Goal: Task Accomplishment & Management: Manage account settings

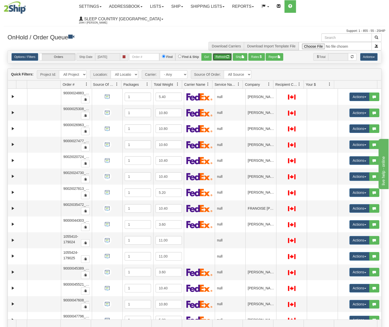
click at [230, 53] on button "Refresh" at bounding box center [222, 57] width 19 height 8
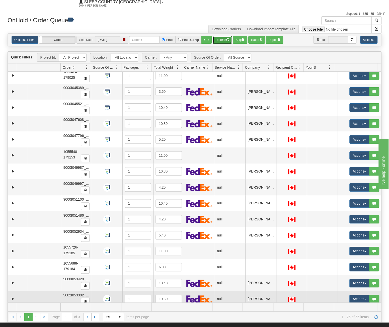
scroll to position [25, 0]
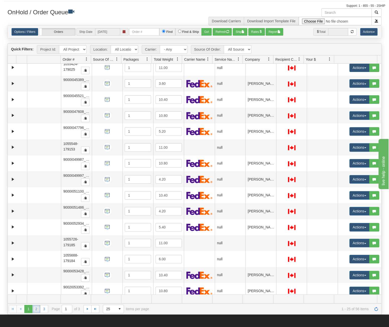
click at [34, 305] on link "2" at bounding box center [36, 309] width 8 height 8
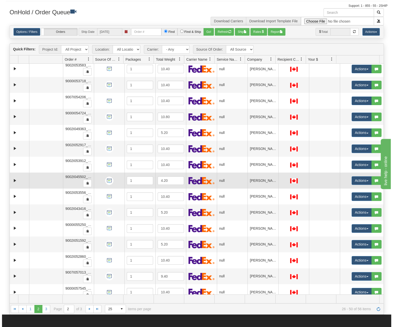
scroll to position [0, 0]
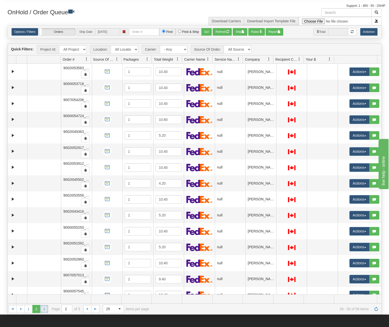
click at [42, 305] on link "3" at bounding box center [44, 309] width 8 height 8
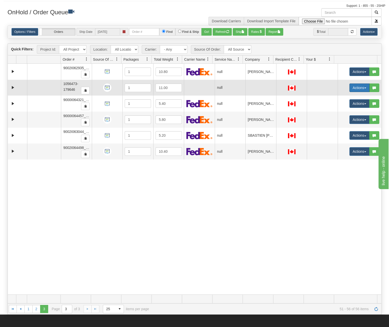
click at [355, 84] on button "Actions" at bounding box center [359, 88] width 20 height 9
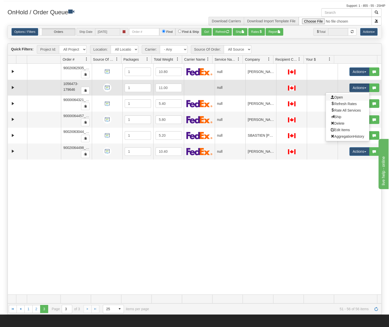
click at [348, 94] on link "Open" at bounding box center [347, 97] width 43 height 7
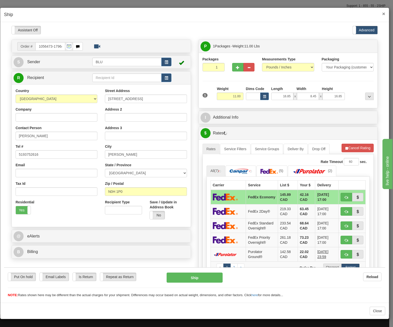
click at [384, 13] on span "×" at bounding box center [383, 14] width 3 height 6
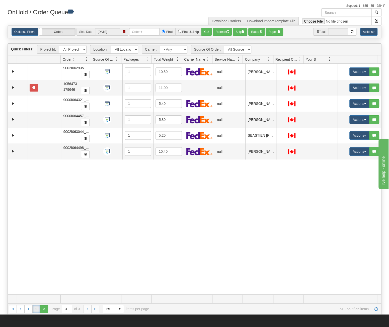
click at [35, 305] on link "2" at bounding box center [36, 309] width 8 height 8
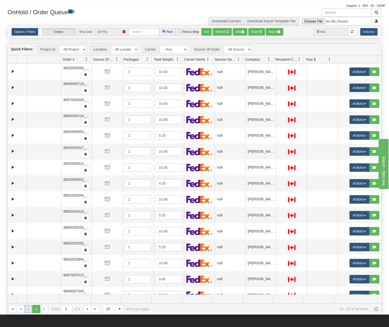
click at [29, 305] on link "1" at bounding box center [28, 309] width 8 height 8
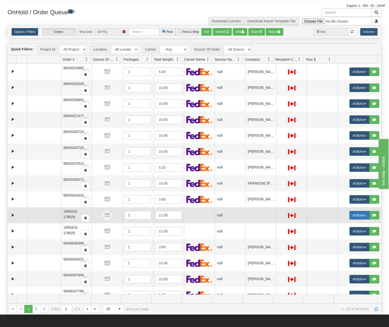
click at [353, 211] on button "Actions" at bounding box center [359, 215] width 20 height 9
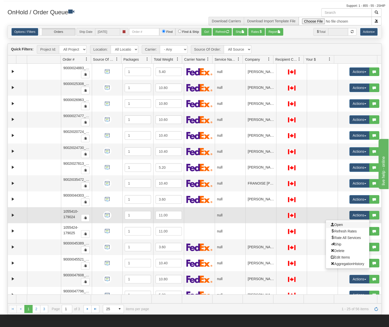
click at [344, 221] on link "Open" at bounding box center [347, 224] width 43 height 7
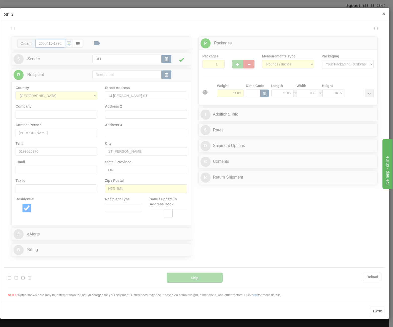
type input "11:21"
type input "16:00"
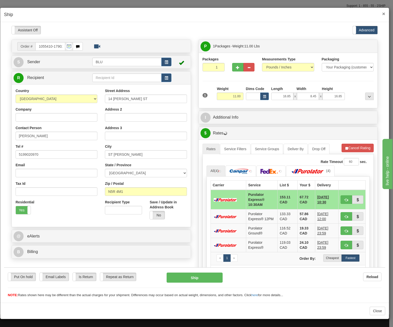
click at [383, 14] on span "×" at bounding box center [383, 14] width 3 height 6
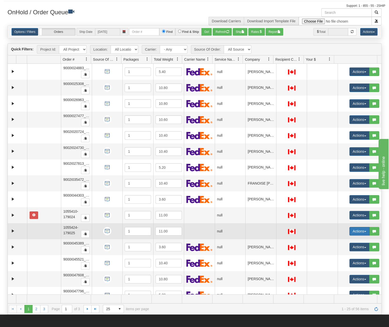
click at [351, 227] on button "Actions" at bounding box center [359, 231] width 20 height 9
click at [336, 239] on span "Open" at bounding box center [337, 241] width 12 height 4
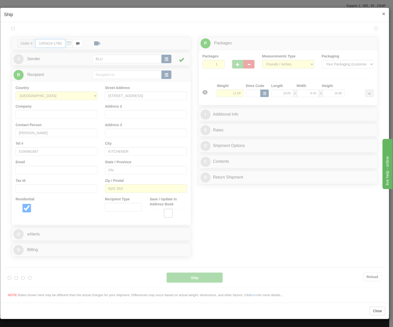
type input "11:21"
type input "16:00"
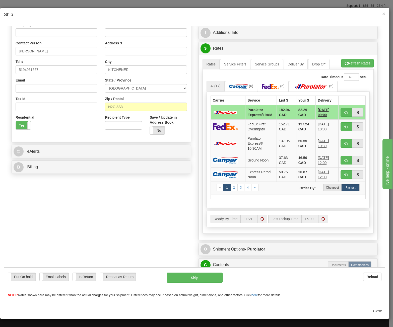
scroll to position [50, 0]
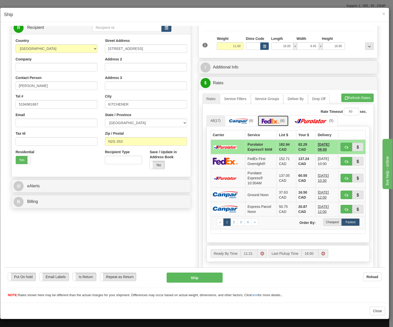
click at [272, 120] on img at bounding box center [271, 120] width 18 height 5
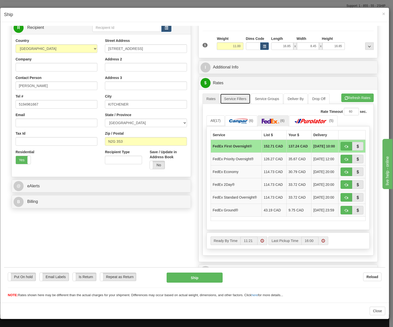
click at [243, 99] on link "Service Filters" at bounding box center [235, 98] width 30 height 11
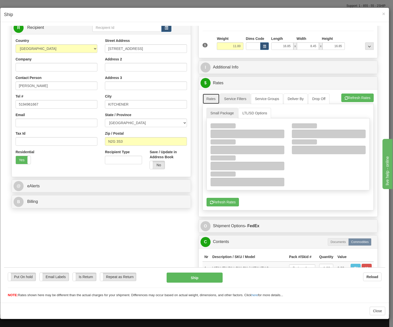
click at [210, 98] on link "Rates" at bounding box center [210, 98] width 17 height 11
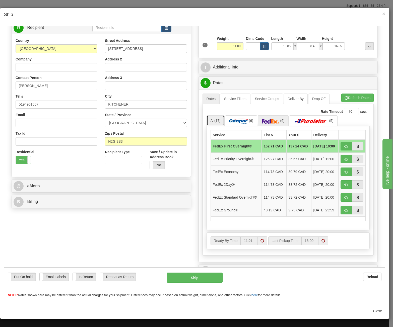
click at [216, 121] on span "(17)" at bounding box center [217, 120] width 6 height 4
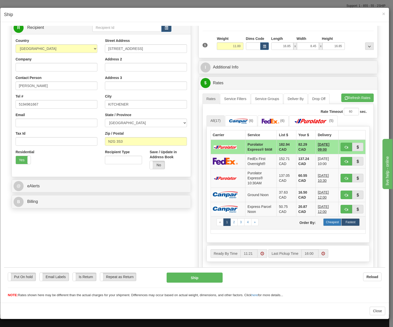
click at [328, 221] on label "Cheapest" at bounding box center [332, 222] width 18 height 8
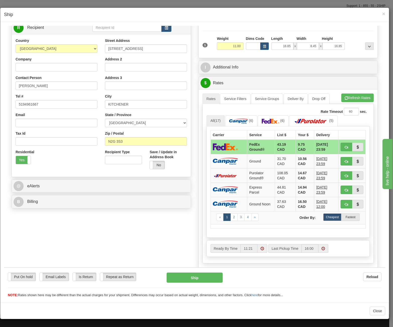
click at [328, 144] on span "[DATE] 23:59" at bounding box center [326, 147] width 20 height 10
click at [231, 144] on img at bounding box center [225, 146] width 25 height 7
click at [344, 145] on span "button" at bounding box center [346, 146] width 4 height 3
type input "92"
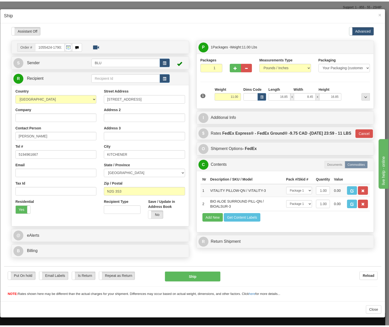
scroll to position [0, 0]
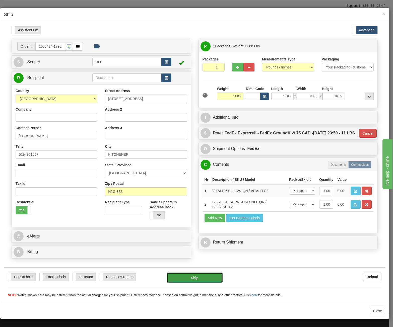
click at [209, 274] on button "Ship" at bounding box center [195, 277] width 56 height 10
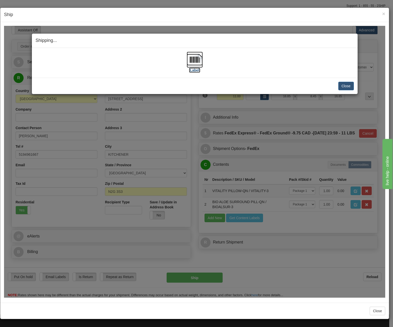
click at [196, 60] on img at bounding box center [195, 59] width 16 height 16
click at [343, 84] on button "Close" at bounding box center [346, 86] width 16 height 9
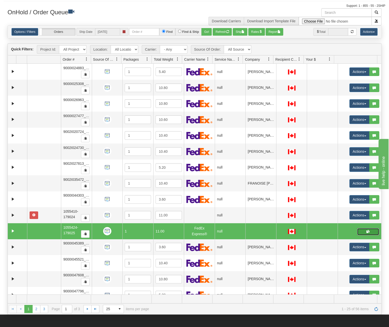
click at [362, 228] on button "button" at bounding box center [368, 232] width 22 height 8
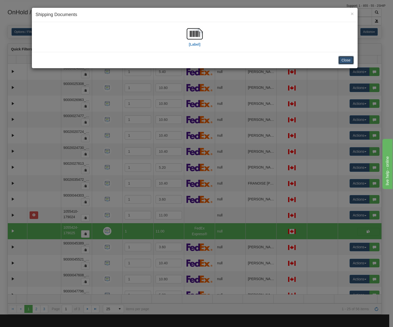
click at [346, 61] on button "Close" at bounding box center [346, 60] width 16 height 9
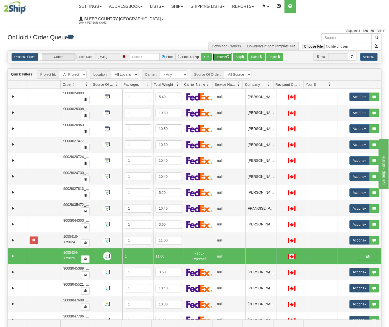
click at [219, 53] on button "Refresh" at bounding box center [222, 57] width 19 height 8
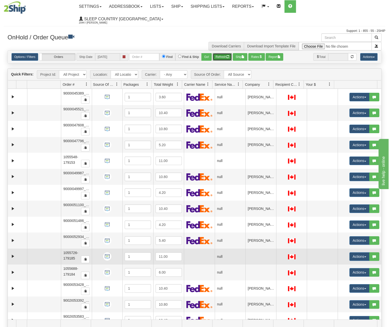
scroll to position [164, 0]
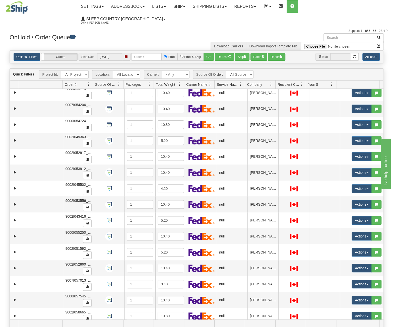
scroll to position [0, 0]
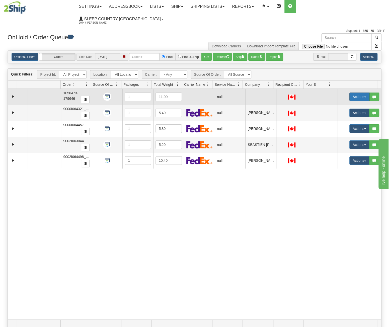
click at [356, 93] on button "Actions" at bounding box center [359, 97] width 20 height 9
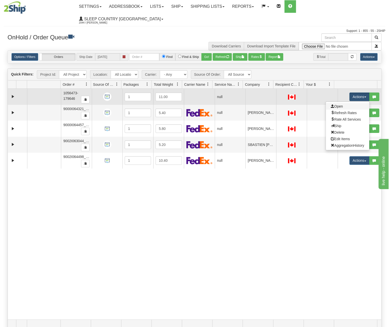
drag, startPoint x: 344, startPoint y: 93, endPoint x: 322, endPoint y: 48, distance: 50.0
click at [344, 103] on link "Open" at bounding box center [347, 106] width 43 height 7
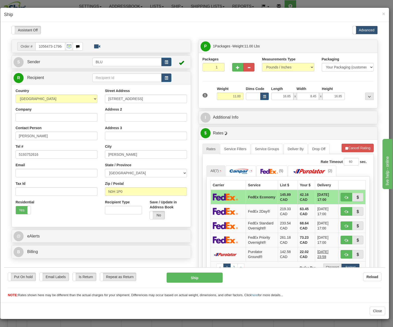
click at [381, 14] on h4 "Ship" at bounding box center [194, 15] width 381 height 7
click at [384, 12] on span "×" at bounding box center [383, 14] width 3 height 6
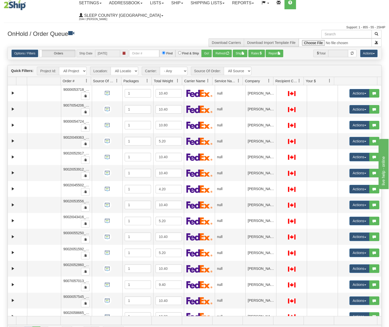
click at [29, 327] on link "1" at bounding box center [28, 331] width 8 height 8
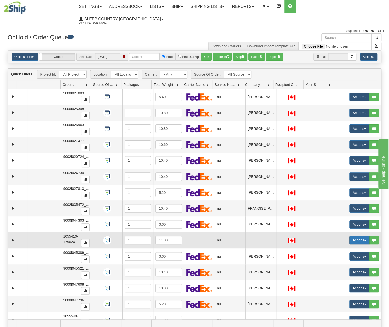
click at [355, 236] on button "Actions" at bounding box center [359, 240] width 20 height 9
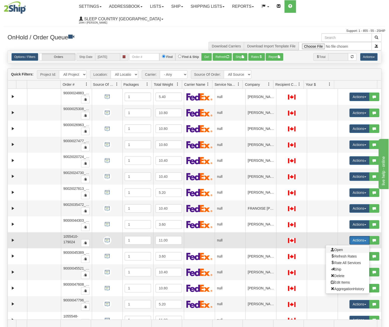
click at [337, 248] on span "Open" at bounding box center [337, 250] width 12 height 4
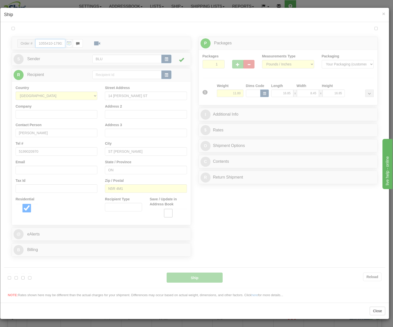
type input "11:45"
type input "16:00"
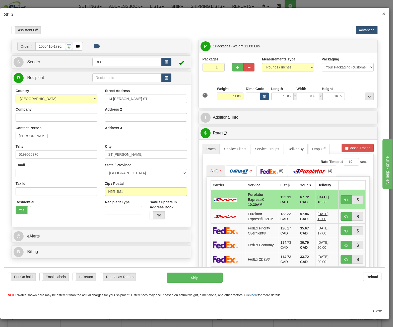
click at [384, 13] on span "×" at bounding box center [383, 14] width 3 height 6
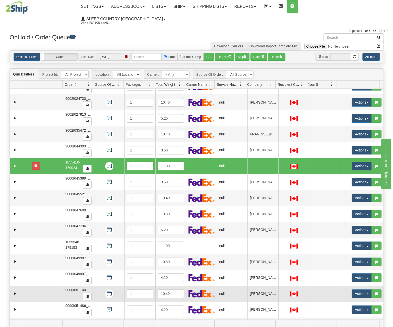
scroll to position [75, 0]
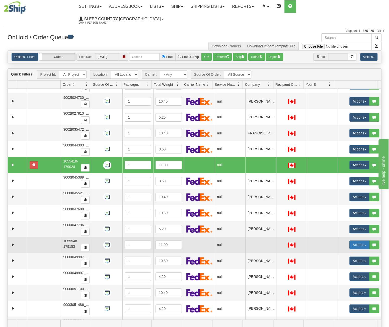
click at [355, 241] on button "Actions" at bounding box center [359, 245] width 20 height 9
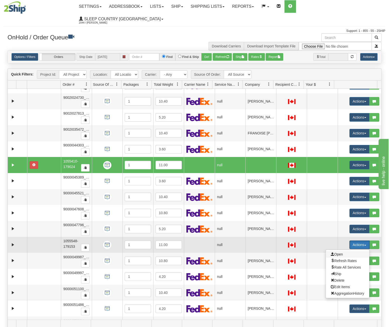
click at [336, 252] on span "Open" at bounding box center [337, 254] width 12 height 4
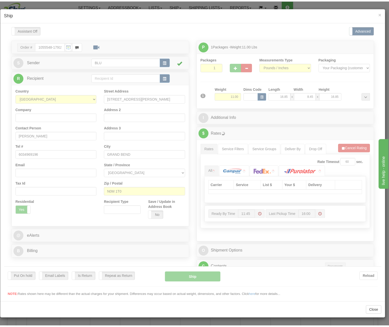
scroll to position [0, 0]
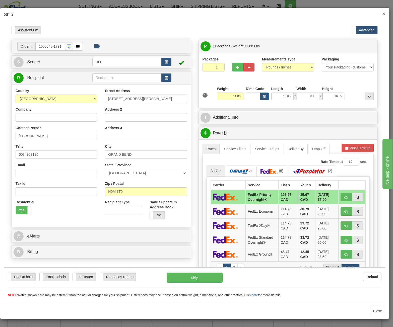
click at [384, 12] on span "×" at bounding box center [383, 14] width 3 height 6
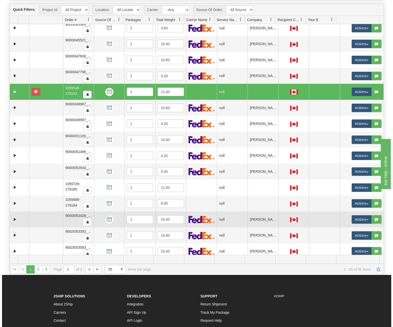
scroll to position [75, 0]
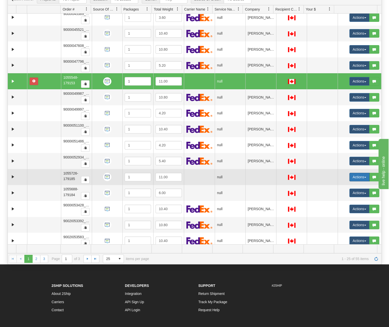
click at [356, 173] on button "Actions" at bounding box center [359, 177] width 20 height 9
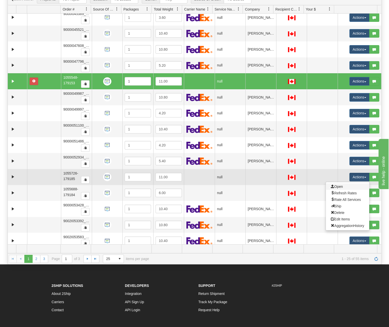
click at [351, 183] on link "Open" at bounding box center [347, 186] width 43 height 7
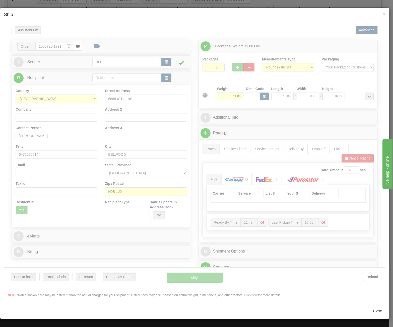
scroll to position [0, 0]
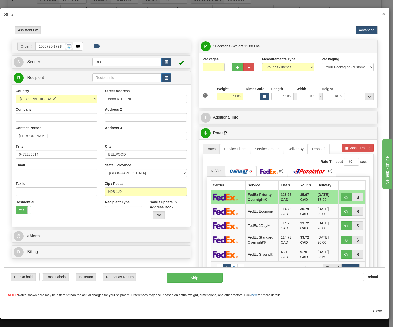
click at [384, 14] on span "×" at bounding box center [383, 14] width 3 height 6
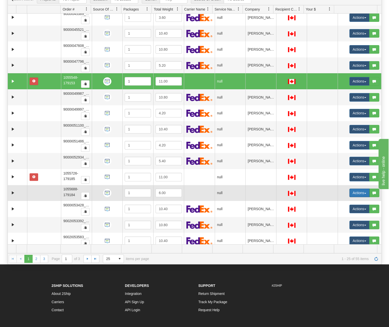
click at [349, 189] on button "Actions" at bounding box center [359, 193] width 20 height 9
click at [331, 200] on span "Open" at bounding box center [337, 202] width 12 height 4
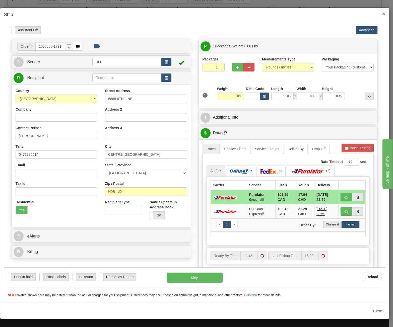
click at [383, 13] on span "×" at bounding box center [383, 14] width 3 height 6
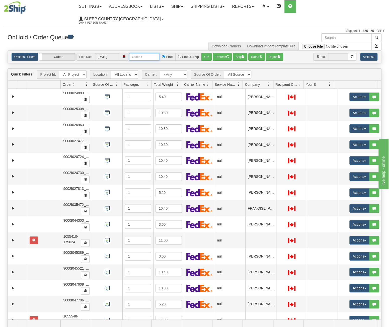
click at [135, 53] on input "text" at bounding box center [144, 57] width 30 height 8
type input "2505758"
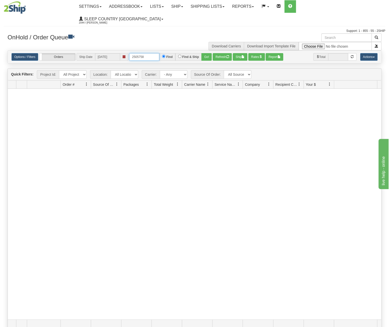
drag, startPoint x: 146, startPoint y: 46, endPoint x: 105, endPoint y: 44, distance: 41.7
click at [105, 53] on div "Options / Filters Group Shipments Orders Ship Date 09/05/2025 2505758 Find Find…" at bounding box center [195, 57] width 366 height 8
click at [224, 53] on button "Refresh" at bounding box center [222, 57] width 19 height 8
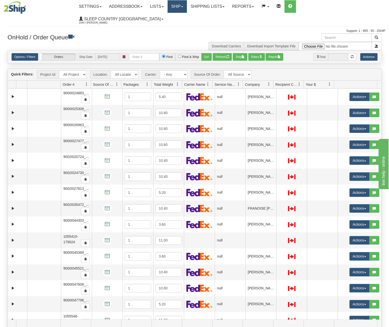
click at [187, 6] on link "Ship" at bounding box center [177, 6] width 19 height 13
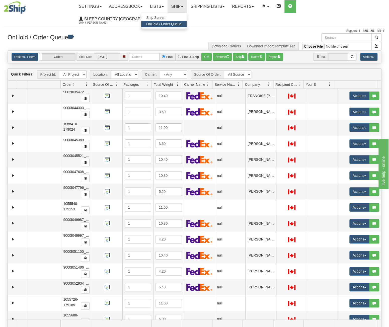
scroll to position [164, 0]
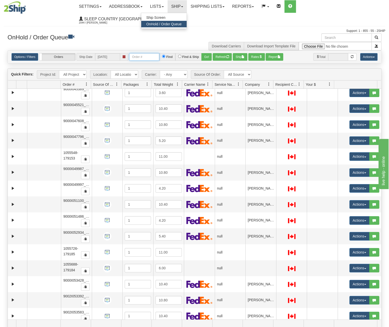
click at [149, 53] on input "text" at bounding box center [144, 57] width 30 height 8
paste input "1055432"
type input "1055432"
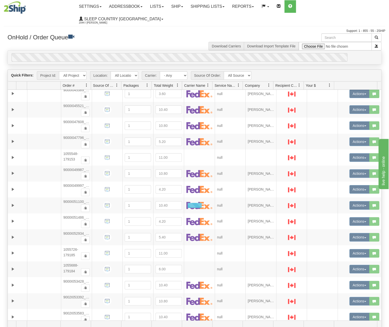
scroll to position [0, 0]
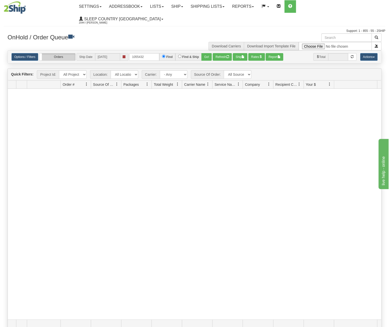
click at [61, 53] on label "Orders" at bounding box center [57, 56] width 36 height 7
click at [65, 53] on label "Group Shipments" at bounding box center [57, 56] width 36 height 7
drag, startPoint x: 147, startPoint y: 46, endPoint x: 73, endPoint y: 47, distance: 74.5
click at [73, 53] on div "Options / Filters Group Shipments Orders Ship Date 09/05/2025 1055432 Find Find…" at bounding box center [195, 57] width 366 height 8
click at [221, 53] on button "Refresh" at bounding box center [222, 57] width 19 height 8
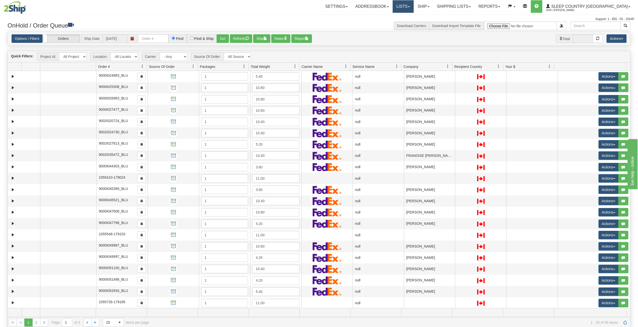
click at [414, 5] on link "Lists" at bounding box center [403, 6] width 21 height 13
click at [430, 7] on span at bounding box center [429, 6] width 2 height 1
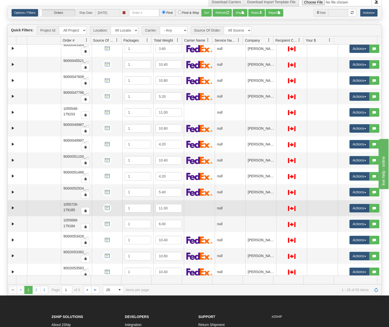
scroll to position [75, 0]
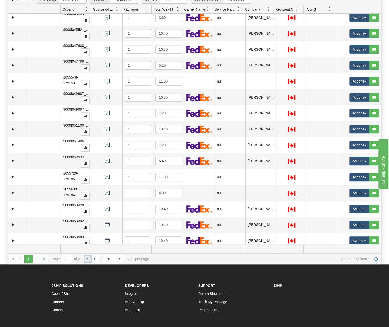
click at [87, 257] on span "Go to the next page" at bounding box center [88, 259] width 4 height 4
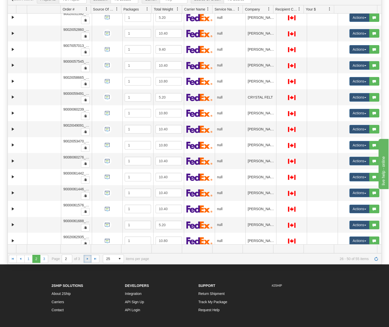
click at [88, 257] on span "Go to the next page" at bounding box center [88, 259] width 4 height 4
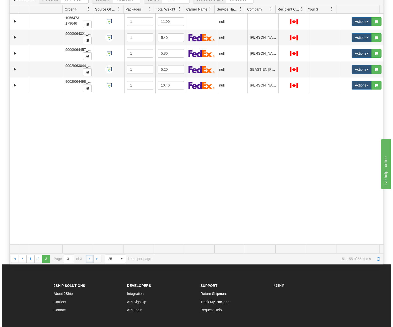
scroll to position [0, 0]
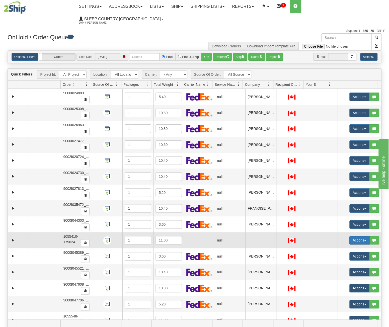
click at [352, 236] on button "Actions" at bounding box center [359, 240] width 20 height 9
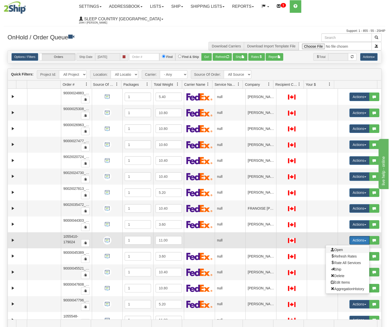
click at [335, 248] on span "Open" at bounding box center [337, 250] width 12 height 4
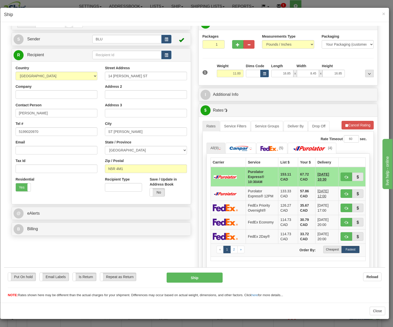
scroll to position [25, 0]
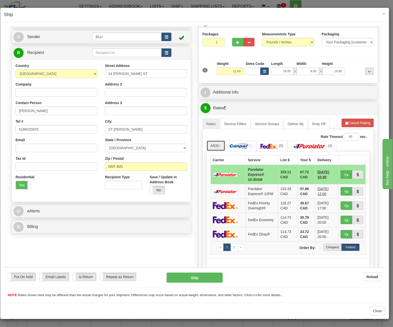
click at [213, 146] on link "All (9)" at bounding box center [215, 145] width 19 height 11
click at [217, 144] on span "(15)" at bounding box center [217, 145] width 6 height 4
click at [220, 146] on link "All (15)" at bounding box center [215, 145] width 18 height 11
click at [217, 142] on link "All (15)" at bounding box center [215, 145] width 18 height 11
click at [330, 245] on label "Cheapest" at bounding box center [332, 247] width 18 height 8
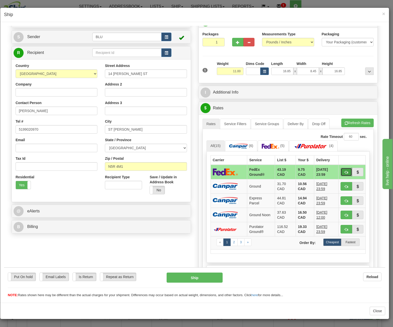
click at [344, 171] on span "button" at bounding box center [346, 172] width 4 height 3
type input "92"
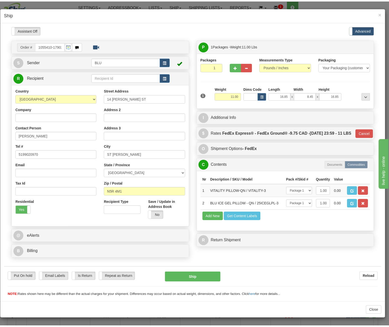
scroll to position [0, 0]
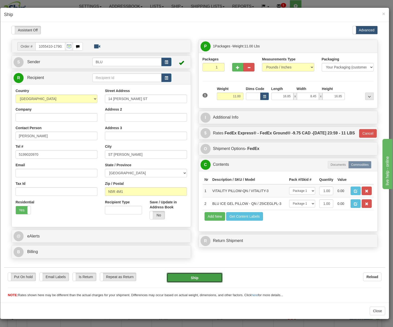
click at [210, 276] on button "Ship" at bounding box center [195, 277] width 56 height 10
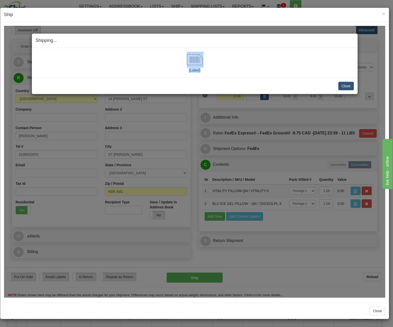
drag, startPoint x: 201, startPoint y: 38, endPoint x: 201, endPoint y: 93, distance: 54.9
click at [201, 93] on div "Shipping... Your SHIPMENT will EXPIRE in [Label] IMPORTANT NOTICE Embassy / Con…" at bounding box center [195, 63] width 326 height 61
click at [228, 61] on div "[Label]" at bounding box center [195, 62] width 318 height 22
click at [343, 86] on button "Close" at bounding box center [346, 86] width 16 height 9
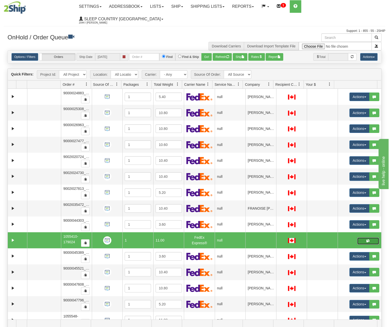
click at [361, 237] on button "button" at bounding box center [368, 241] width 22 height 8
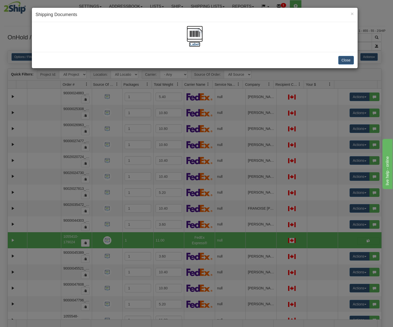
click at [193, 42] on label "[Label]" at bounding box center [195, 44] width 12 height 5
click at [346, 61] on button "Close" at bounding box center [346, 60] width 16 height 9
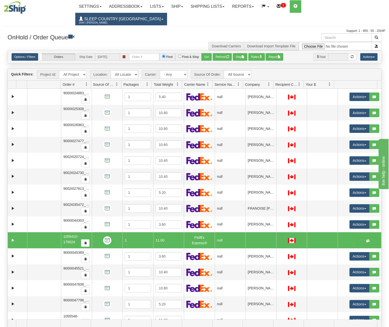
click at [161, 17] on span "Sleep Country [GEOGRAPHIC_DATA]" at bounding box center [122, 19] width 78 height 4
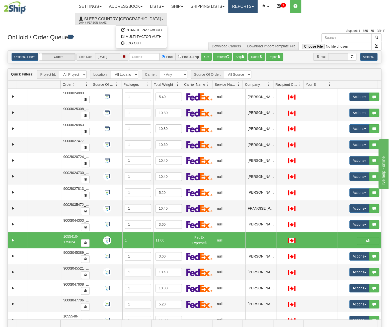
click at [258, 5] on link "Reports" at bounding box center [242, 6] width 29 height 13
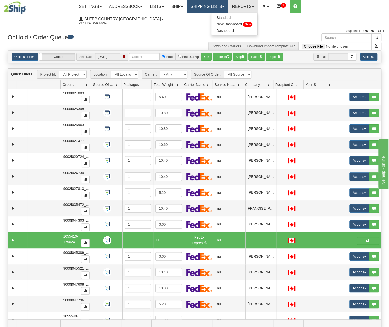
click at [228, 5] on link "Shipping lists" at bounding box center [207, 6] width 41 height 13
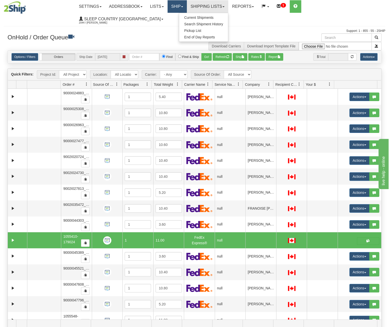
click at [187, 4] on link "Ship" at bounding box center [177, 6] width 19 height 13
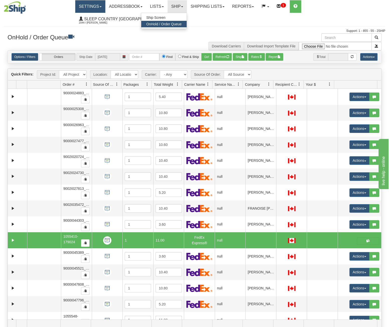
click at [105, 6] on link "Settings" at bounding box center [90, 6] width 30 height 13
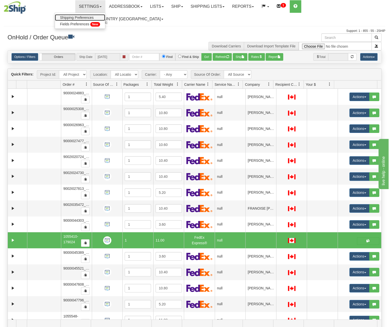
click at [94, 18] on span "Shipping Preferences" at bounding box center [77, 18] width 34 height 4
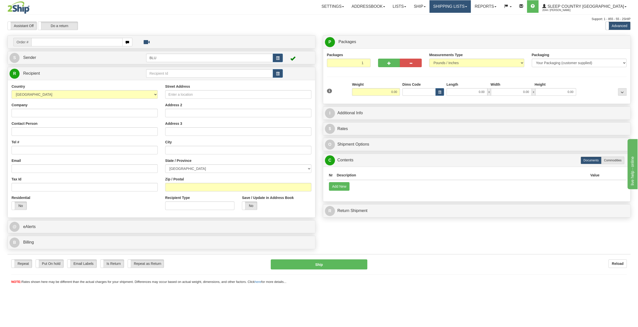
click at [471, 5] on link "Shipping lists" at bounding box center [450, 6] width 41 height 13
click at [466, 23] on span "Search Shipment History" at bounding box center [446, 24] width 39 height 4
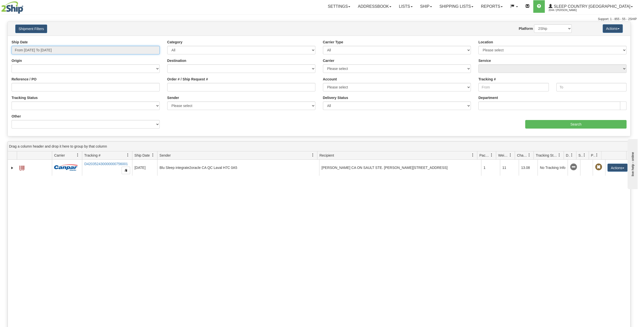
click at [102, 48] on input "From [DATE] To [DATE]" at bounding box center [86, 50] width 148 height 9
click at [35, 78] on li "Last 7 Days" at bounding box center [34, 77] width 40 height 7
type input "From [DATE] To [DATE]"
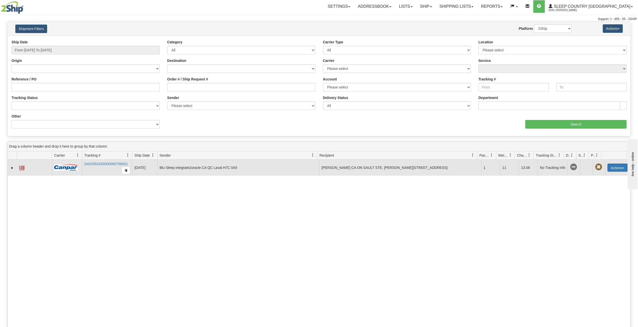
click at [608, 165] on button "Actions" at bounding box center [618, 168] width 20 height 8
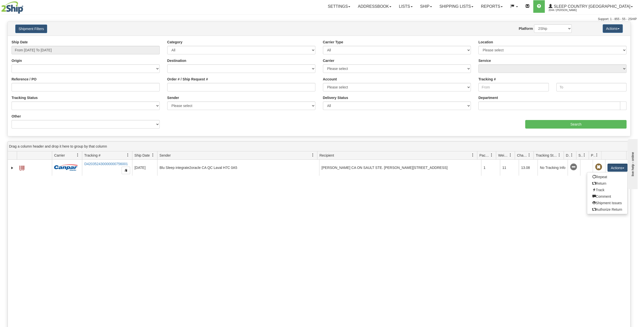
click at [310, 185] on div "31551922 2044 D420352430000000756001 09/04/2025 09/04/2025 10:20:10 AM Blu Slee…" at bounding box center [319, 282] width 623 height 245
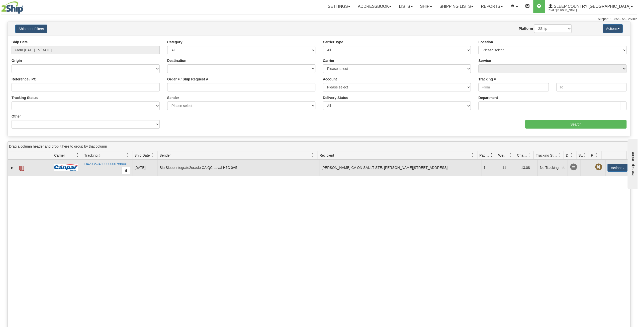
click at [322, 164] on td "GEETA OHRI CA ON SAULT STE. MARIE P6A 4C8" at bounding box center [400, 168] width 162 height 16
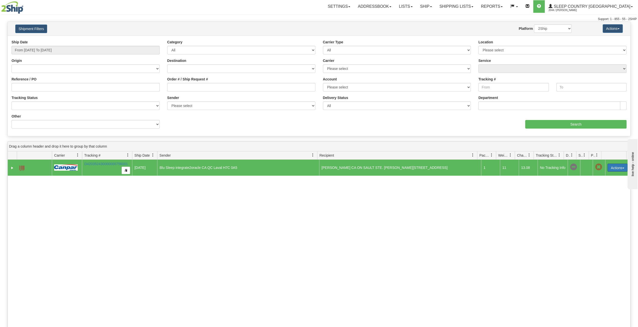
click at [616, 168] on button "Actions" at bounding box center [618, 168] width 20 height 8
click at [610, 175] on link "Repeat" at bounding box center [607, 177] width 40 height 7
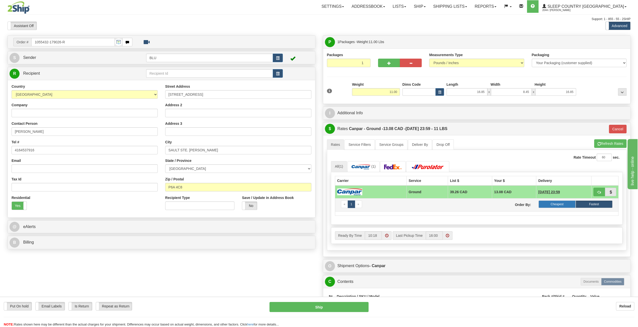
click at [559, 201] on label "Cheapest" at bounding box center [557, 205] width 37 height 8
click at [344, 162] on link "All (1)" at bounding box center [339, 166] width 16 height 11
click at [344, 167] on link "All (1)" at bounding box center [339, 166] width 16 height 11
click at [376, 166] on span "(1)" at bounding box center [373, 167] width 4 height 4
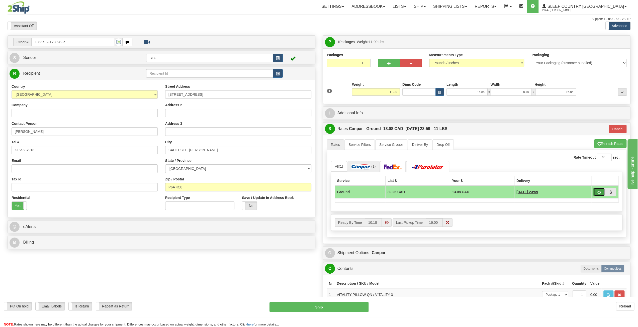
click at [600, 192] on span "button" at bounding box center [600, 192] width 4 height 3
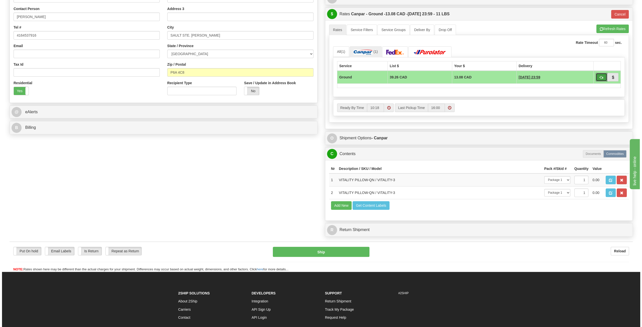
scroll to position [125, 0]
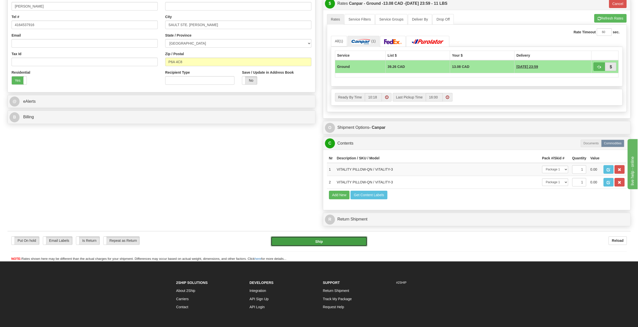
click at [335, 239] on button "Ship" at bounding box center [319, 241] width 96 height 10
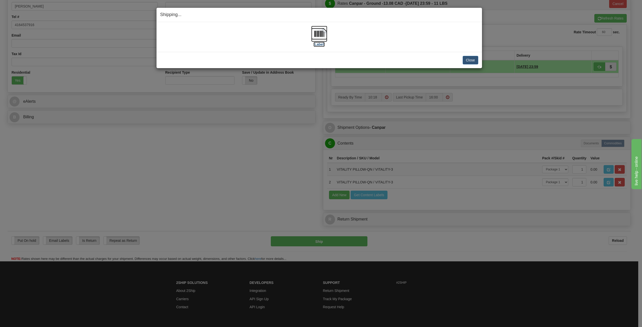
click at [322, 38] on img at bounding box center [319, 34] width 16 height 16
click at [468, 59] on button "Close" at bounding box center [471, 60] width 16 height 9
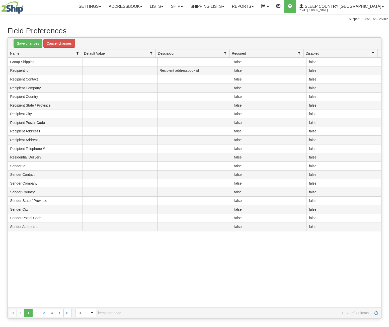
click at [159, 27] on h1 "Field Preferences" at bounding box center [195, 31] width 374 height 8
click at [372, 3] on link "Sleep Country [GEOGRAPHIC_DATA] 2044 / [PERSON_NAME]" at bounding box center [342, 6] width 92 height 13
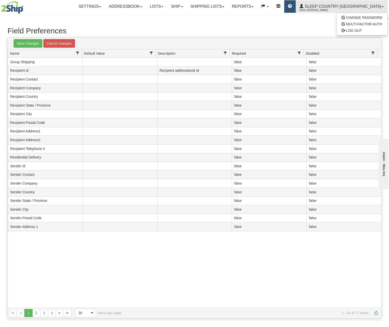
click at [296, 7] on link at bounding box center [290, 6] width 12 height 13
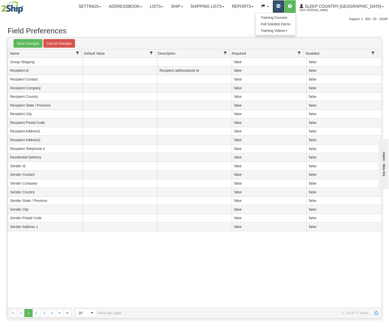
click at [284, 8] on link at bounding box center [279, 6] width 12 height 13
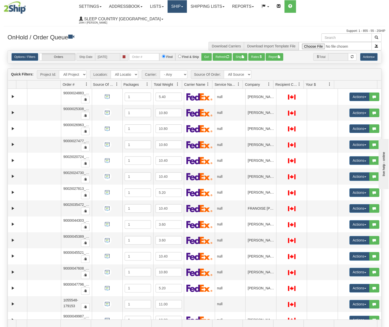
click at [187, 10] on link "Ship" at bounding box center [177, 6] width 19 height 13
click at [227, 7] on link "Shipping lists" at bounding box center [207, 6] width 41 height 13
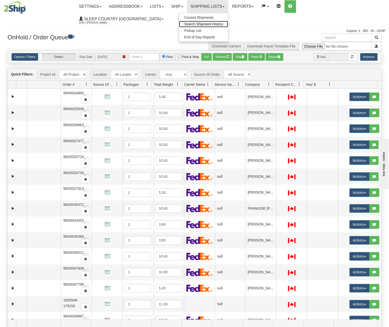
click at [218, 23] on span "Search Shipment History" at bounding box center [203, 24] width 39 height 4
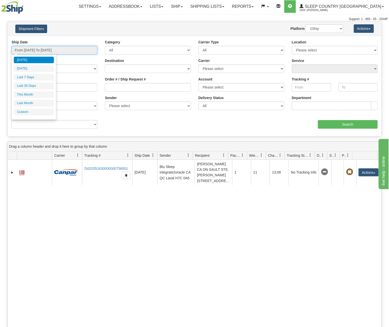
click at [88, 52] on input "From [DATE] To [DATE]" at bounding box center [55, 50] width 86 height 9
click at [36, 85] on li "Last 30 Days" at bounding box center [34, 86] width 40 height 7
click at [69, 47] on input "From [DATE] To [DATE]" at bounding box center [55, 50] width 86 height 9
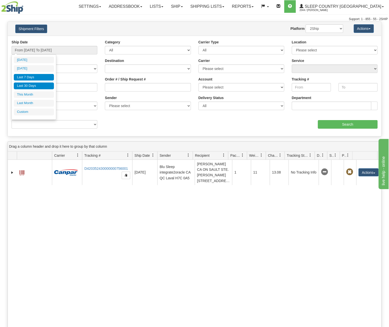
click at [36, 76] on li "Last 7 Days" at bounding box center [34, 77] width 40 height 7
type input "From [DATE] To [DATE]"
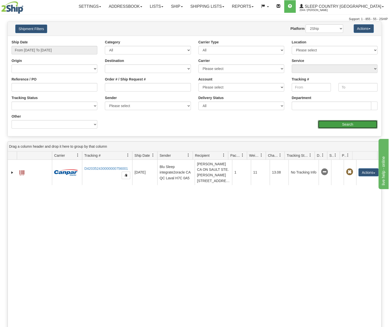
click at [345, 125] on input "Search" at bounding box center [348, 124] width 60 height 9
click at [66, 49] on input "From [DATE] To [DATE]" at bounding box center [55, 50] width 86 height 9
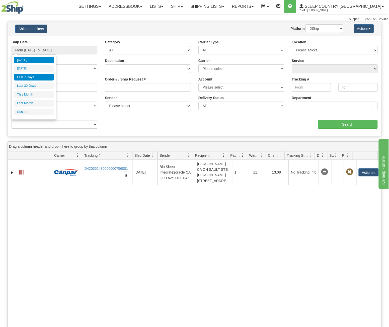
click at [30, 77] on li "Last 7 Days" at bounding box center [34, 77] width 40 height 7
type input "From [DATE] To [DATE]"
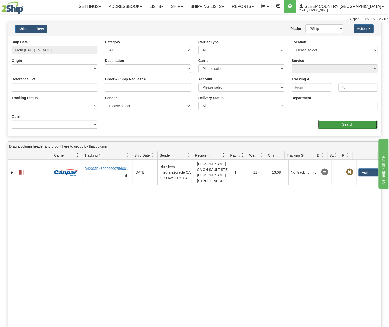
click at [334, 127] on input "Search" at bounding box center [348, 124] width 60 height 9
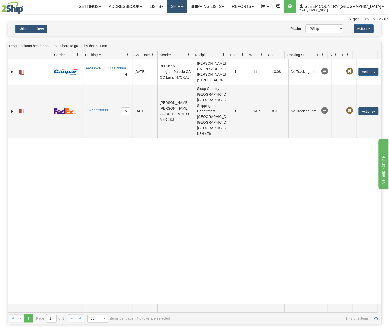
click at [186, 9] on link "Ship" at bounding box center [176, 6] width 19 height 13
click at [228, 10] on link "Shipping lists" at bounding box center [207, 6] width 41 height 13
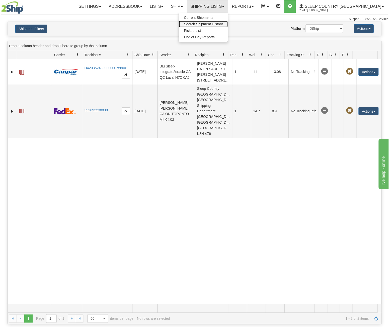
click at [223, 24] on span "Search Shipment History" at bounding box center [203, 24] width 39 height 4
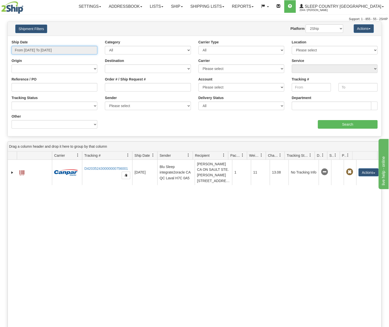
click at [75, 50] on input "From [DATE] To [DATE]" at bounding box center [55, 50] width 86 height 9
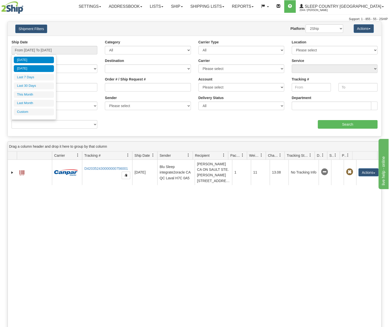
click at [38, 70] on li "[DATE]" at bounding box center [34, 68] width 40 height 7
click at [58, 51] on input "From [DATE] To [DATE]" at bounding box center [55, 50] width 86 height 9
click at [27, 76] on li "Last 7 Days" at bounding box center [34, 77] width 40 height 7
type input "From [DATE] To [DATE]"
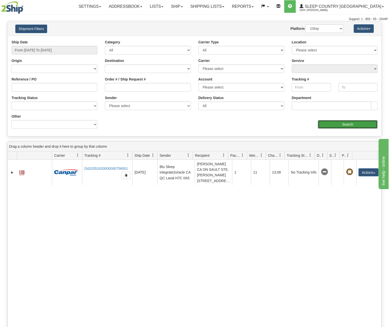
click at [325, 122] on input "Search" at bounding box center [348, 124] width 60 height 9
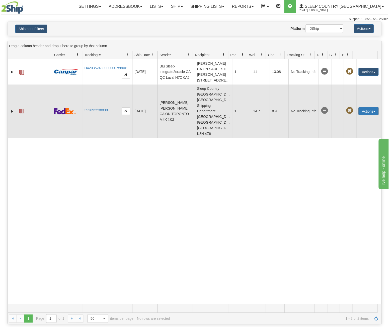
click at [375, 107] on button "Actions" at bounding box center [368, 111] width 20 height 8
click at [362, 117] on link "Repeat" at bounding box center [358, 120] width 40 height 7
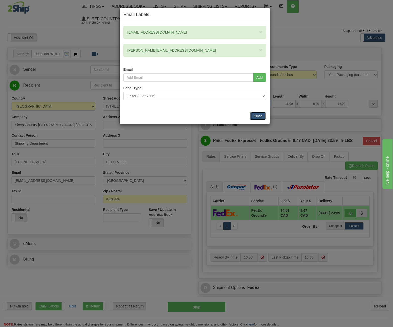
click at [263, 116] on button "Close" at bounding box center [258, 116] width 16 height 9
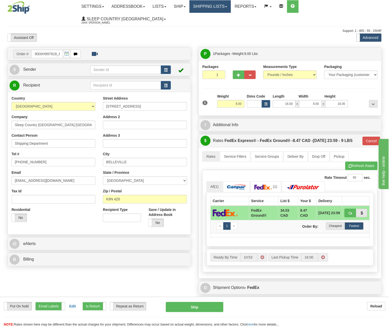
click at [218, 9] on link "Shipping lists" at bounding box center [209, 6] width 41 height 13
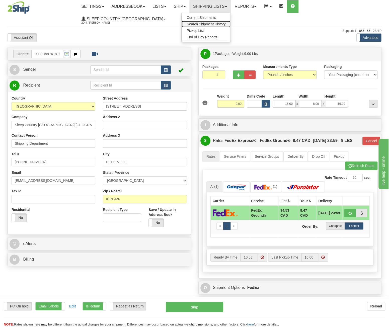
click at [218, 22] on span "Search Shipment History" at bounding box center [206, 24] width 39 height 4
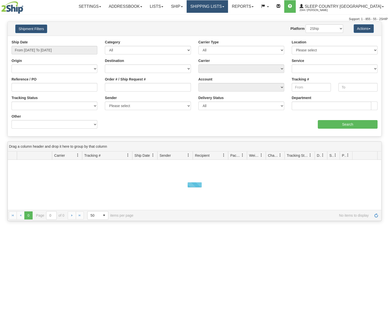
click at [228, 5] on link "Shipping lists" at bounding box center [207, 6] width 41 height 13
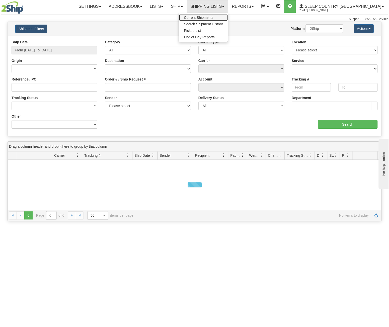
click at [213, 17] on span "Current Shipments" at bounding box center [198, 18] width 29 height 4
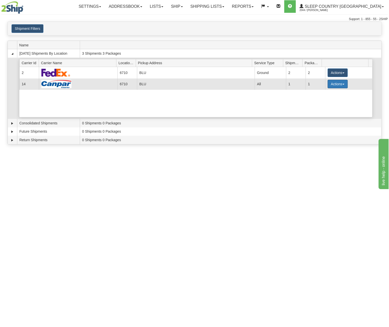
click at [329, 83] on button "Actions" at bounding box center [338, 84] width 20 height 9
click at [321, 93] on span "Details" at bounding box center [319, 94] width 14 height 4
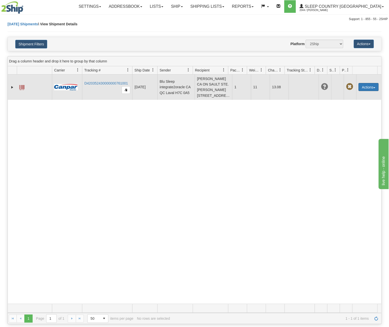
click at [362, 83] on button "Actions" at bounding box center [368, 87] width 20 height 8
click at [355, 93] on link "Edit" at bounding box center [358, 96] width 40 height 7
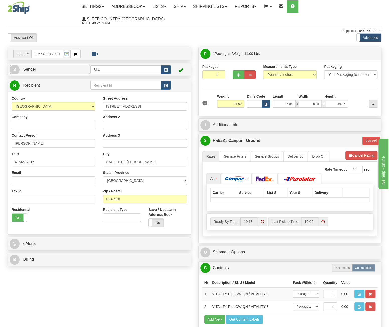
click at [53, 64] on link "S Sender" at bounding box center [50, 69] width 81 height 10
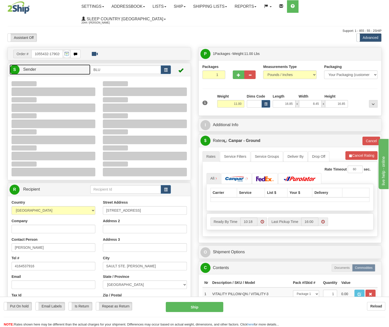
type input "12:10"
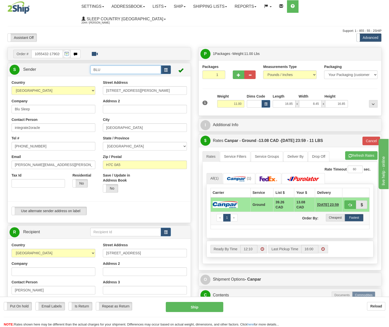
click at [139, 65] on input "BLU" at bounding box center [125, 69] width 71 height 9
click at [166, 68] on span "button" at bounding box center [166, 69] width 4 height 3
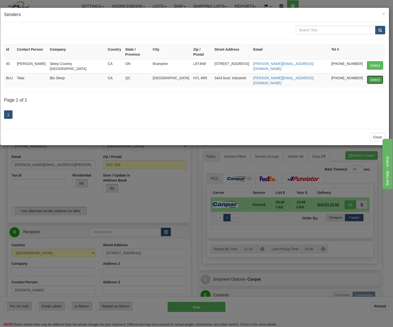
click at [375, 75] on button "Select" at bounding box center [375, 79] width 16 height 9
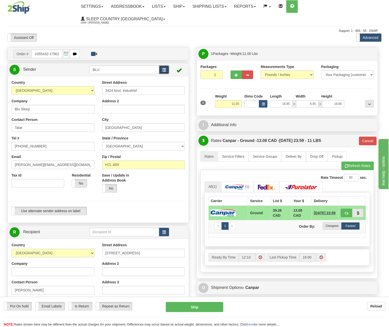
type input "1"
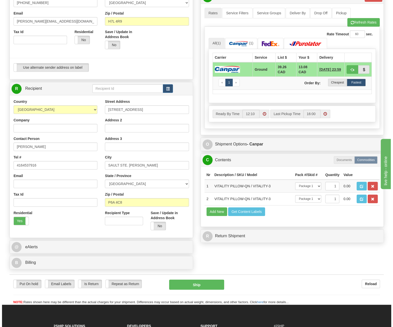
scroll to position [150, 0]
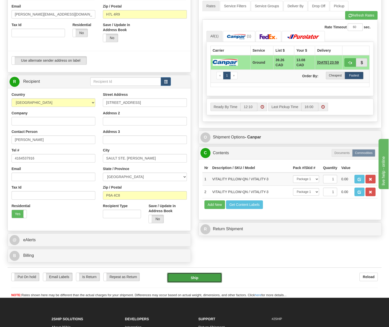
click at [200, 273] on button "Ship" at bounding box center [194, 278] width 55 height 10
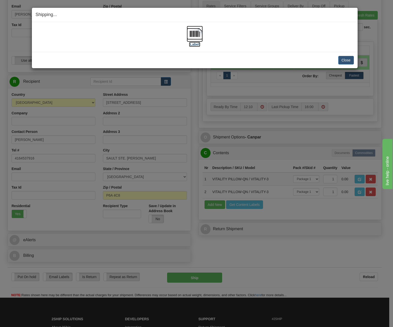
click at [193, 36] on img at bounding box center [195, 34] width 16 height 16
click at [195, 35] on img at bounding box center [195, 34] width 16 height 16
click at [340, 57] on button "Close" at bounding box center [346, 60] width 16 height 9
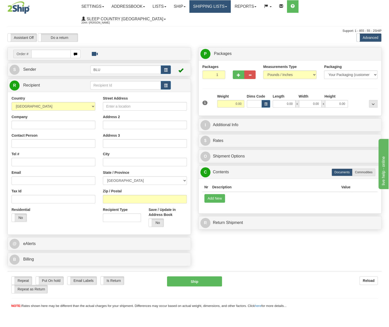
click at [224, 6] on link "Shipping lists" at bounding box center [209, 6] width 41 height 13
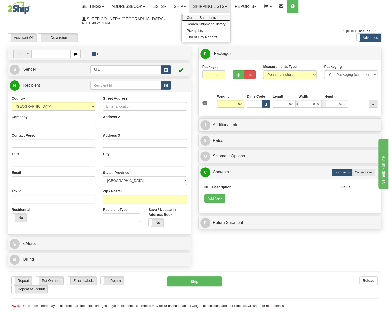
click at [216, 19] on span "Current Shipments" at bounding box center [201, 18] width 29 height 4
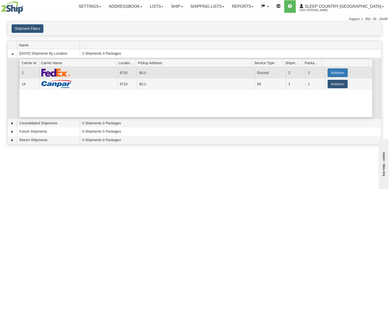
click at [337, 71] on button "Actions" at bounding box center [338, 72] width 20 height 9
click at [323, 83] on span "Details" at bounding box center [319, 82] width 14 height 4
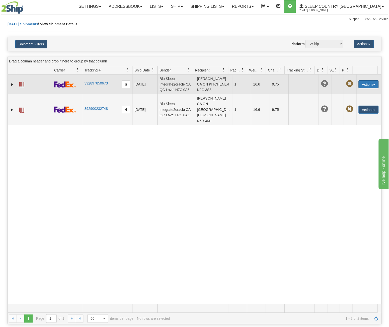
click at [363, 85] on button "Actions" at bounding box center [368, 84] width 20 height 8
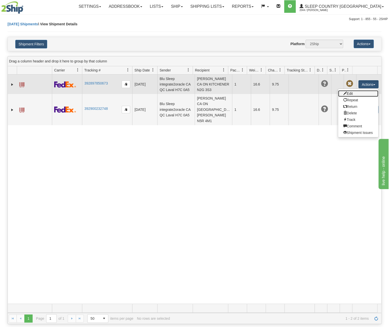
click at [354, 94] on link "Edit" at bounding box center [358, 93] width 40 height 7
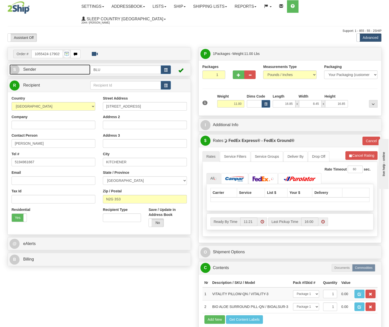
click at [59, 64] on link "S Sender" at bounding box center [50, 69] width 81 height 10
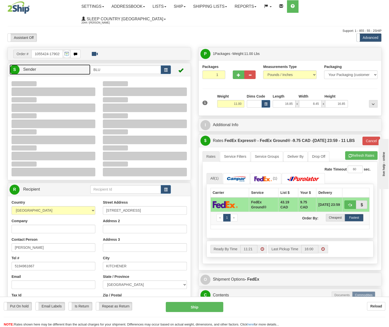
type input "12:12"
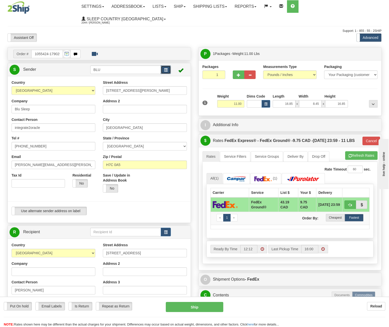
click at [169, 65] on button "button" at bounding box center [166, 69] width 10 height 9
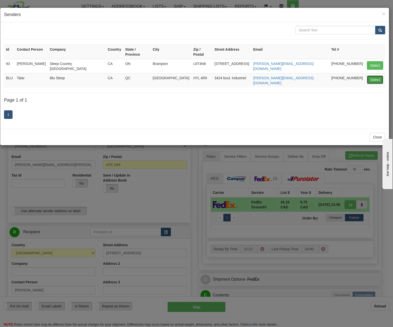
click at [378, 75] on button "Select" at bounding box center [375, 79] width 16 height 9
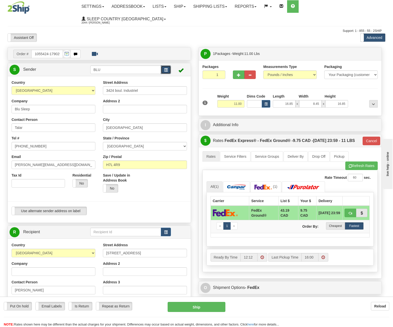
type input "92"
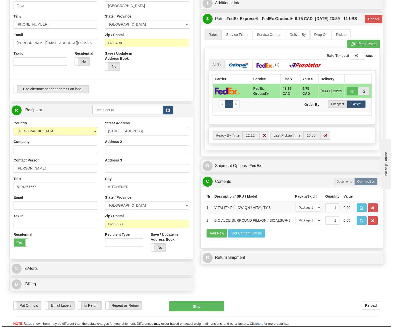
scroll to position [176, 0]
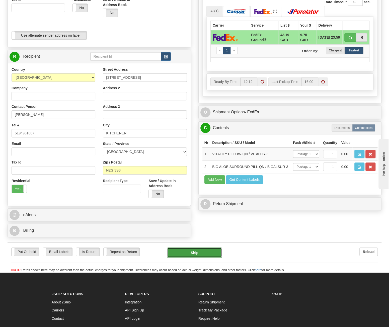
click at [199, 248] on button "Ship" at bounding box center [194, 253] width 55 height 10
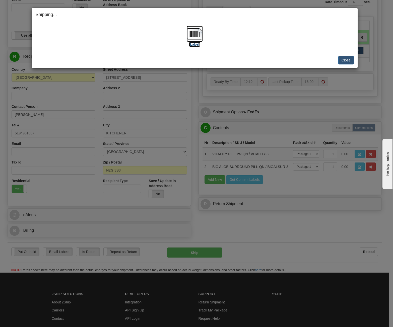
click at [195, 36] on img at bounding box center [195, 34] width 16 height 16
click at [347, 59] on button "Close" at bounding box center [346, 60] width 16 height 9
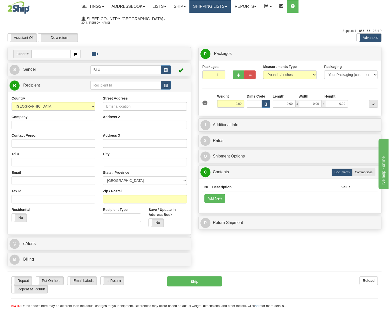
click at [219, 8] on link "Shipping lists" at bounding box center [209, 6] width 41 height 13
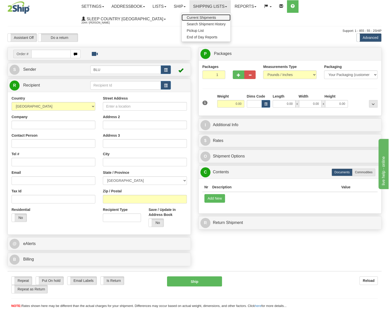
click at [216, 18] on span "Current Shipments" at bounding box center [201, 18] width 29 height 4
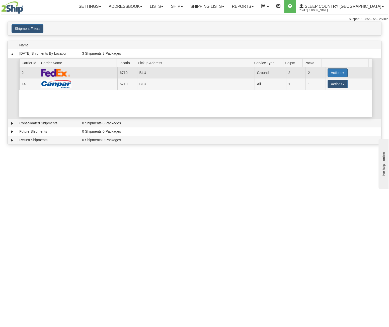
click at [330, 73] on button "Actions" at bounding box center [338, 72] width 20 height 9
click at [321, 80] on span "Details" at bounding box center [319, 82] width 14 height 4
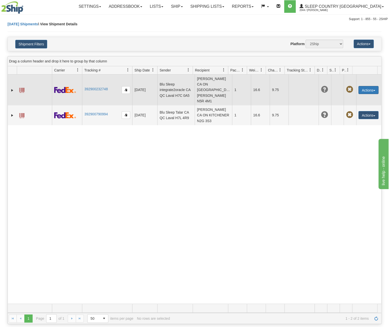
click at [361, 86] on button "Actions" at bounding box center [368, 90] width 20 height 8
click at [349, 96] on link "Edit" at bounding box center [358, 99] width 40 height 7
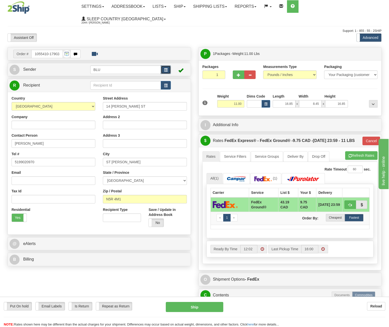
click at [164, 68] on span "button" at bounding box center [166, 69] width 4 height 3
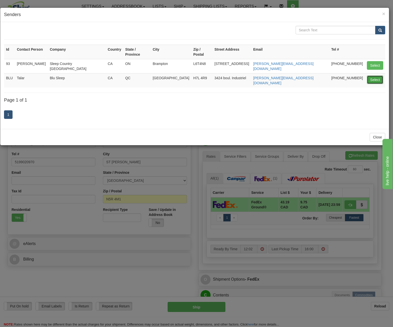
click at [372, 75] on button "Select" at bounding box center [375, 79] width 16 height 9
type input "12:13"
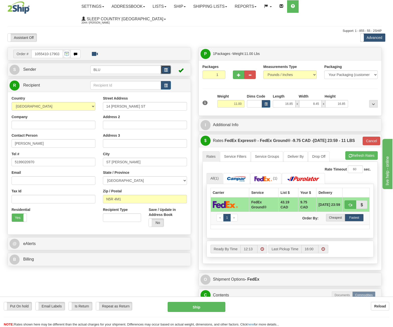
type input "92"
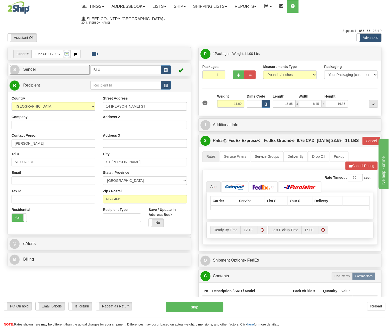
click at [74, 64] on link "S Sender" at bounding box center [50, 69] width 81 height 10
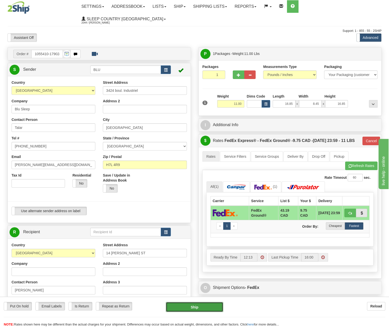
click at [203, 306] on button "Ship" at bounding box center [194, 307] width 57 height 10
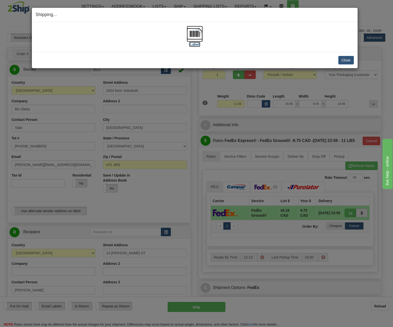
click at [194, 37] on img at bounding box center [195, 34] width 16 height 16
click at [341, 59] on button "Close" at bounding box center [346, 60] width 16 height 9
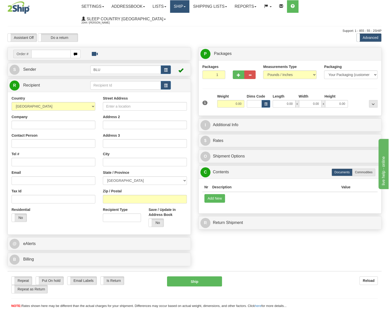
click at [189, 7] on link "Ship" at bounding box center [179, 6] width 19 height 13
click at [218, 7] on link "Shipping lists" at bounding box center [209, 6] width 41 height 13
click at [189, 7] on link "Ship" at bounding box center [179, 6] width 19 height 13
click at [16, 9] on img at bounding box center [19, 7] width 22 height 13
click at [220, 8] on link "Shipping lists" at bounding box center [209, 6] width 41 height 13
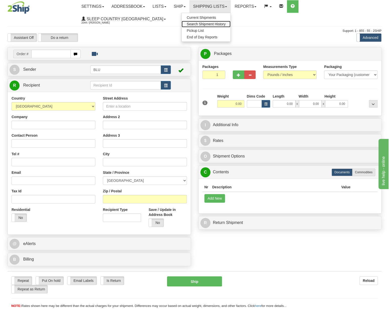
click at [220, 23] on span "Search Shipment History" at bounding box center [206, 24] width 39 height 4
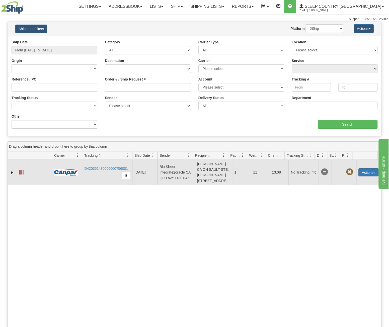
click at [362, 170] on button "Actions" at bounding box center [368, 172] width 20 height 8
click at [346, 169] on span at bounding box center [349, 172] width 7 height 7
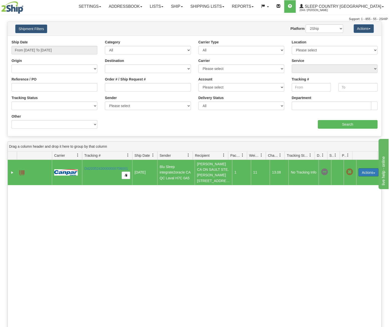
click at [358, 170] on button "Actions" at bounding box center [368, 172] width 20 height 8
click at [23, 170] on span at bounding box center [21, 172] width 5 height 5
click at [186, 7] on link "Ship" at bounding box center [176, 6] width 19 height 13
click at [181, 24] on span "OnHold / Order Queue" at bounding box center [163, 24] width 35 height 4
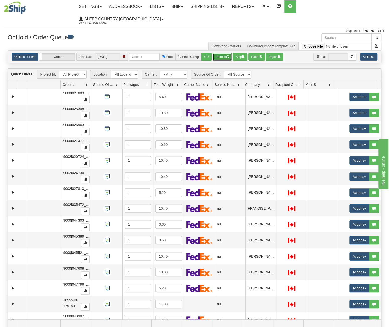
click at [216, 53] on button "Refresh" at bounding box center [222, 57] width 19 height 8
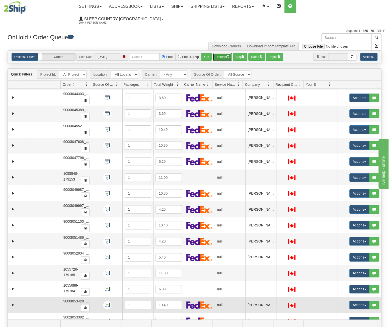
scroll to position [164, 0]
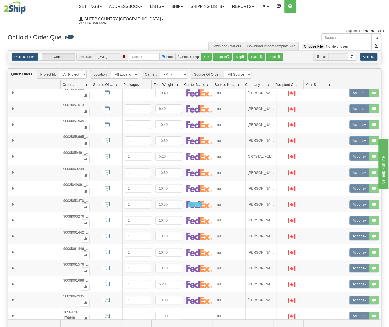
scroll to position [0, 0]
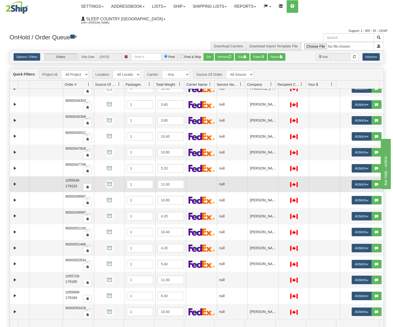
scroll to position [164, 0]
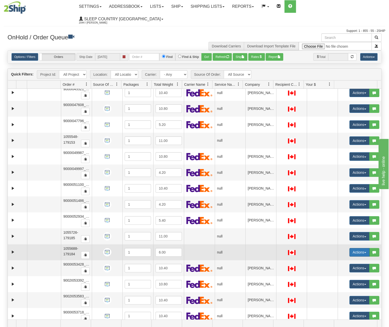
click at [359, 248] on button "Actions" at bounding box center [359, 252] width 20 height 9
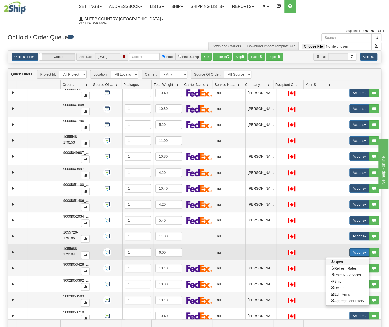
click at [337, 260] on span "Open" at bounding box center [337, 262] width 12 height 4
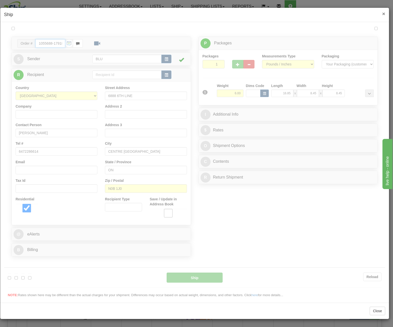
type input "12:20"
type input "16:00"
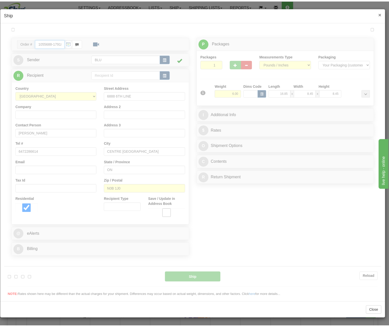
scroll to position [0, 0]
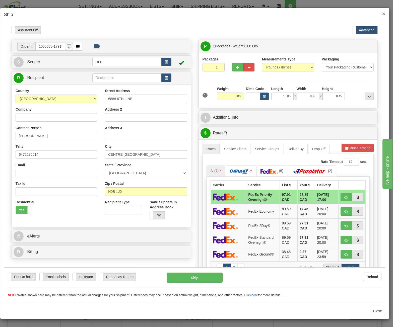
click at [383, 14] on span "×" at bounding box center [383, 14] width 3 height 6
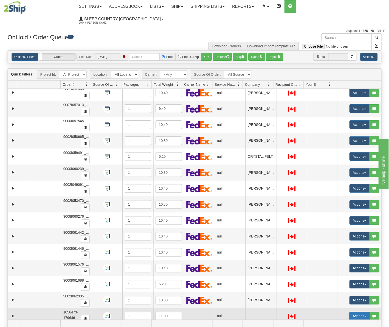
click at [349, 312] on button "Actions" at bounding box center [359, 316] width 20 height 9
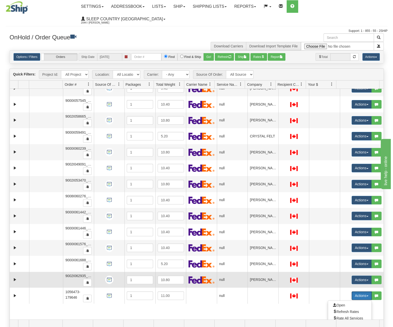
scroll to position [209, 0]
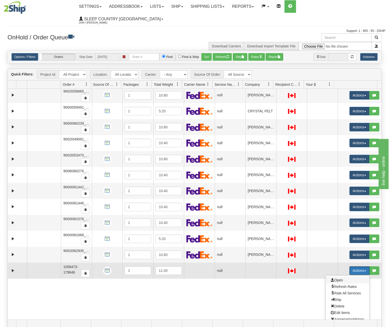
click at [333, 278] on span "Open" at bounding box center [337, 280] width 12 height 4
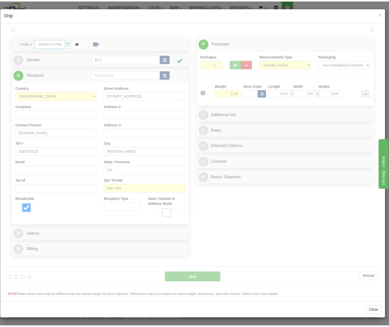
scroll to position [0, 0]
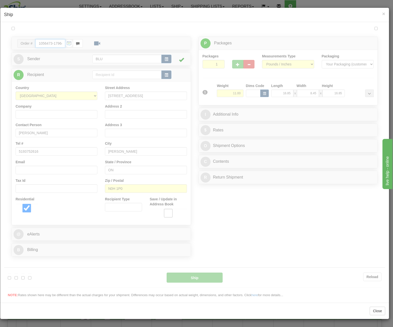
type input "12:20"
type input "16:00"
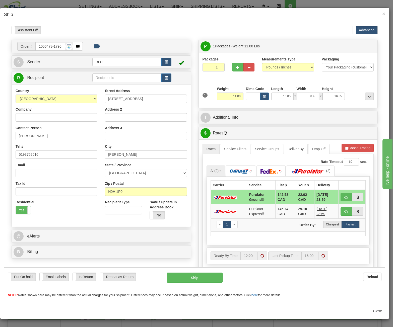
click at [385, 14] on div "× Ship" at bounding box center [194, 15] width 388 height 14
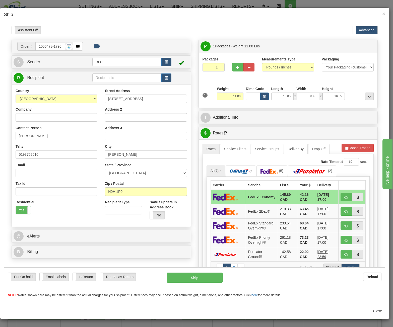
click at [385, 13] on div "× Ship" at bounding box center [194, 15] width 388 height 14
click at [384, 13] on span "×" at bounding box center [383, 14] width 3 height 6
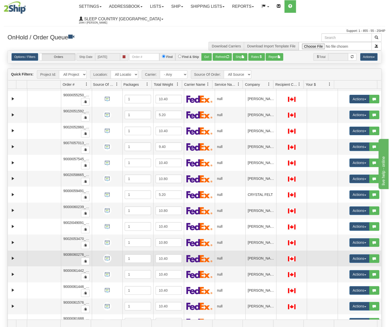
scroll to position [164, 0]
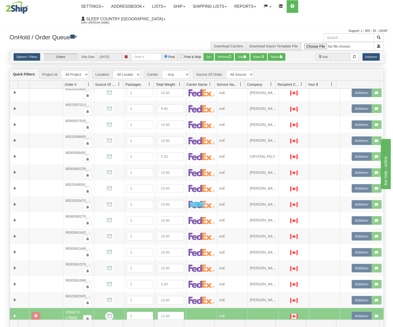
scroll to position [0, 0]
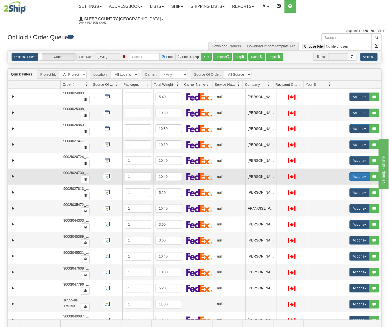
click at [350, 172] on button "Actions" at bounding box center [359, 176] width 20 height 9
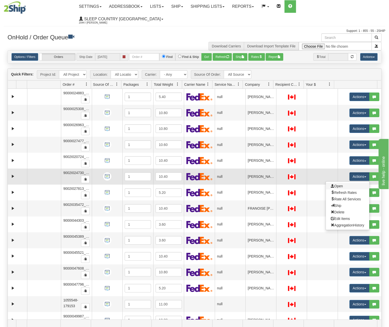
click at [341, 183] on link "Open" at bounding box center [347, 186] width 43 height 7
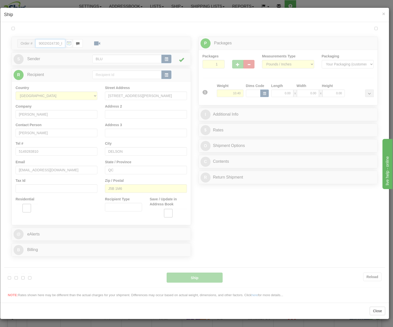
type input "12:20"
type input "16:00"
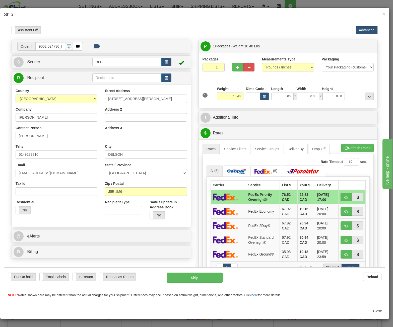
click at [172, 61] on td at bounding box center [180, 62] width 18 height 10
click at [165, 61] on span "button" at bounding box center [167, 61] width 4 height 3
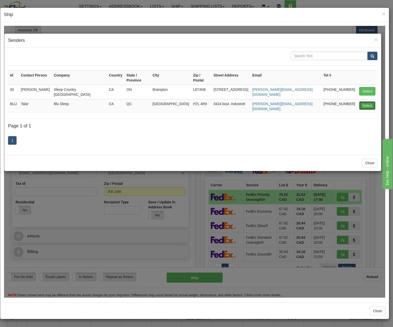
click at [361, 101] on button "Select" at bounding box center [367, 105] width 16 height 9
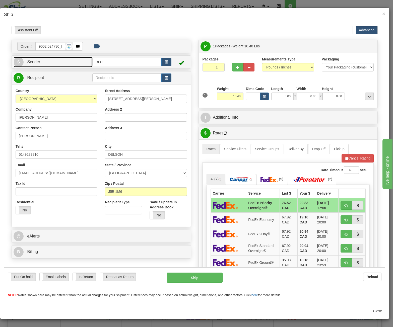
click at [73, 64] on link "S Sender" at bounding box center [53, 62] width 79 height 10
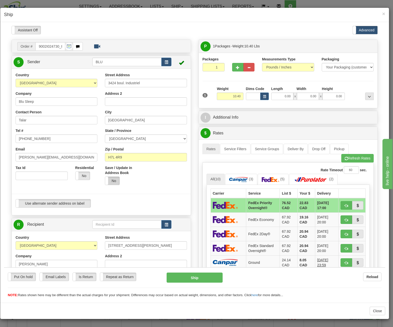
click at [113, 181] on label "No" at bounding box center [112, 181] width 14 height 8
click at [39, 120] on input "Talar" at bounding box center [57, 120] width 82 height 9
drag, startPoint x: 41, startPoint y: 120, endPoint x: -77, endPoint y: 119, distance: 118.4
click at [4, 119] on html "Please wait... Attention! Ok Add to Bidding... Preview Custom Documents Preview…" at bounding box center [194, 162] width 381 height 272
type input "[PERSON_NAME]"
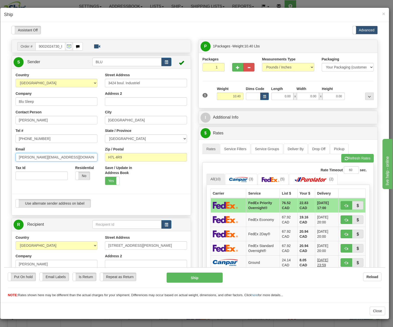
click at [26, 156] on input "[PERSON_NAME][EMAIL_ADDRESS][DOMAIN_NAME]" at bounding box center [57, 157] width 82 height 9
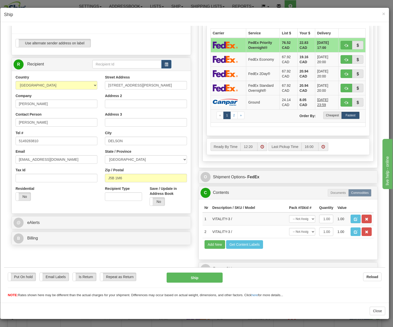
scroll to position [163, 0]
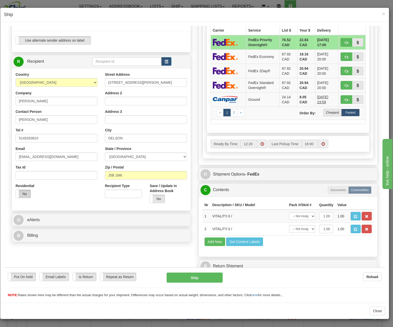
type input "[PERSON_NAME][EMAIL_ADDRESS][DOMAIN_NAME]"
click at [22, 192] on label "No" at bounding box center [23, 194] width 15 height 8
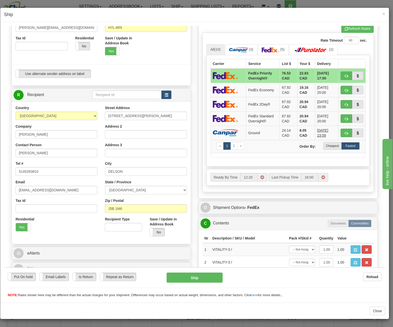
scroll to position [150, 0]
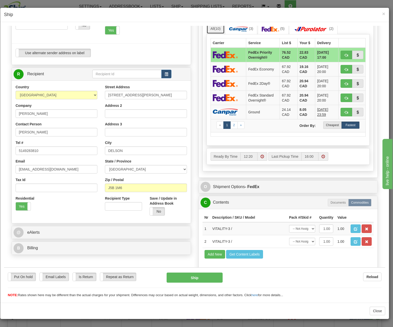
click at [221, 28] on link "All (10)" at bounding box center [215, 28] width 18 height 11
click at [331, 123] on label "Cheapest" at bounding box center [332, 125] width 18 height 8
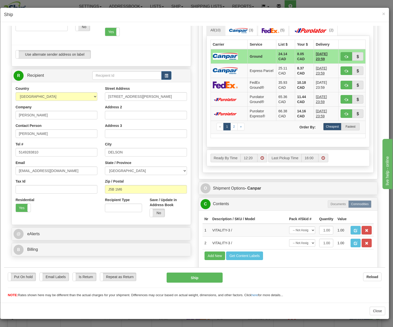
scroll to position [163, 0]
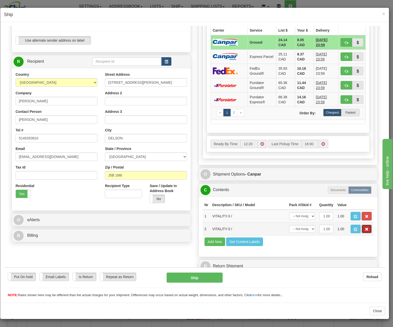
click at [366, 226] on button "button" at bounding box center [366, 228] width 10 height 9
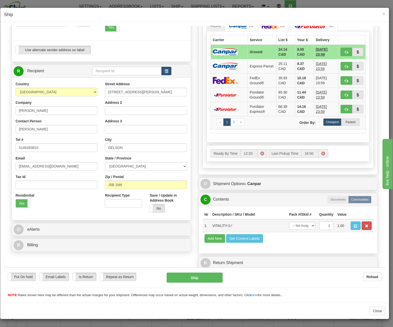
scroll to position [150, 0]
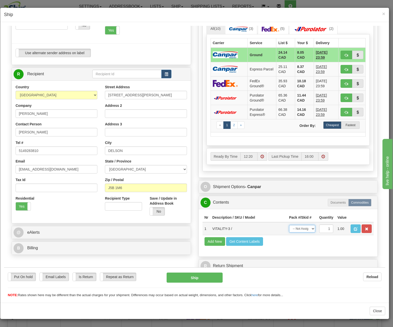
click at [303, 226] on select "-- Not Assigned -- Package 1" at bounding box center [302, 229] width 26 height 8
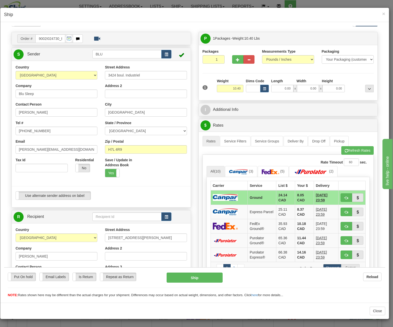
scroll to position [0, 0]
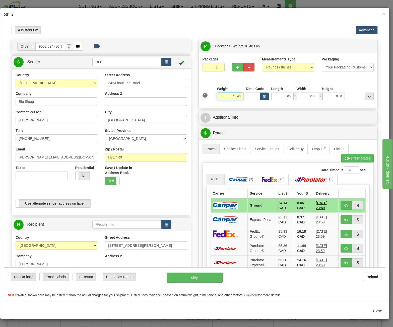
drag, startPoint x: 228, startPoint y: 96, endPoint x: 291, endPoint y: 99, distance: 63.2
click at [291, 99] on div "1 Weight 10.40 Dims Code x x" at bounding box center [288, 95] width 174 height 18
type input "6.00"
click at [284, 96] on input "0.00" at bounding box center [282, 96] width 22 height 8
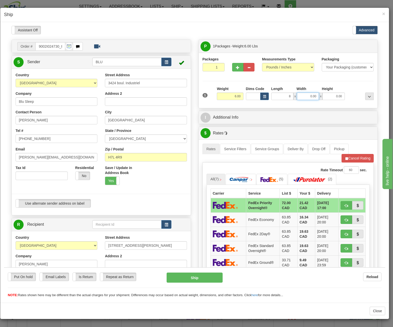
type input "8.00"
click at [307, 95] on input "0.00" at bounding box center [308, 96] width 22 height 8
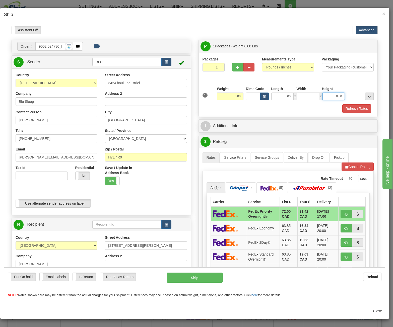
type input "8.00"
click at [326, 95] on input "0.00" at bounding box center [333, 96] width 22 height 8
type input "16.00"
click at [350, 106] on button "Refresh Rates" at bounding box center [356, 108] width 29 height 9
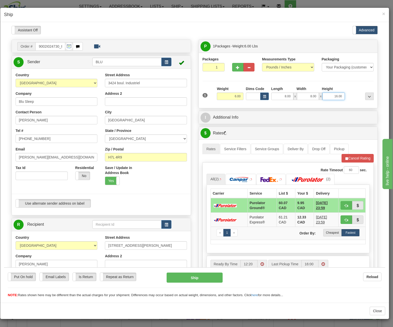
click at [330, 95] on input "16.00" at bounding box center [333, 96] width 22 height 8
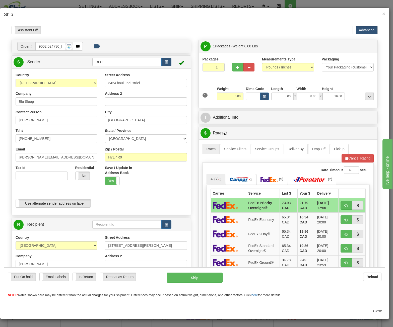
click at [350, 96] on div at bounding box center [360, 93] width 29 height 14
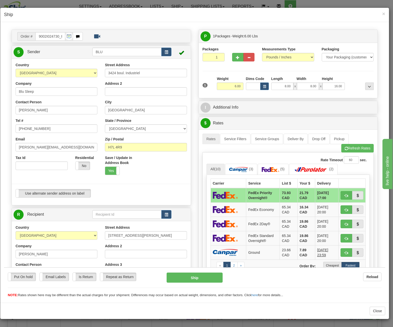
scroll to position [25, 0]
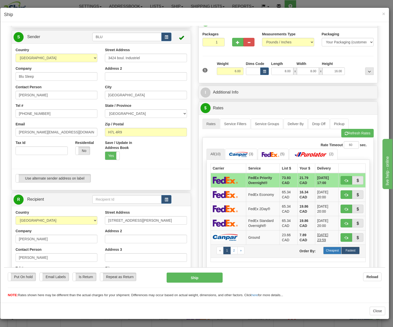
click at [332, 247] on label "Cheapest" at bounding box center [332, 251] width 18 height 8
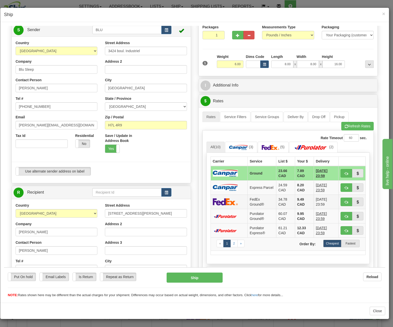
scroll to position [50, 0]
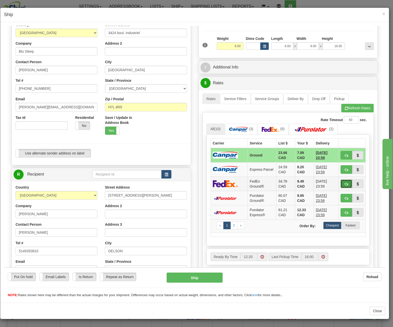
click at [344, 182] on span "button" at bounding box center [346, 183] width 4 height 3
type input "92"
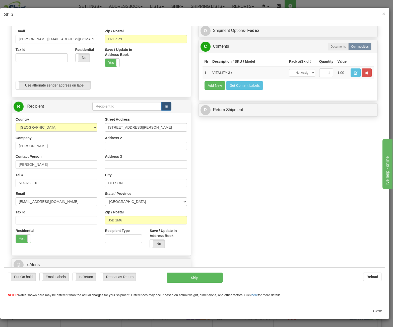
scroll to position [135, 0]
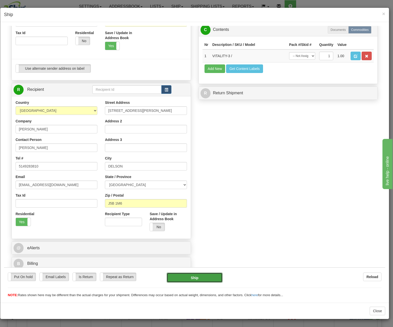
click at [199, 279] on button "Ship" at bounding box center [195, 277] width 56 height 10
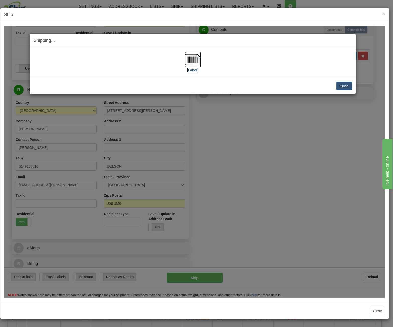
click at [193, 60] on img at bounding box center [193, 59] width 16 height 16
click at [345, 85] on button "Close" at bounding box center [344, 86] width 16 height 9
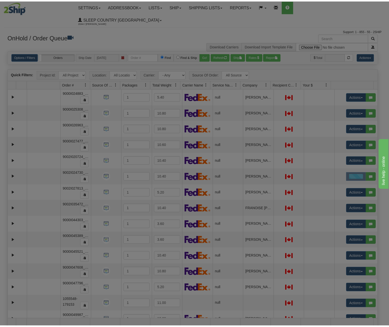
scroll to position [0, 0]
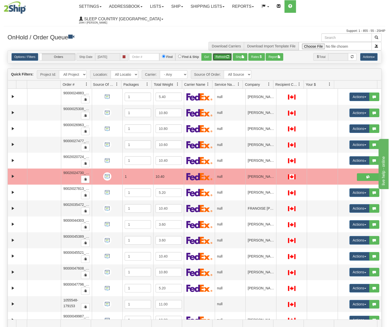
click at [217, 53] on button "Refresh" at bounding box center [222, 57] width 19 height 8
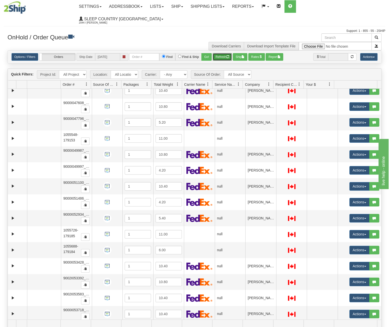
scroll to position [164, 0]
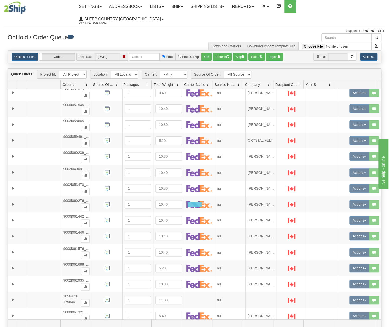
scroll to position [0, 0]
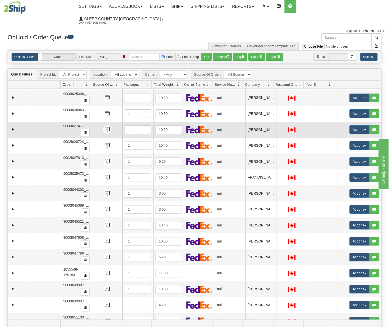
scroll to position [25, 0]
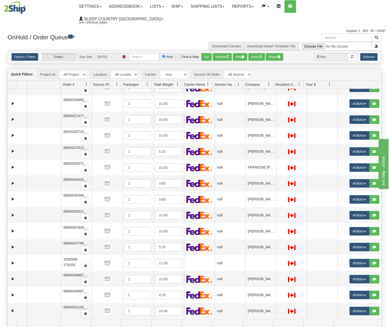
click at [269, 80] on link at bounding box center [269, 84] width 9 height 9
click at [277, 83] on span "Sort Ascending" at bounding box center [287, 83] width 26 height 5
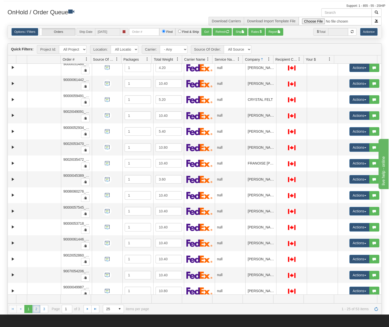
click at [38, 305] on link "2" at bounding box center [36, 309] width 8 height 8
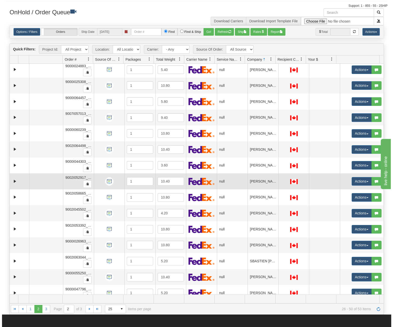
scroll to position [164, 0]
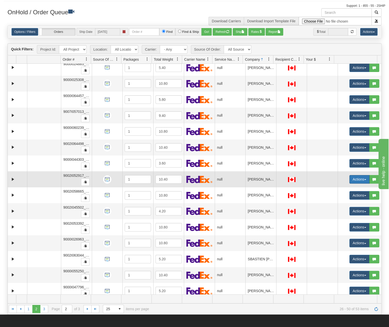
click at [360, 175] on button "Actions" at bounding box center [359, 179] width 20 height 9
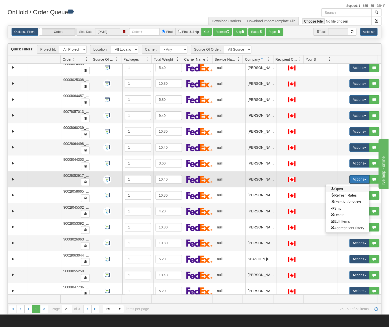
click at [331, 187] on span "Open" at bounding box center [337, 189] width 12 height 4
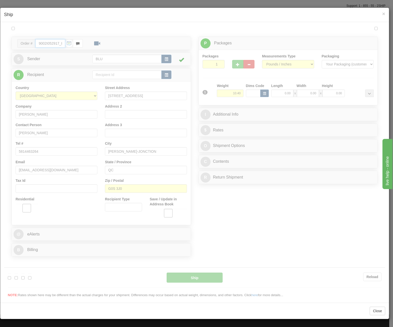
type input "12:28"
type input "16:00"
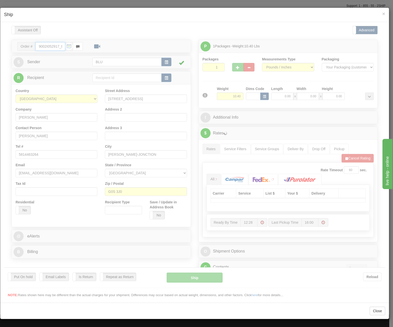
scroll to position [0, 0]
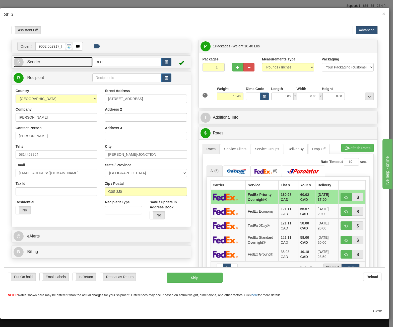
click at [54, 61] on link "S Sender" at bounding box center [53, 62] width 79 height 10
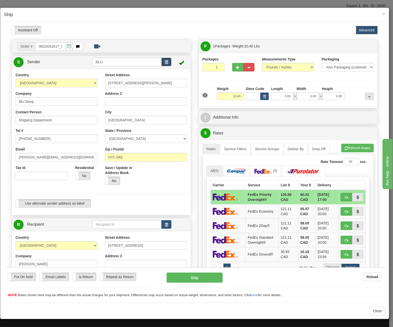
click at [168, 64] on button "button" at bounding box center [166, 61] width 10 height 9
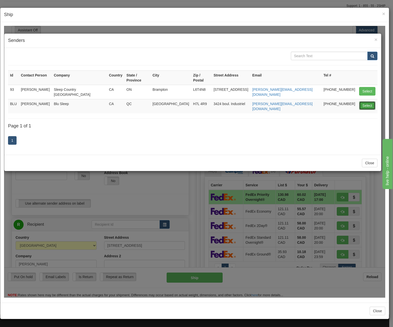
click at [366, 101] on button "Select" at bounding box center [367, 105] width 16 height 9
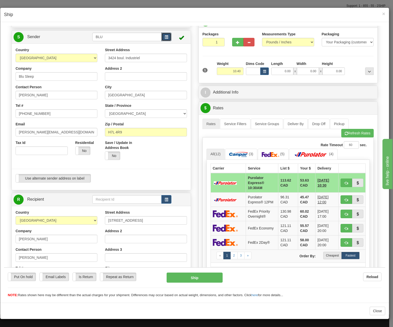
scroll to position [50, 0]
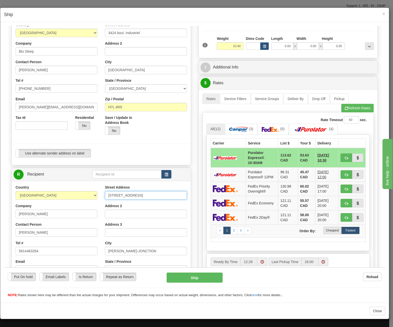
click at [150, 197] on input "459 RUE DU BOISé" at bounding box center [146, 195] width 82 height 9
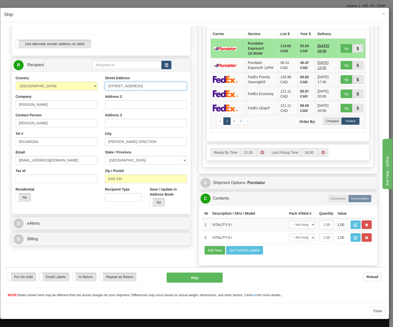
scroll to position [168, 0]
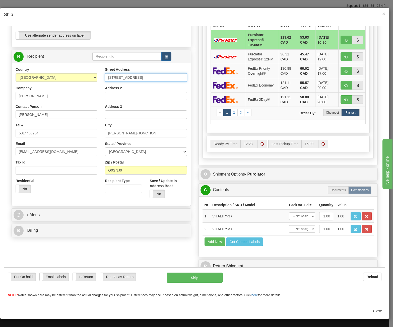
type input "459 RUE DU BOISE"
click at [307, 225] on select "-- Not Assigned -- Package 1" at bounding box center [302, 229] width 26 height 8
click at [365, 227] on span "button" at bounding box center [367, 228] width 4 height 3
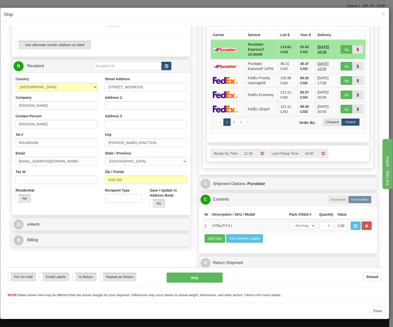
scroll to position [155, 0]
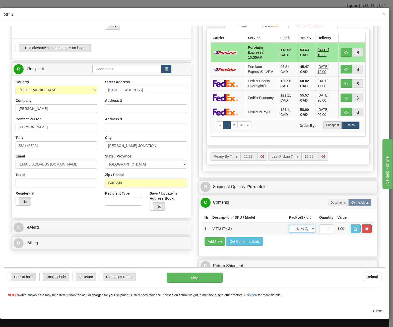
click at [303, 225] on select "-- Not Assigned -- Package 1" at bounding box center [302, 229] width 26 height 8
select select "0"
click at [289, 225] on select "-- Not Assigned -- Package 1" at bounding box center [302, 229] width 26 height 8
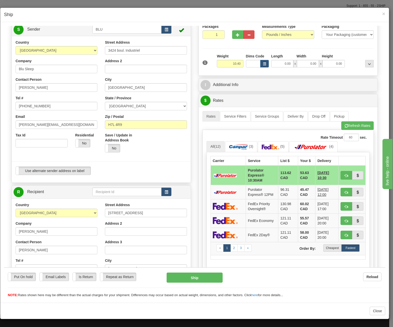
scroll to position [0, 0]
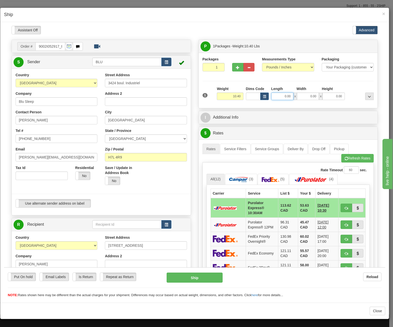
click at [283, 94] on input "0.00" at bounding box center [282, 96] width 22 height 8
type input "8.00"
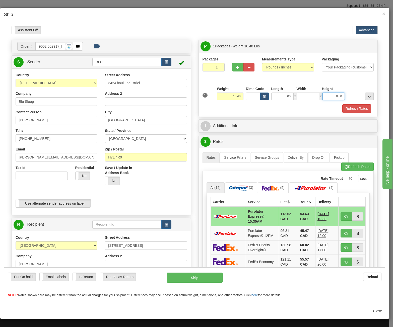
type input "8.00"
type input "16.00"
click at [269, 115] on div "Packages 1 1 Measurements Type" at bounding box center [288, 84] width 179 height 64
drag, startPoint x: 226, startPoint y: 96, endPoint x: 345, endPoint y: 99, distance: 119.2
click at [345, 99] on div "1 Weight 10.40 Dims Code x x" at bounding box center [288, 95] width 174 height 18
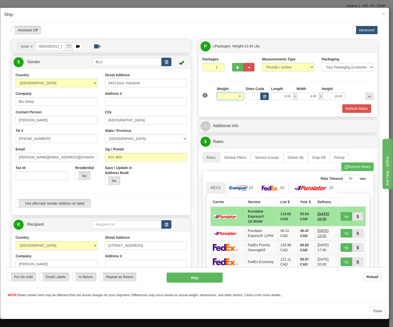
type input "6.00"
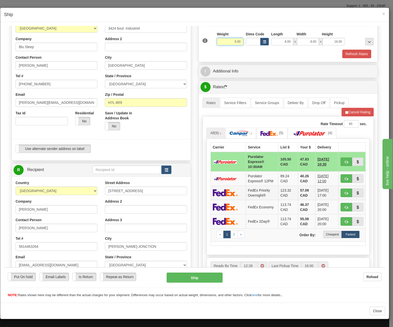
scroll to position [75, 0]
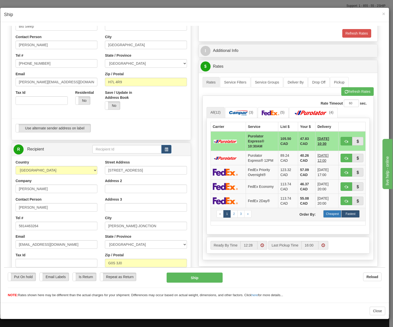
click at [328, 213] on label "Cheapest" at bounding box center [332, 214] width 18 height 8
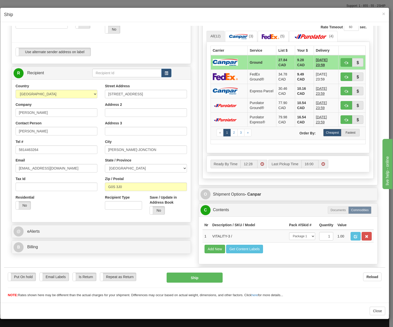
scroll to position [159, 0]
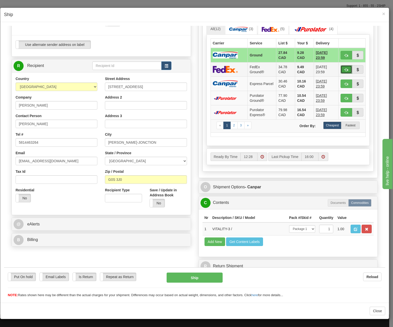
click at [344, 68] on span "button" at bounding box center [346, 69] width 4 height 3
type input "92"
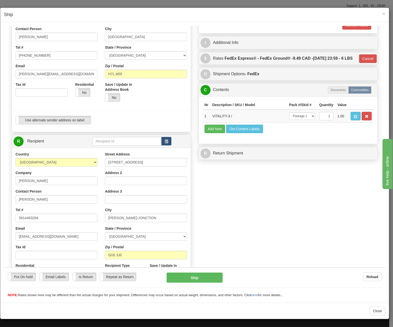
scroll to position [135, 0]
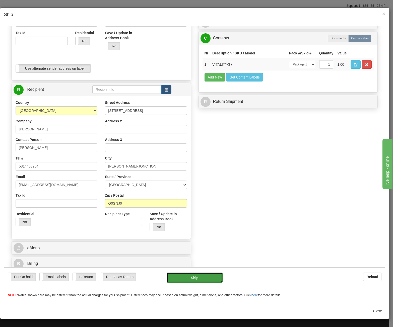
click at [186, 276] on button "Ship" at bounding box center [195, 277] width 56 height 10
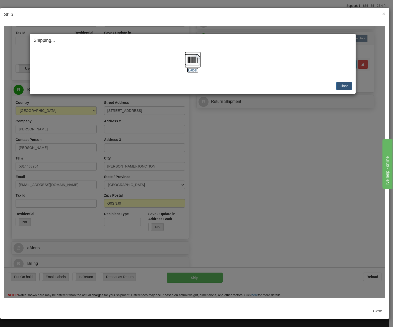
click at [193, 58] on img at bounding box center [193, 59] width 16 height 16
click at [344, 86] on button "Close" at bounding box center [344, 86] width 16 height 9
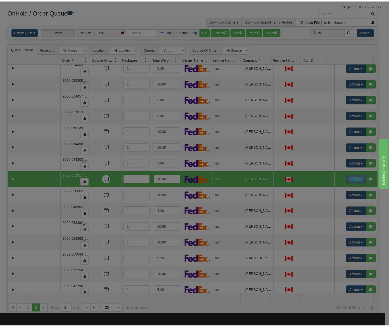
scroll to position [0, 0]
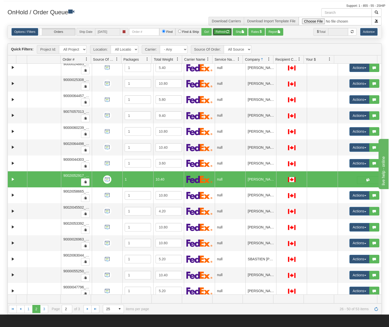
click at [213, 28] on button "Refresh" at bounding box center [222, 32] width 19 height 8
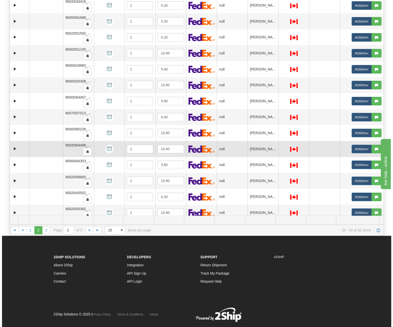
scroll to position [164, 0]
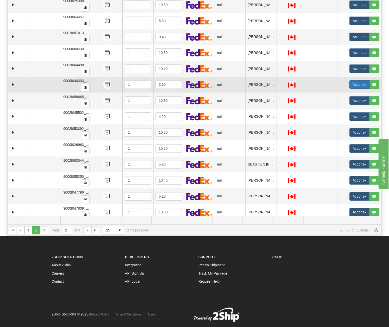
click at [357, 80] on button "Actions" at bounding box center [359, 84] width 20 height 9
click at [333, 92] on span "Open" at bounding box center [337, 94] width 12 height 4
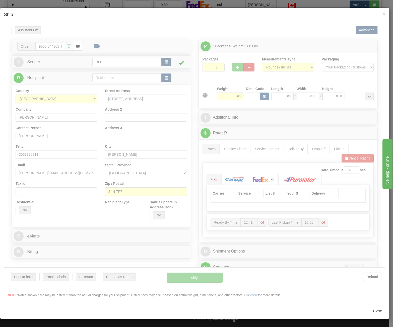
scroll to position [0, 0]
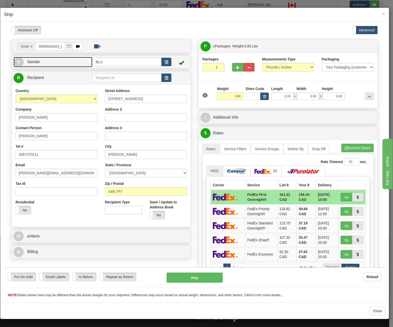
click at [80, 62] on link "S Sender" at bounding box center [53, 62] width 79 height 10
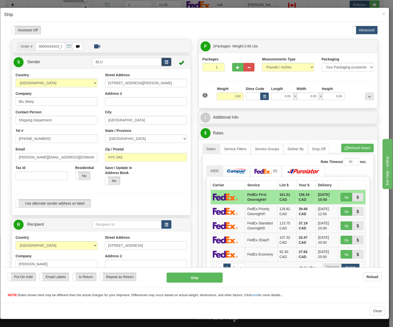
click at [166, 63] on span "button" at bounding box center [167, 61] width 4 height 3
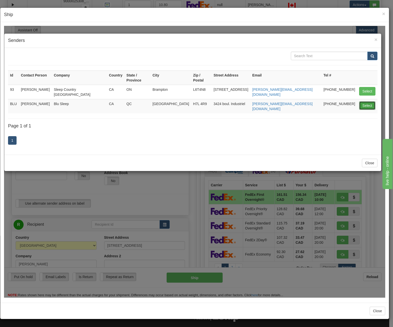
click at [362, 101] on button "Select" at bounding box center [367, 105] width 16 height 9
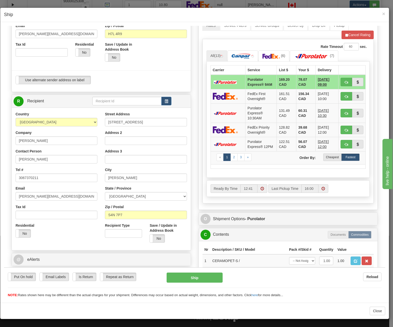
scroll to position [125, 0]
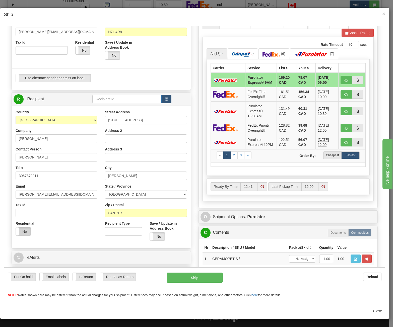
click at [22, 229] on label "No" at bounding box center [23, 231] width 15 height 8
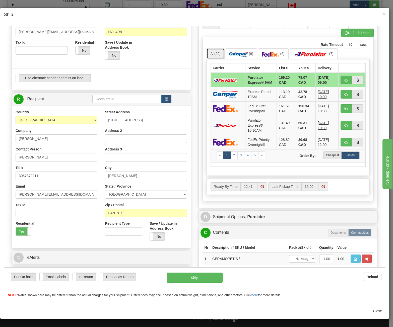
click at [216, 52] on span "(22)" at bounding box center [217, 53] width 6 height 4
click at [329, 153] on label "Cheapest" at bounding box center [332, 155] width 18 height 8
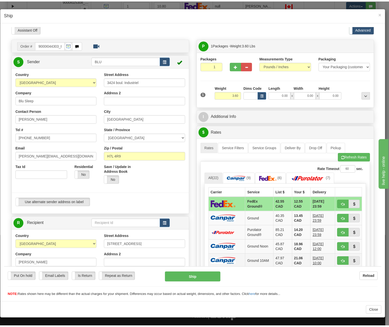
scroll to position [0, 0]
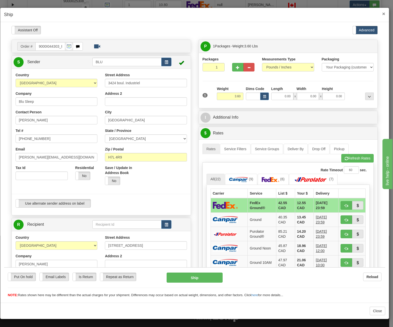
click at [383, 14] on span "×" at bounding box center [383, 14] width 3 height 6
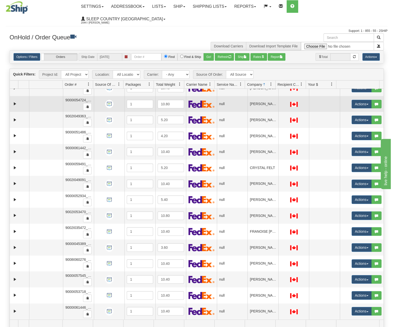
scroll to position [150, 0]
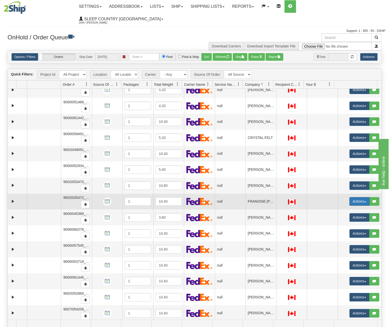
click at [354, 197] on button "Actions" at bounding box center [359, 201] width 20 height 9
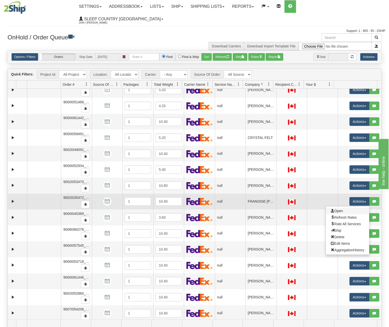
click at [343, 208] on link "Open" at bounding box center [347, 211] width 43 height 7
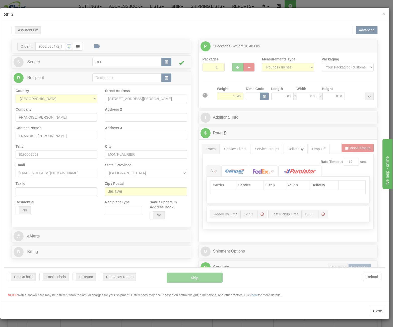
scroll to position [0, 0]
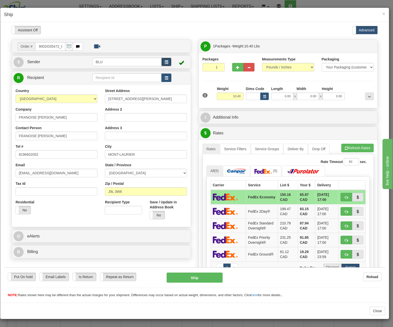
click at [166, 61] on span "button" at bounding box center [167, 61] width 4 height 3
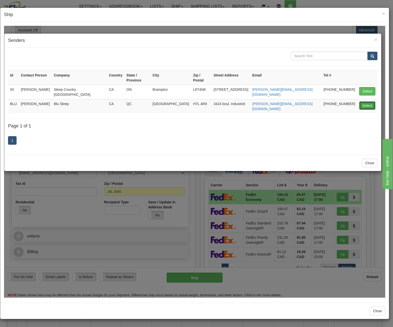
click at [366, 101] on button "Select" at bounding box center [367, 105] width 16 height 9
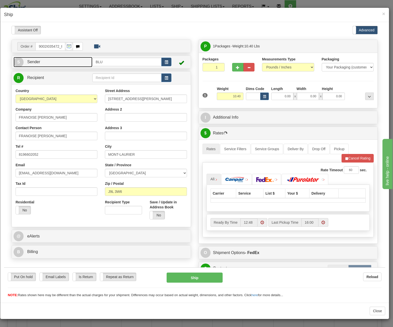
click at [75, 64] on link "S Sender" at bounding box center [53, 62] width 79 height 10
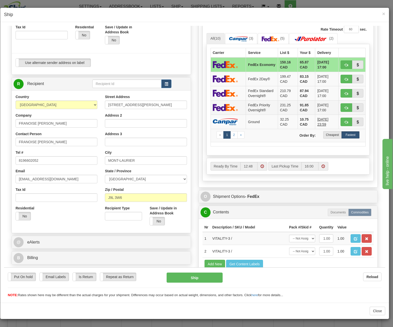
scroll to position [113, 0]
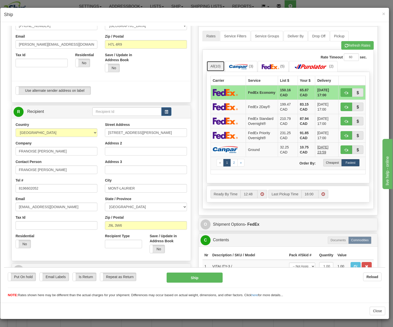
click at [216, 65] on span "(10)" at bounding box center [217, 66] width 6 height 4
click at [331, 162] on label "Cheapest" at bounding box center [332, 163] width 18 height 8
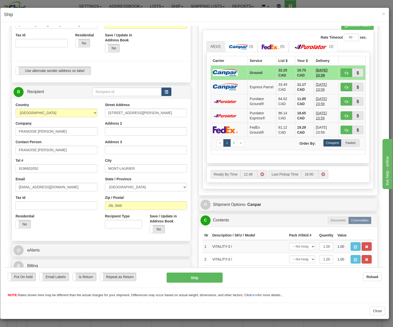
scroll to position [163, 0]
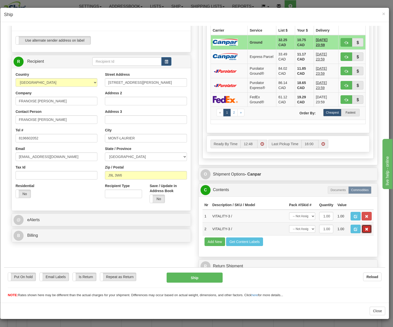
click at [365, 227] on span "button" at bounding box center [367, 228] width 4 height 3
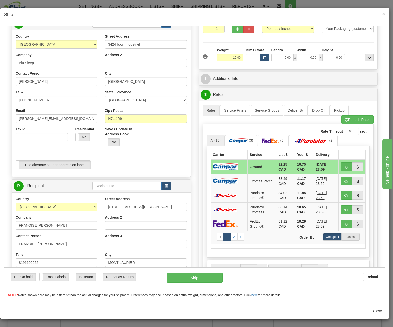
scroll to position [0, 0]
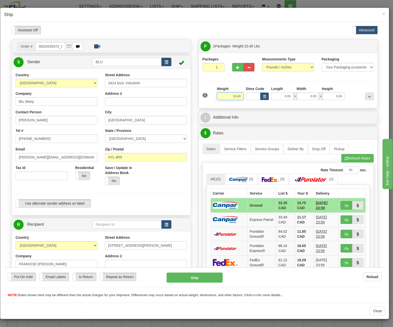
drag, startPoint x: 225, startPoint y: 95, endPoint x: 256, endPoint y: 97, distance: 31.4
click at [256, 97] on div "1 Weight 10.40 Dims Code x x" at bounding box center [288, 95] width 174 height 18
click at [274, 95] on input "0.00" at bounding box center [282, 96] width 22 height 8
type input "6.00"
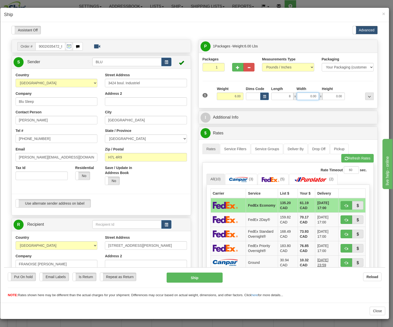
type input "8.00"
click at [311, 96] on input "0.00" at bounding box center [308, 96] width 22 height 8
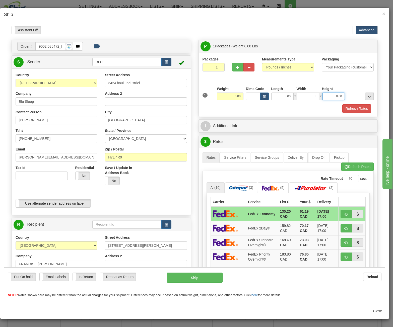
type input "8.00"
click at [329, 96] on input "0.00" at bounding box center [333, 96] width 22 height 8
type input "16.00"
click at [352, 96] on div at bounding box center [360, 93] width 29 height 14
click at [349, 107] on button "Refresh Rates" at bounding box center [356, 108] width 29 height 9
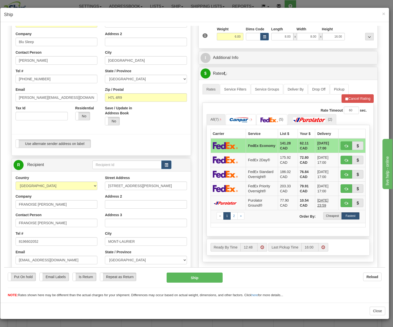
scroll to position [75, 0]
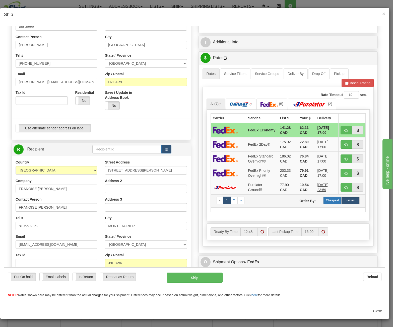
click at [325, 196] on label "Cheapest" at bounding box center [332, 200] width 18 height 8
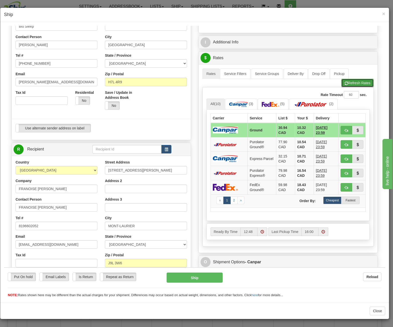
click at [349, 79] on button "Refresh Rates" at bounding box center [357, 82] width 32 height 9
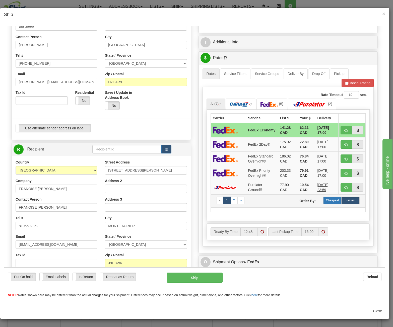
click at [331, 198] on label "Cheapest" at bounding box center [332, 200] width 18 height 8
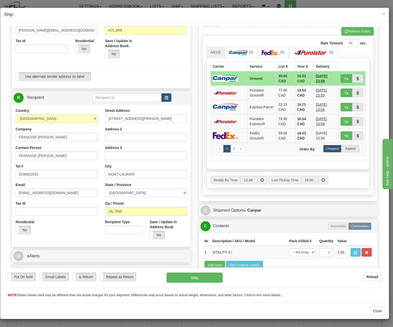
scroll to position [100, 0]
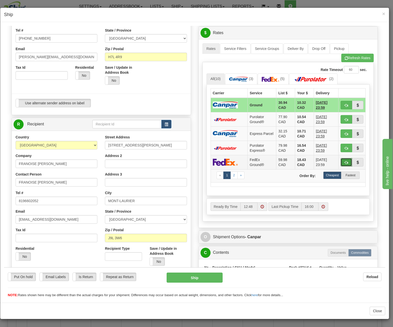
click at [345, 159] on button "button" at bounding box center [346, 162] width 12 height 9
type input "92"
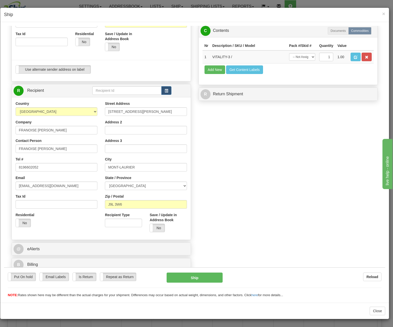
scroll to position [135, 0]
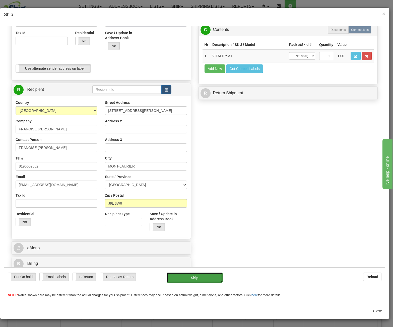
click at [189, 277] on button "Ship" at bounding box center [195, 277] width 56 height 10
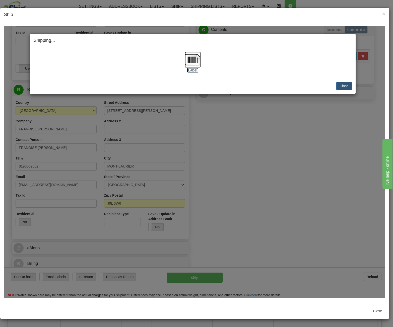
click at [190, 62] on img at bounding box center [193, 59] width 16 height 16
click at [343, 84] on button "Close" at bounding box center [344, 86] width 16 height 9
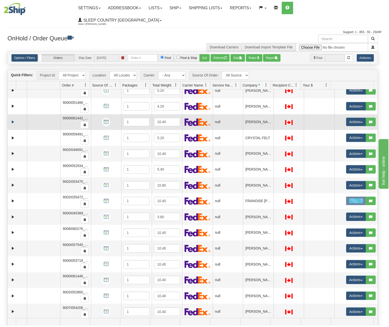
scroll to position [0, 0]
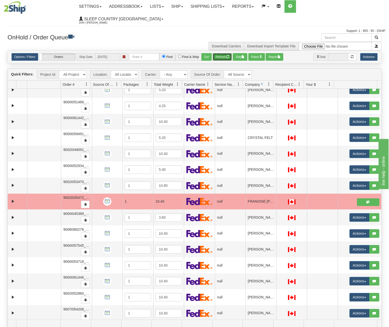
click at [225, 53] on button "Refresh" at bounding box center [222, 57] width 19 height 8
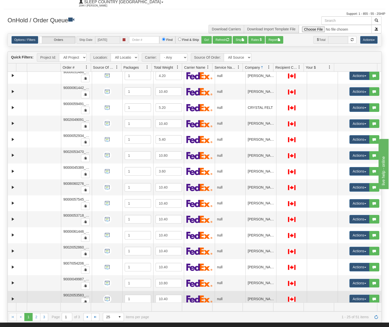
scroll to position [25, 0]
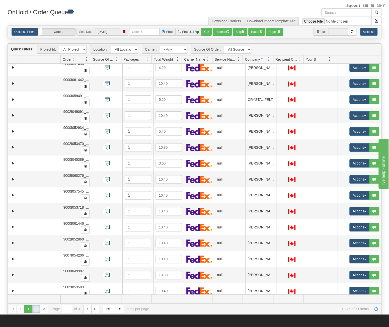
click at [36, 305] on link "2" at bounding box center [36, 309] width 8 height 8
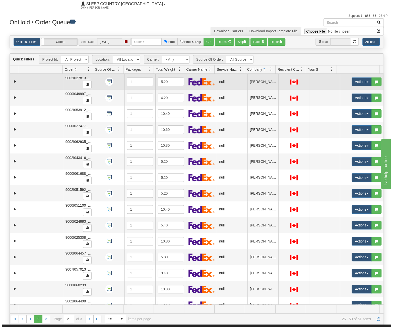
scroll to position [0, 0]
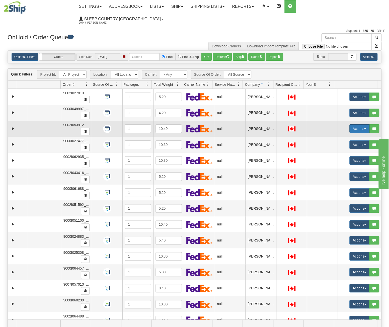
click at [353, 124] on button "Actions" at bounding box center [359, 128] width 20 height 9
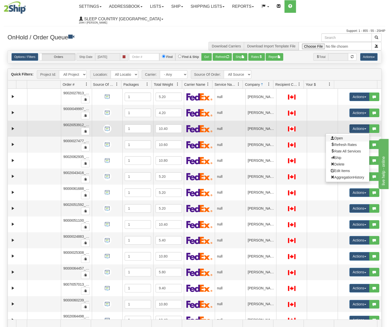
click at [336, 135] on link "Open" at bounding box center [347, 138] width 43 height 7
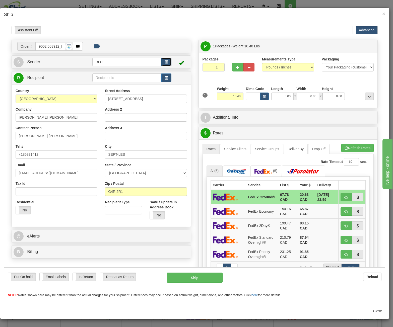
click at [165, 62] on span "button" at bounding box center [167, 61] width 4 height 3
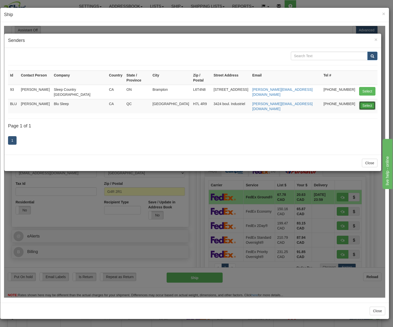
click at [370, 101] on button "Select" at bounding box center [367, 105] width 16 height 9
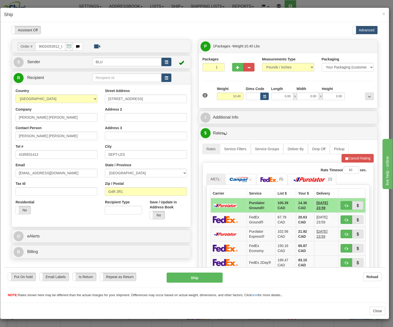
click at [68, 67] on div "S Sender BLU" at bounding box center [101, 61] width 179 height 13
click at [70, 63] on link "S Sender" at bounding box center [53, 62] width 79 height 10
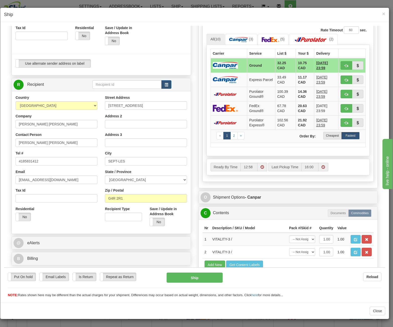
scroll to position [150, 0]
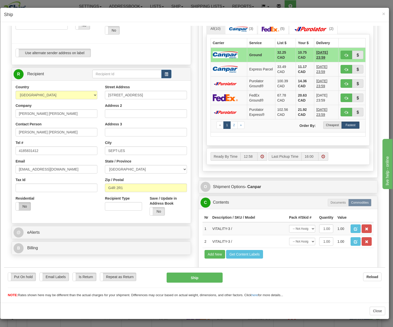
click at [26, 204] on label "No" at bounding box center [23, 206] width 15 height 8
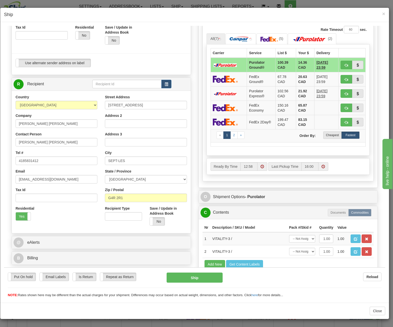
scroll to position [125, 0]
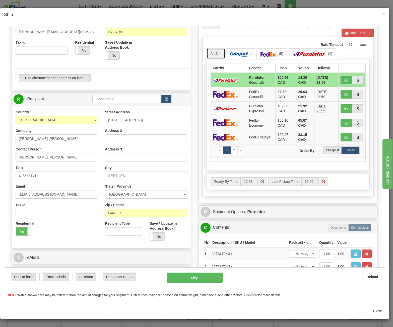
click at [218, 53] on img at bounding box center [219, 54] width 3 height 3
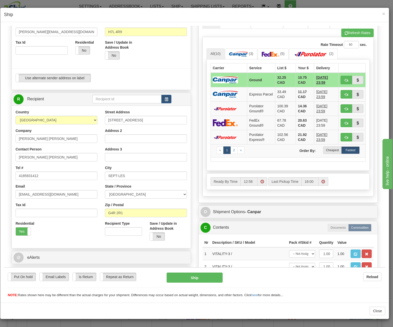
click at [323, 147] on label "Cheapest" at bounding box center [332, 150] width 18 height 8
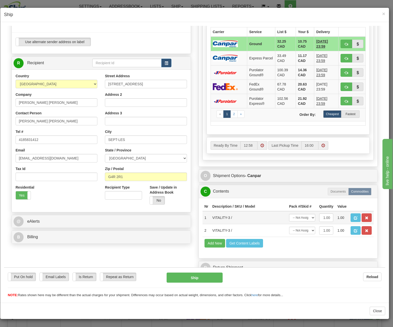
scroll to position [163, 0]
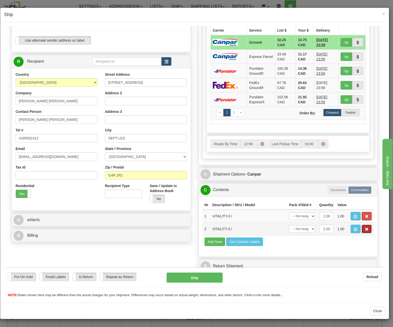
click at [365, 227] on span "button" at bounding box center [367, 228] width 4 height 3
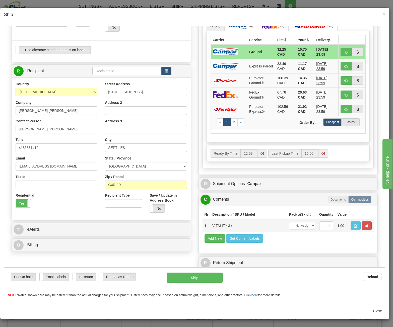
scroll to position [150, 0]
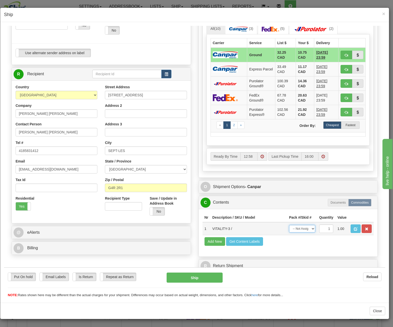
click at [302, 225] on select "-- Not Assigned -- Package 1" at bounding box center [302, 229] width 26 height 8
select select "0"
click at [289, 225] on select "-- Not Assigned -- Package 1" at bounding box center [302, 229] width 26 height 8
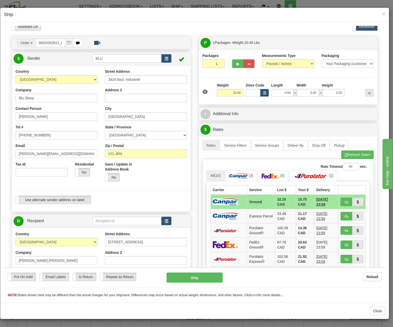
scroll to position [0, 0]
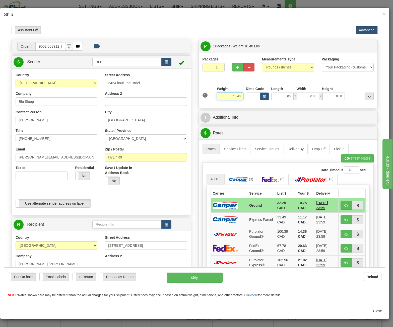
drag, startPoint x: 230, startPoint y: 96, endPoint x: 246, endPoint y: 95, distance: 15.6
click at [246, 95] on div "1 Weight 10.40 Dims Code x x" at bounding box center [288, 95] width 174 height 18
type input "6.00"
click at [277, 95] on input "0.00" at bounding box center [282, 96] width 22 height 8
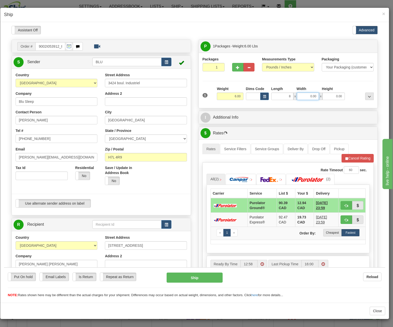
type input "8.00"
click at [304, 95] on input "0.00" at bounding box center [308, 96] width 22 height 8
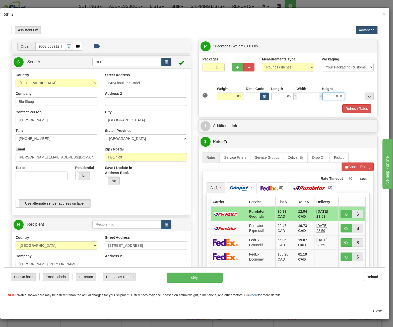
type input "8.00"
click at [331, 94] on input "0.00" at bounding box center [333, 96] width 22 height 8
type input "16.00"
click at [344, 109] on button "Refresh Rates" at bounding box center [356, 108] width 29 height 9
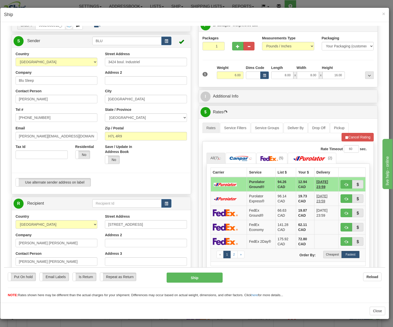
scroll to position [50, 0]
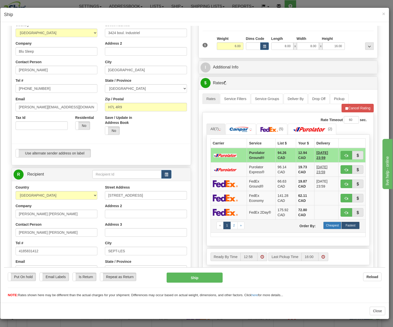
click at [326, 223] on label "Cheapest" at bounding box center [332, 225] width 18 height 8
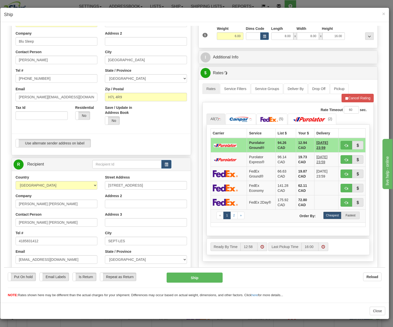
scroll to position [75, 0]
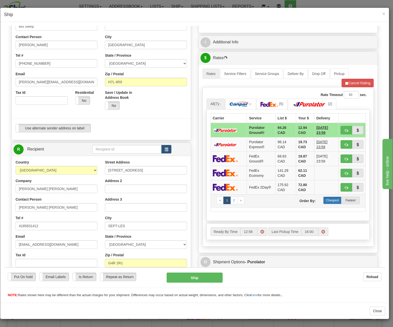
click at [327, 198] on label "Cheapest" at bounding box center [332, 200] width 18 height 8
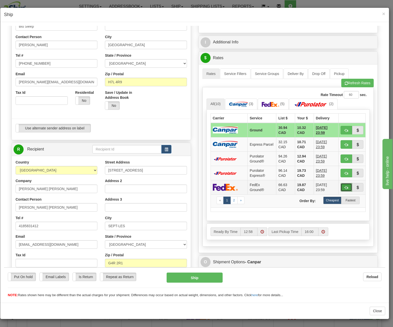
click at [344, 186] on span "button" at bounding box center [346, 187] width 4 height 3
type input "92"
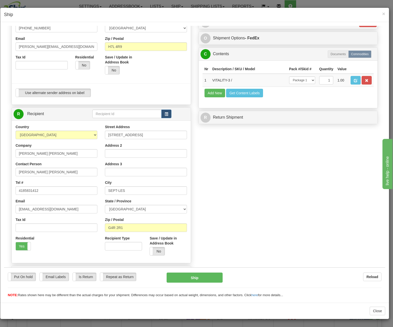
scroll to position [135, 0]
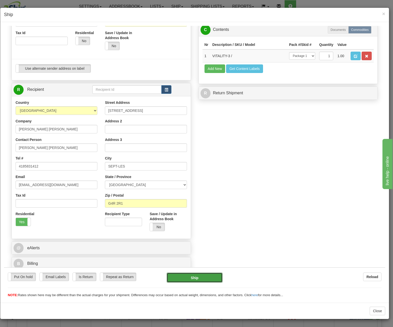
click at [186, 279] on button "Ship" at bounding box center [195, 277] width 56 height 10
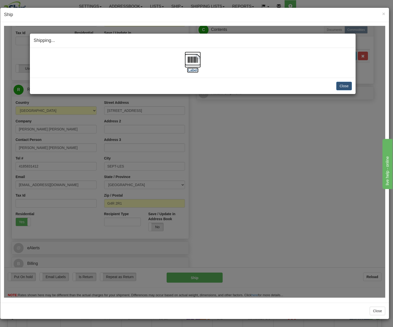
click at [188, 57] on img at bounding box center [193, 59] width 16 height 16
click at [350, 87] on button "Close" at bounding box center [344, 86] width 16 height 9
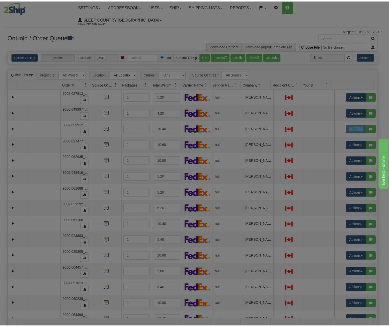
scroll to position [0, 0]
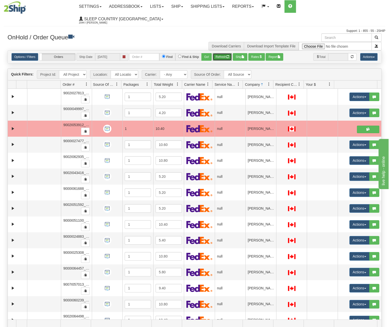
drag, startPoint x: 222, startPoint y: 47, endPoint x: 218, endPoint y: 50, distance: 5.1
click at [222, 53] on button "Refresh" at bounding box center [222, 57] width 19 height 8
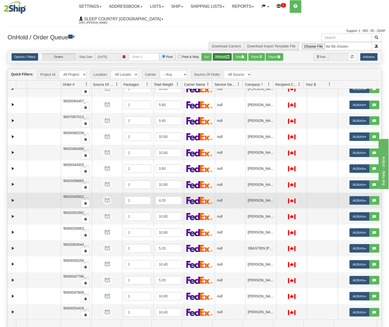
scroll to position [164, 0]
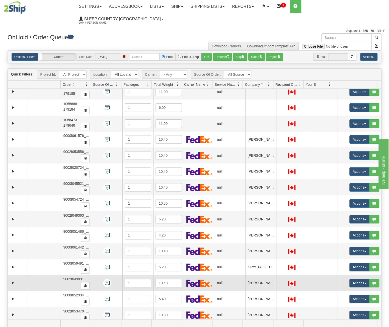
scroll to position [0, 0]
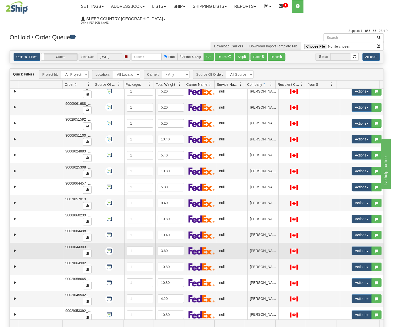
scroll to position [100, 0]
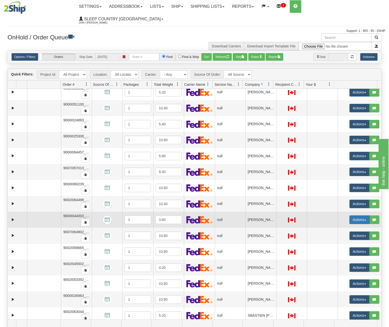
click at [357, 215] on button "Actions" at bounding box center [359, 219] width 20 height 9
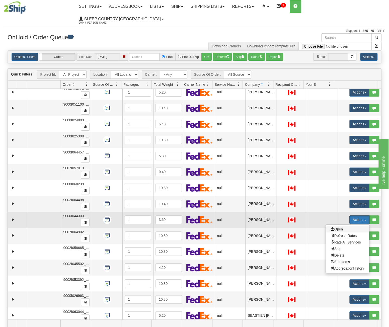
click at [338, 227] on span "Open" at bounding box center [337, 229] width 12 height 4
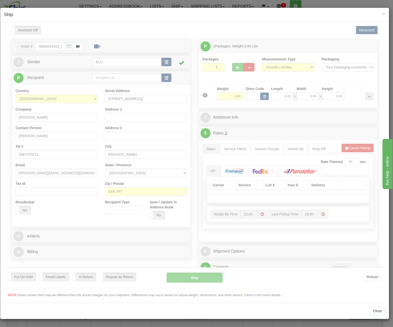
scroll to position [0, 0]
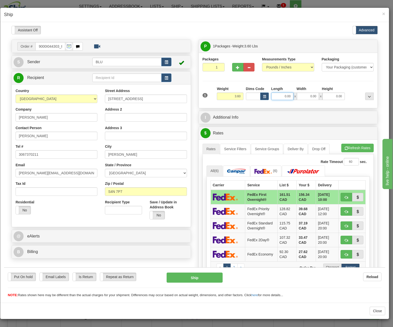
click at [284, 96] on input "0.00" at bounding box center [282, 96] width 22 height 8
type input "12.00"
click at [303, 96] on input "0.00" at bounding box center [308, 96] width 22 height 8
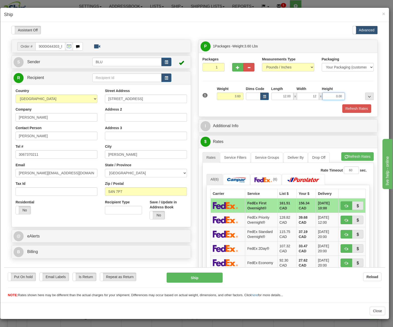
type input "12.00"
click at [328, 96] on input "0.00" at bounding box center [333, 96] width 22 height 8
type input "15.00"
click at [216, 178] on span "(6)" at bounding box center [216, 179] width 4 height 4
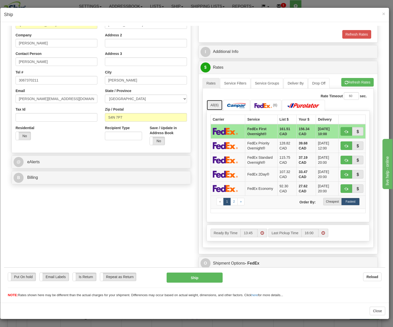
scroll to position [75, 0]
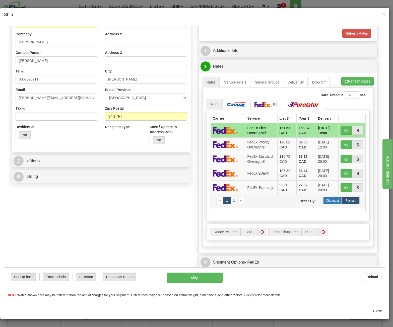
click at [331, 198] on label "Cheapest" at bounding box center [332, 201] width 18 height 8
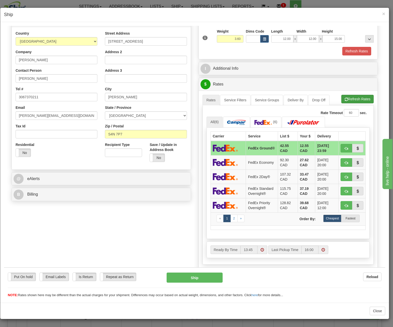
scroll to position [25, 0]
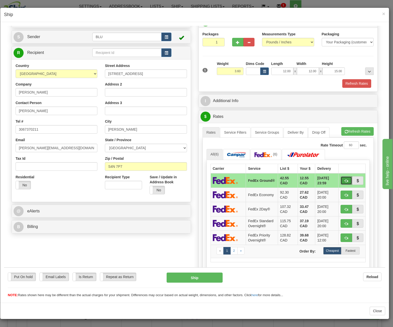
click at [344, 180] on span "button" at bounding box center [346, 180] width 4 height 3
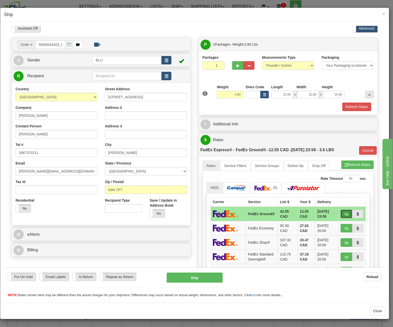
scroll to position [0, 0]
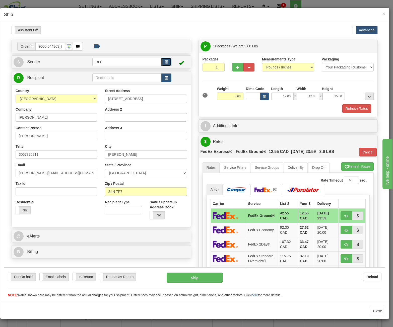
click at [165, 62] on span "button" at bounding box center [167, 61] width 4 height 3
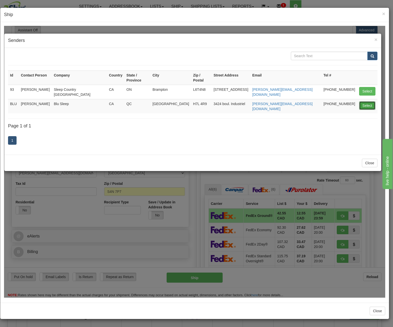
click at [364, 101] on button "Select" at bounding box center [367, 105] width 16 height 9
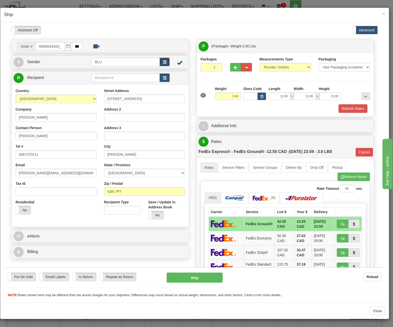
type input "92"
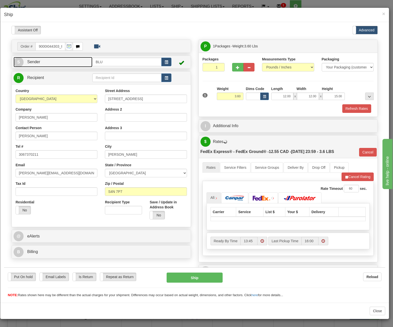
click at [54, 63] on link "S Sender" at bounding box center [53, 62] width 79 height 10
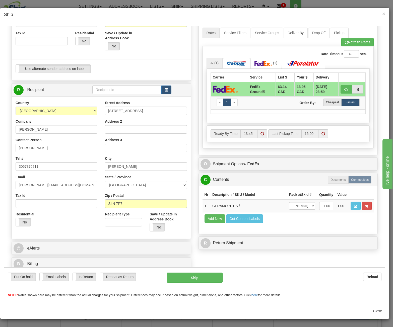
scroll to position [135, 0]
click at [195, 278] on button "Ship" at bounding box center [195, 277] width 56 height 10
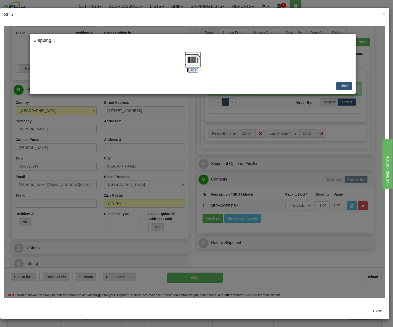
click at [196, 58] on img at bounding box center [193, 59] width 16 height 16
click at [345, 83] on button "Close" at bounding box center [344, 86] width 16 height 9
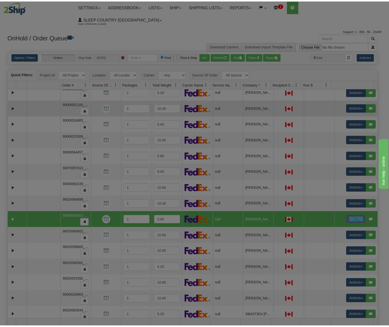
scroll to position [0, 0]
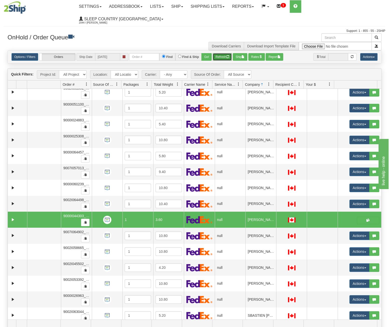
click at [231, 53] on button "Refresh" at bounding box center [222, 57] width 19 height 8
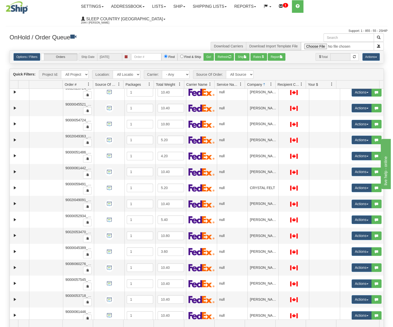
scroll to position [150, 0]
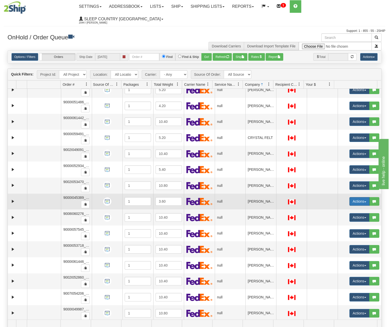
click at [349, 197] on button "Actions" at bounding box center [359, 201] width 20 height 9
click at [332, 209] on span "Open" at bounding box center [337, 211] width 12 height 4
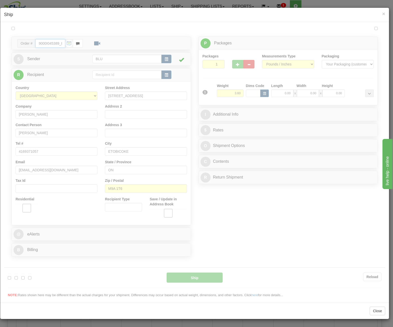
type input "13:49"
type input "16:00"
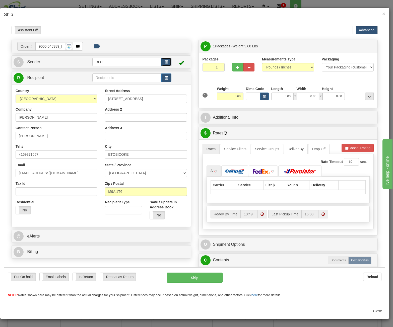
click at [165, 64] on button "button" at bounding box center [166, 61] width 10 height 9
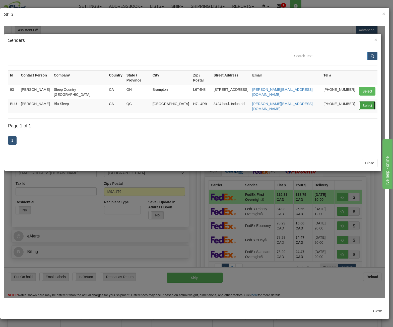
click at [369, 101] on button "Select" at bounding box center [367, 105] width 16 height 9
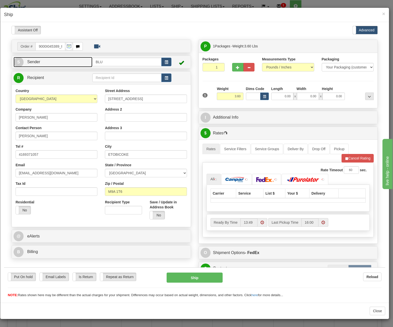
click at [73, 61] on link "S Sender" at bounding box center [53, 62] width 79 height 10
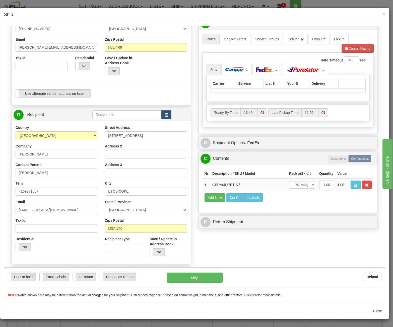
scroll to position [125, 0]
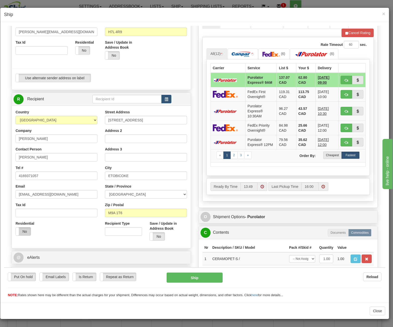
click at [24, 229] on label "No" at bounding box center [23, 231] width 15 height 8
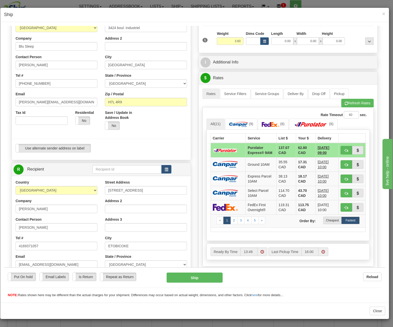
scroll to position [25, 0]
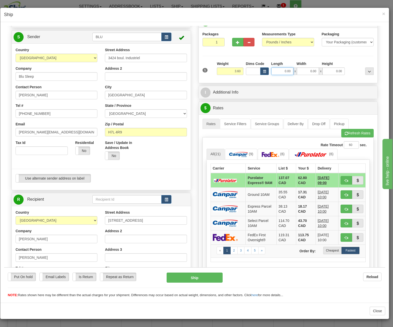
drag, startPoint x: 279, startPoint y: 72, endPoint x: 296, endPoint y: 68, distance: 17.5
click at [296, 68] on div "0.00 x 0.00 x 0.00" at bounding box center [307, 71] width 73 height 8
type input "12.00"
click at [304, 69] on input "0.00" at bounding box center [308, 71] width 22 height 8
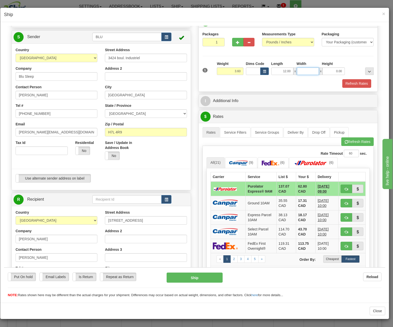
drag, startPoint x: 304, startPoint y: 70, endPoint x: 321, endPoint y: 70, distance: 16.6
click at [321, 70] on div "12.00 x x 0.00" at bounding box center [307, 71] width 73 height 8
type input "12.00"
drag, startPoint x: 326, startPoint y: 70, endPoint x: 358, endPoint y: 68, distance: 31.9
click at [358, 68] on div "1 Weight 3.60 Dims Code x x" at bounding box center [288, 70] width 174 height 18
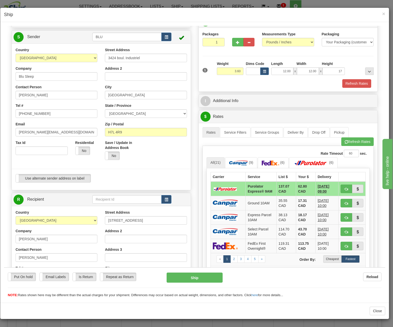
type input "17.00"
click at [355, 71] on div at bounding box center [360, 68] width 29 height 14
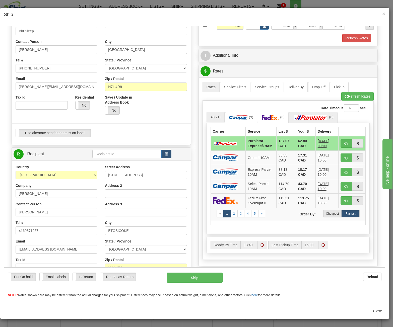
scroll to position [75, 0]
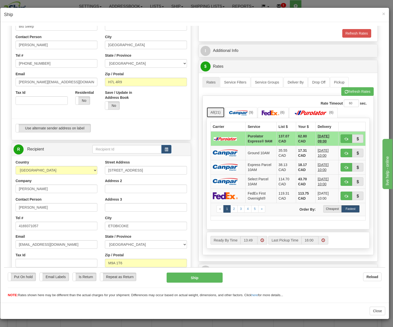
click at [211, 110] on link "All (21)" at bounding box center [215, 112] width 18 height 11
click at [335, 205] on label "Cheapest" at bounding box center [332, 209] width 18 height 8
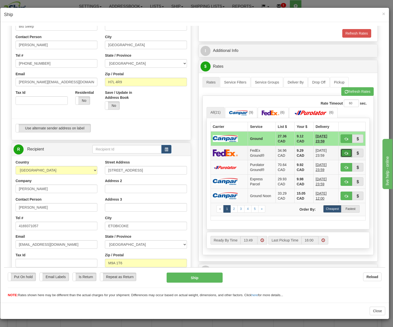
click at [346, 151] on button "button" at bounding box center [346, 152] width 12 height 9
type input "92"
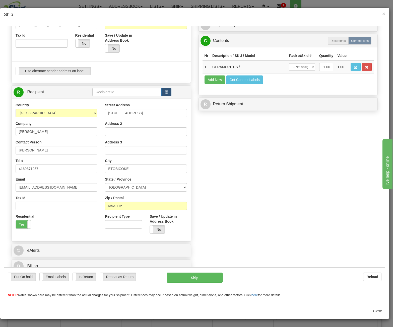
scroll to position [135, 0]
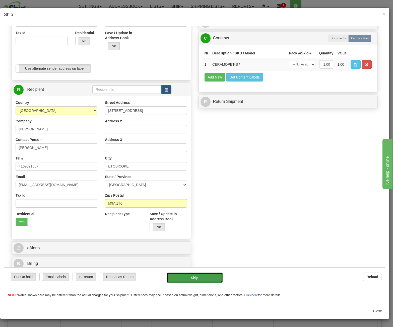
click at [185, 281] on button "Ship" at bounding box center [195, 277] width 56 height 10
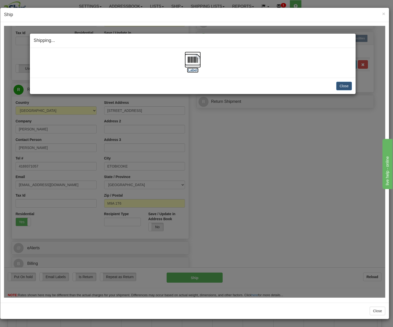
click at [196, 58] on img at bounding box center [193, 59] width 16 height 16
click at [345, 86] on button "Close" at bounding box center [344, 86] width 16 height 9
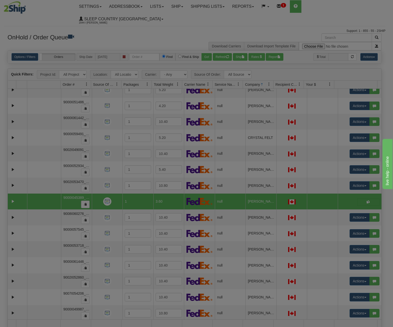
scroll to position [0, 0]
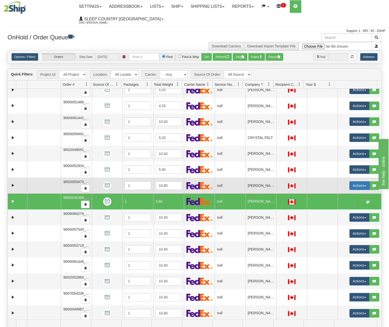
click at [360, 181] on button "Actions" at bounding box center [359, 185] width 20 height 9
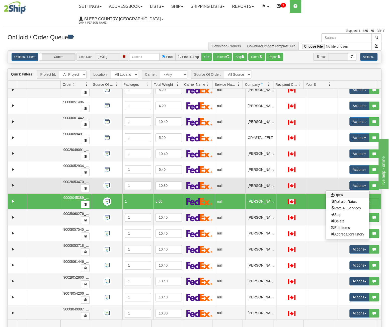
click at [359, 192] on link "Open" at bounding box center [347, 195] width 43 height 7
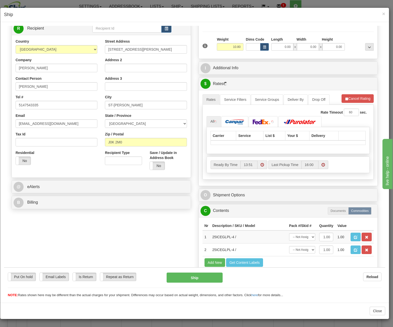
scroll to position [71, 0]
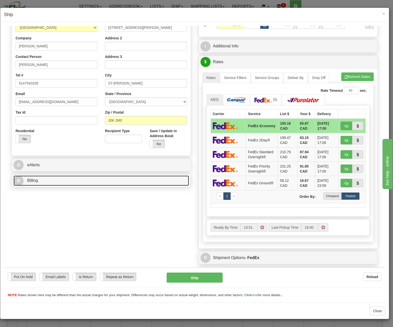
click at [86, 183] on link "B Billing" at bounding box center [101, 180] width 175 height 10
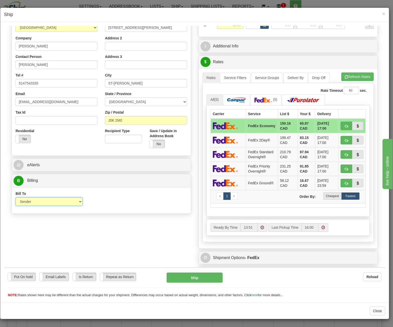
click at [70, 203] on select "Sender Recipient Third Party Collect" at bounding box center [49, 201] width 67 height 9
click at [90, 216] on div "Order # 9002I053470_BLU S Sender" at bounding box center [194, 163] width 373 height 390
click at [61, 203] on select "Sender Recipient Third Party Collect" at bounding box center [49, 201] width 67 height 9
click at [16, 197] on select "Sender Recipient Third Party Collect" at bounding box center [49, 201] width 67 height 9
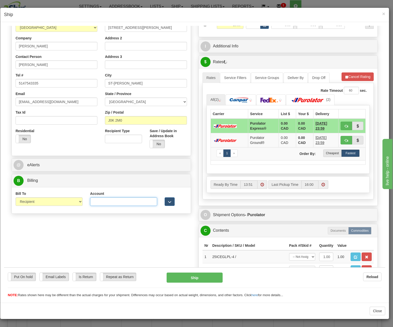
click at [94, 203] on input "Account" at bounding box center [123, 201] width 67 height 9
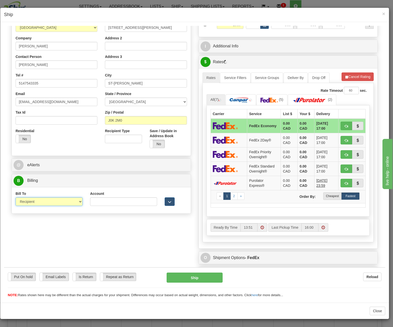
click at [65, 202] on select "Sender Recipient Third Party Collect" at bounding box center [49, 201] width 67 height 9
select select "3"
click at [16, 197] on select "Sender Recipient Third Party Collect" at bounding box center [49, 201] width 67 height 9
click at [65, 202] on select "Sender Recipient Third Party Collect" at bounding box center [49, 201] width 67 height 9
click at [111, 205] on input "Account" at bounding box center [123, 201] width 67 height 9
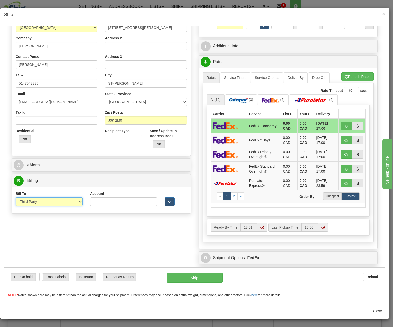
click at [73, 202] on select "Sender Recipient Third Party Collect" at bounding box center [49, 201] width 67 height 9
click at [118, 227] on div "Order # 9002I053470_BLU S Sender" at bounding box center [194, 163] width 373 height 390
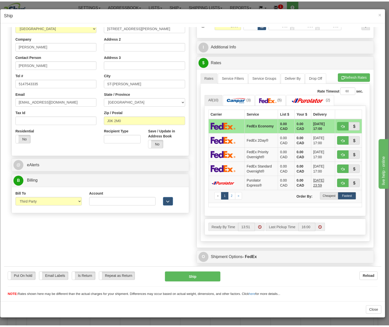
scroll to position [0, 0]
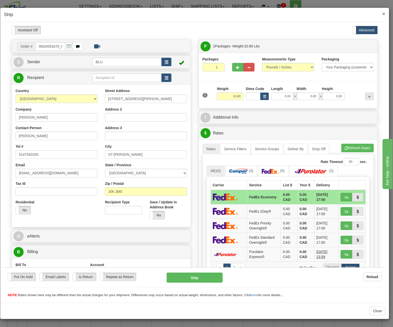
click at [384, 13] on span "×" at bounding box center [383, 14] width 3 height 6
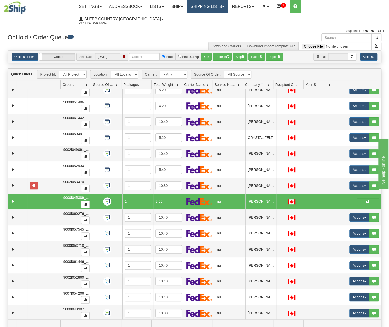
click at [215, 6] on link "Shipping lists" at bounding box center [207, 6] width 41 height 13
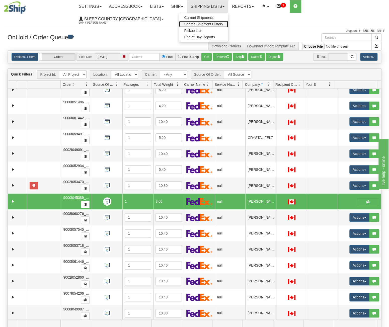
click at [219, 22] on span "Search Shipment History" at bounding box center [203, 24] width 39 height 4
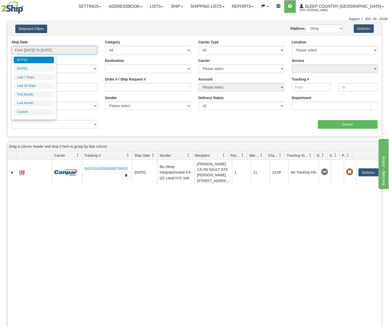
click at [43, 48] on input "From [DATE] To [DATE]" at bounding box center [55, 50] width 86 height 9
click at [33, 94] on li "This Month" at bounding box center [34, 94] width 40 height 7
type input "From [DATE] To [DATE]"
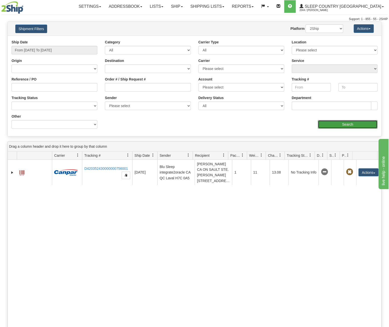
click at [334, 125] on input "Search" at bounding box center [348, 124] width 60 height 9
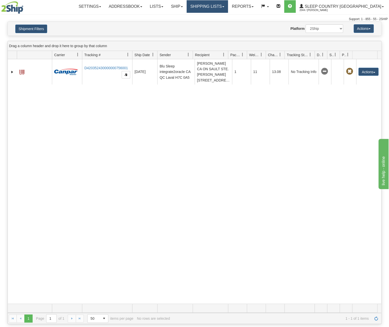
click at [228, 8] on link "Shipping lists" at bounding box center [207, 6] width 41 height 13
click at [223, 23] on span "Search Shipment History" at bounding box center [203, 24] width 39 height 4
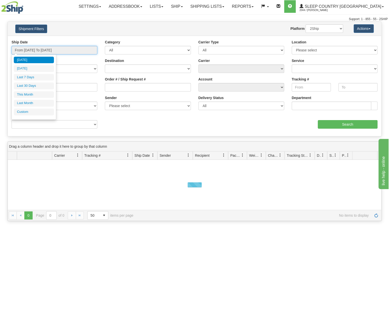
click at [75, 53] on input "From [DATE] To [DATE]" at bounding box center [55, 50] width 86 height 9
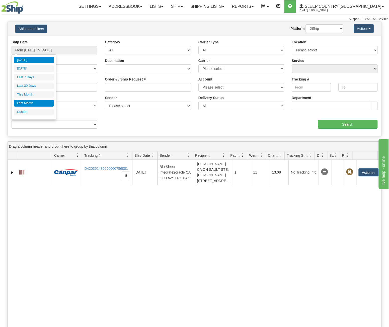
click at [37, 104] on li "Last Month" at bounding box center [34, 103] width 40 height 7
type input "From [DATE] To [DATE]"
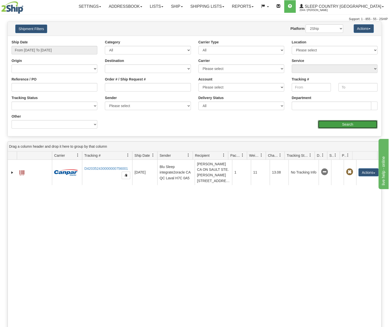
click at [337, 125] on input "Search" at bounding box center [348, 124] width 60 height 9
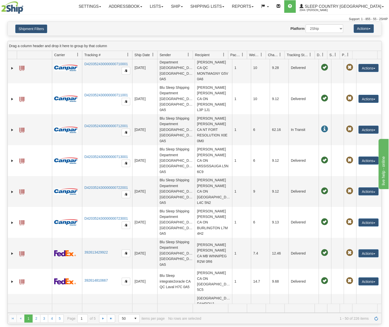
scroll to position [476, 0]
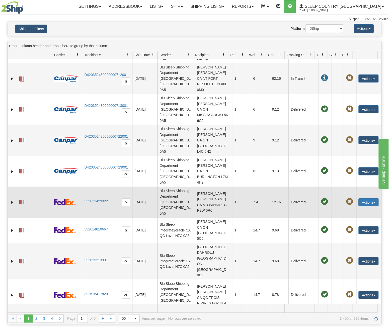
click at [373, 198] on button "Actions" at bounding box center [368, 202] width 20 height 8
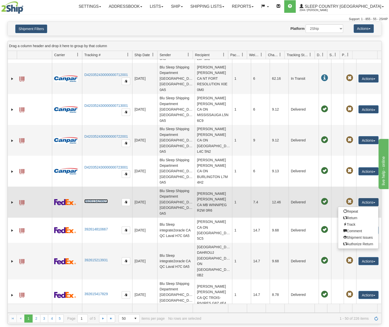
click at [100, 199] on link "392613429922" at bounding box center [95, 201] width 23 height 4
click at [23, 200] on span at bounding box center [21, 202] width 5 height 5
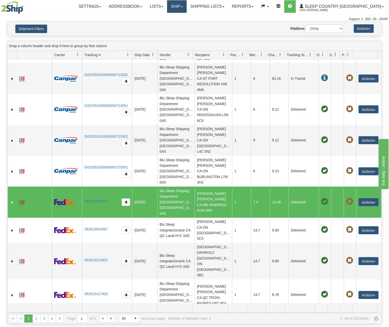
click at [186, 8] on link "Ship" at bounding box center [176, 6] width 19 height 13
click at [181, 24] on span "OnHold / Order Queue" at bounding box center [163, 24] width 35 height 4
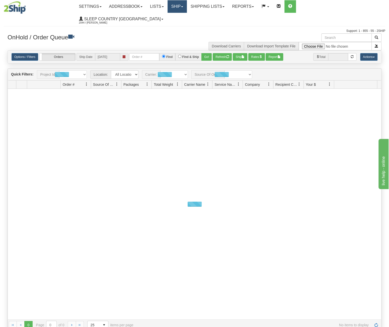
click at [187, 6] on link "Ship" at bounding box center [177, 6] width 19 height 13
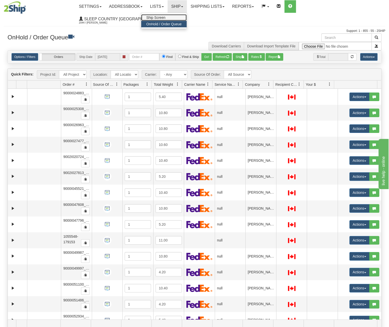
click at [187, 17] on link "Ship Screen" at bounding box center [163, 17] width 45 height 7
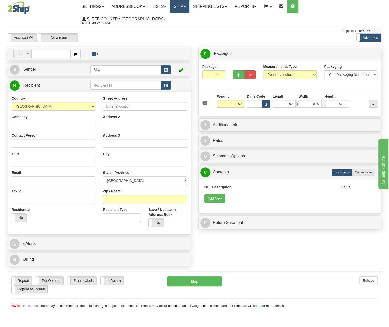
click at [189, 8] on link "Ship" at bounding box center [179, 6] width 19 height 13
click at [184, 24] on span "OnHold / Order Queue" at bounding box center [166, 24] width 35 height 4
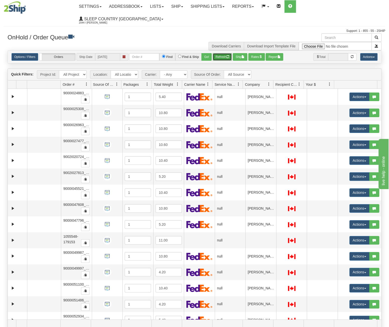
click at [218, 53] on button "Refresh" at bounding box center [222, 57] width 19 height 8
click at [267, 82] on span at bounding box center [269, 84] width 4 height 4
click at [284, 98] on span "Sort Descending" at bounding box center [287, 98] width 26 height 5
click at [263, 83] on span at bounding box center [262, 85] width 4 height 4
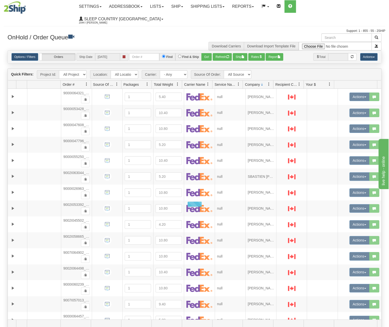
click at [260, 83] on span at bounding box center [262, 85] width 4 height 4
click at [270, 82] on span at bounding box center [269, 84] width 4 height 4
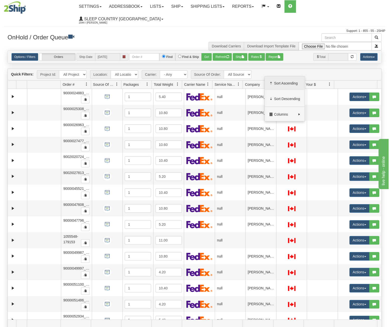
click at [281, 85] on span "Sort Ascending" at bounding box center [287, 83] width 26 height 5
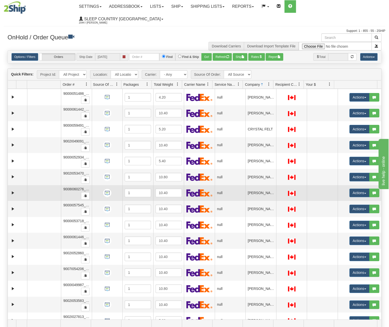
scroll to position [164, 0]
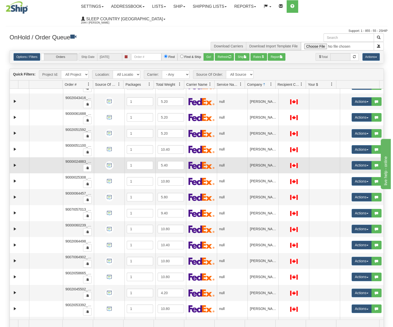
scroll to position [0, 0]
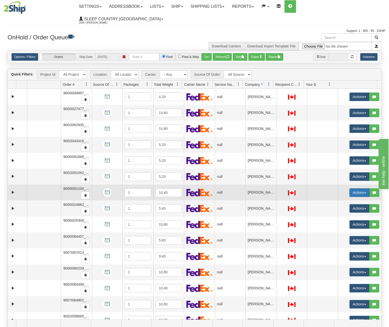
click at [352, 188] on button "Actions" at bounding box center [359, 192] width 20 height 9
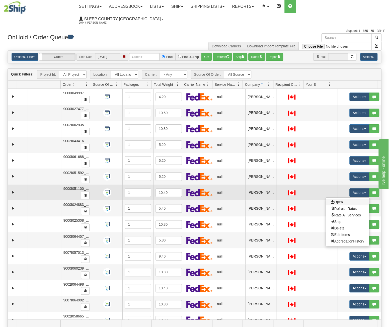
click at [348, 199] on link "Open" at bounding box center [347, 202] width 43 height 7
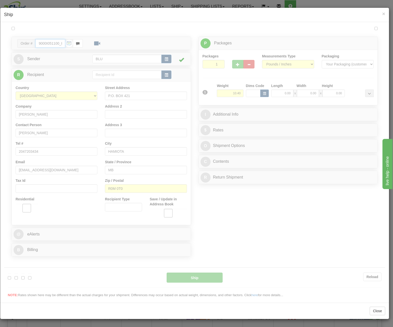
type input "14:27"
type input "16:00"
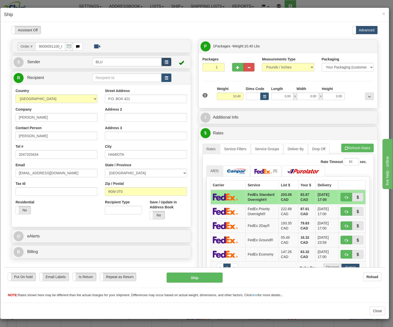
click at [168, 65] on button "button" at bounding box center [166, 61] width 10 height 9
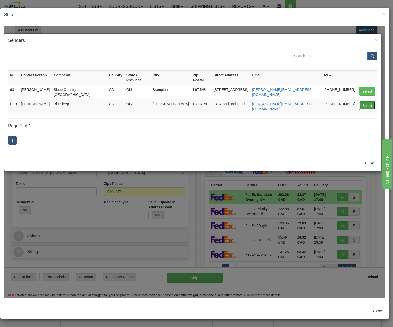
click at [366, 101] on button "Select" at bounding box center [367, 105] width 16 height 9
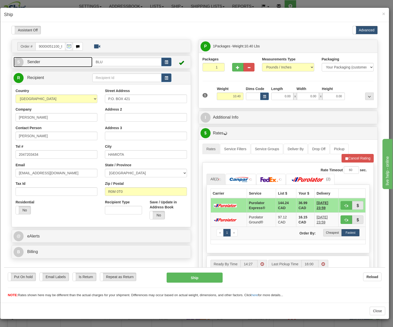
click at [66, 62] on link "S Sender" at bounding box center [53, 62] width 79 height 10
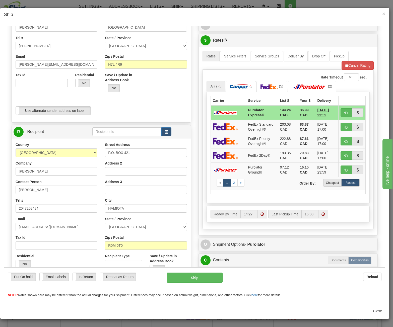
scroll to position [100, 0]
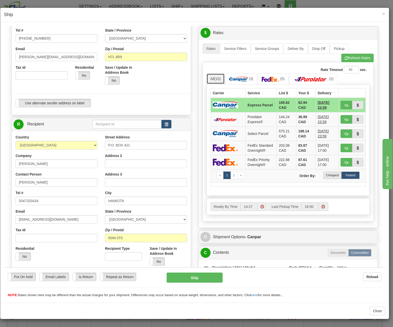
click at [214, 77] on span "(10)" at bounding box center [217, 78] width 6 height 4
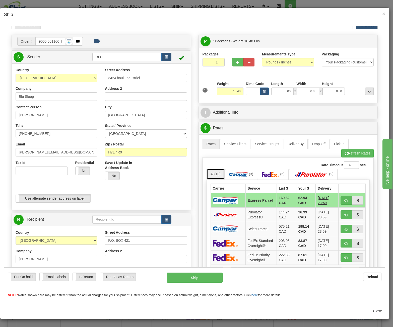
scroll to position [0, 0]
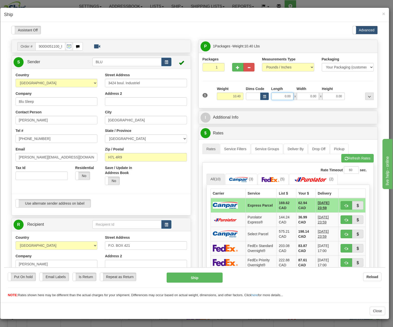
click at [280, 96] on input "0.00" at bounding box center [282, 96] width 22 height 8
type input "0.00"
click at [300, 104] on div "Packages 1 1 Measurements Type" at bounding box center [288, 79] width 179 height 55
click at [262, 98] on button "button" at bounding box center [264, 96] width 9 height 8
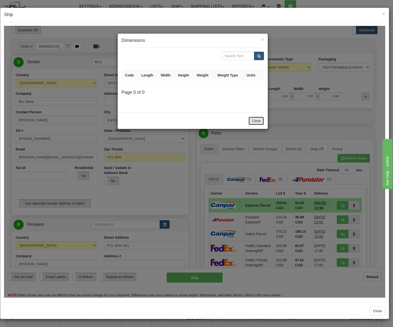
click at [259, 120] on button "Close" at bounding box center [256, 120] width 16 height 9
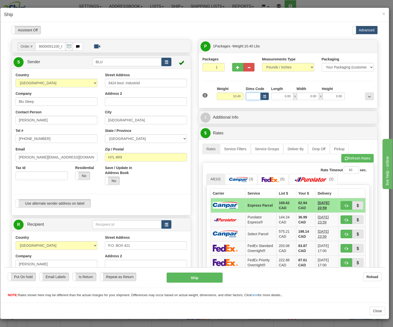
click at [253, 97] on input "Dims Code" at bounding box center [253, 96] width 15 height 8
click at [277, 95] on input "0.00" at bounding box center [282, 96] width 22 height 8
type input "8.00"
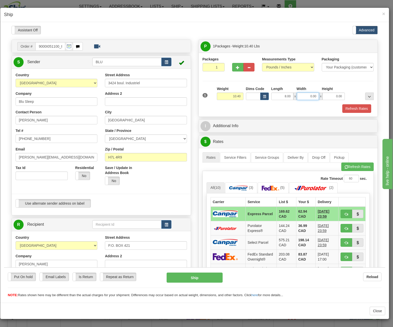
click at [304, 95] on input "0.00" at bounding box center [308, 96] width 22 height 8
click at [302, 95] on input "Width" at bounding box center [308, 96] width 22 height 8
type input "0.00"
click at [289, 97] on input "8.00" at bounding box center [282, 96] width 22 height 8
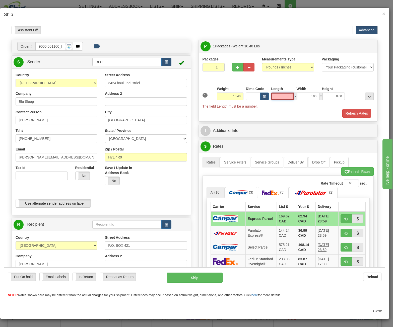
type input "8"
type input "0.00"
click at [301, 96] on input "0.00" at bounding box center [308, 96] width 22 height 8
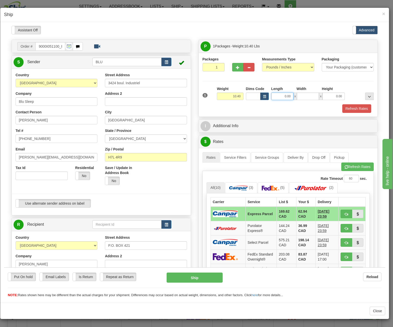
type input "0.00"
click at [285, 99] on input "0.00" at bounding box center [282, 96] width 22 height 8
click at [285, 95] on input "Length" at bounding box center [282, 96] width 22 height 8
type input "16.85"
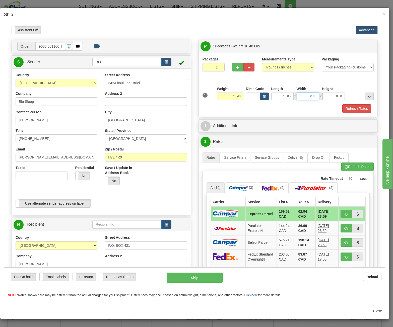
click at [303, 97] on input "0.00" at bounding box center [308, 96] width 22 height 8
click at [303, 97] on input "Width" at bounding box center [308, 96] width 22 height 8
type input "8.45"
click at [325, 95] on input "0.00" at bounding box center [333, 96] width 22 height 8
click at [325, 95] on input "Height" at bounding box center [333, 96] width 22 height 8
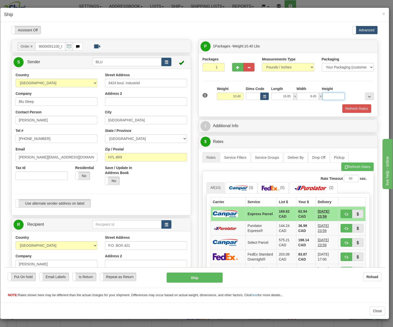
type input "16.85"
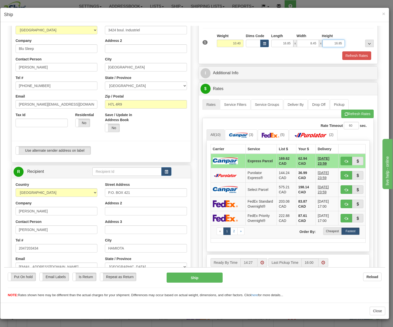
scroll to position [50, 0]
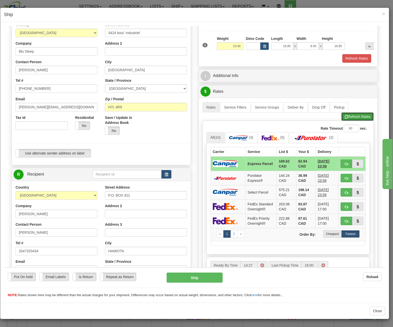
click at [351, 114] on button "Refresh Rates" at bounding box center [357, 116] width 32 height 9
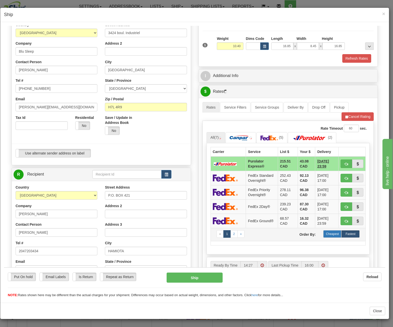
click at [332, 232] on label "Cheapest" at bounding box center [332, 234] width 18 height 8
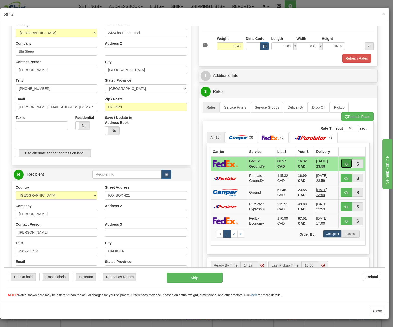
click at [344, 162] on span "button" at bounding box center [346, 163] width 4 height 3
type input "92"
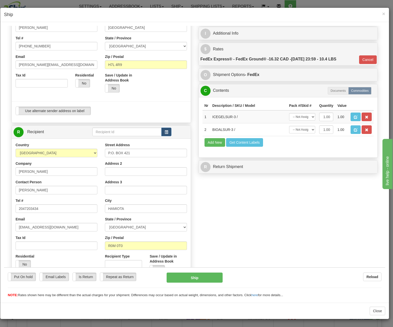
scroll to position [135, 0]
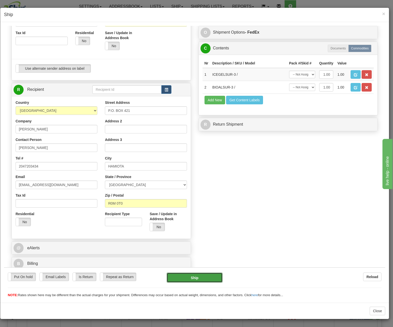
click at [194, 279] on button "Ship" at bounding box center [195, 277] width 56 height 10
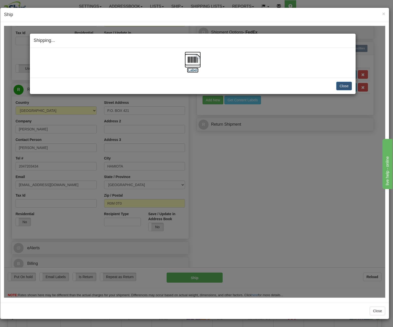
click at [197, 60] on img at bounding box center [193, 59] width 16 height 16
click at [345, 86] on button "Close" at bounding box center [344, 86] width 16 height 9
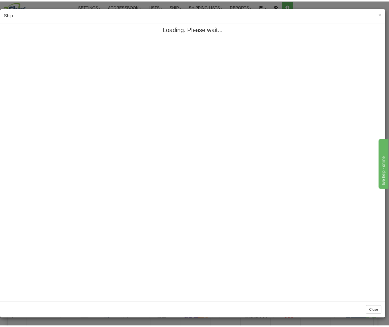
scroll to position [0, 0]
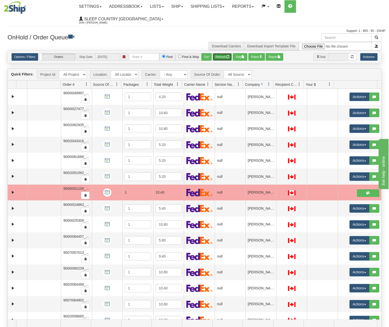
click at [222, 53] on button "Refresh" at bounding box center [222, 57] width 19 height 8
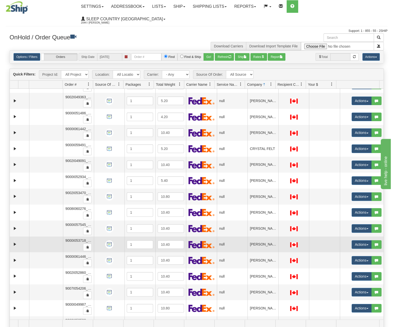
scroll to position [164, 0]
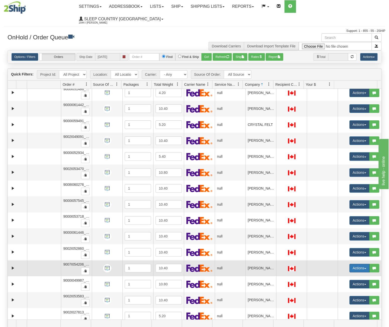
click at [355, 264] on button "Actions" at bounding box center [359, 268] width 20 height 9
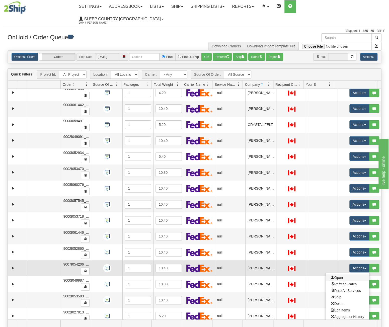
click at [343, 274] on link "Open" at bounding box center [347, 277] width 43 height 7
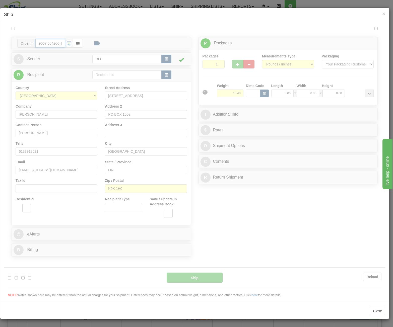
scroll to position [0, 0]
type input "14:47"
type input "16:00"
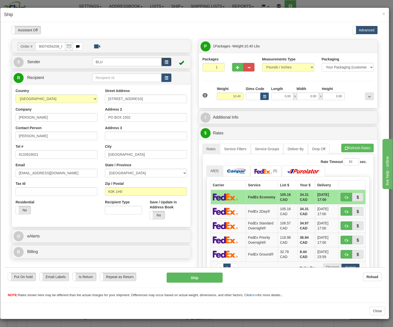
click at [165, 63] on span "button" at bounding box center [167, 61] width 4 height 3
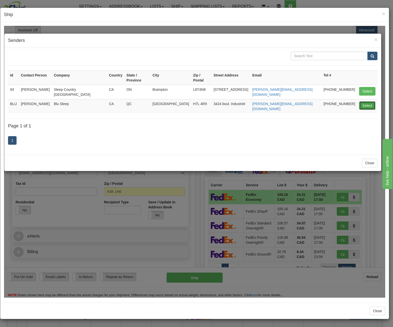
click at [369, 101] on button "Select" at bounding box center [367, 105] width 16 height 9
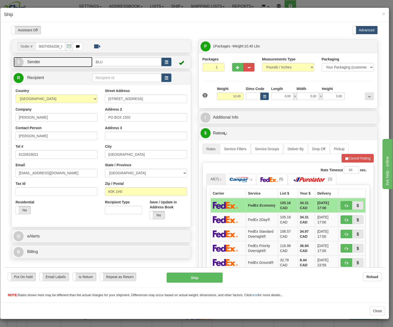
click at [68, 64] on link "S Sender" at bounding box center [53, 62] width 79 height 10
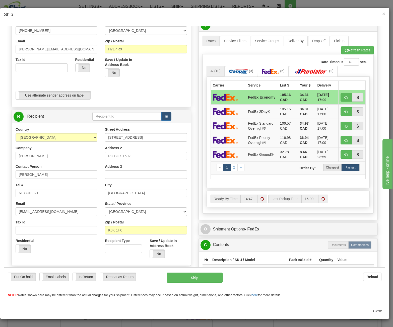
scroll to position [100, 0]
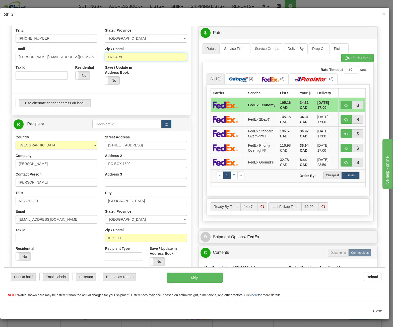
click at [138, 58] on input "H7L 4R9" at bounding box center [146, 56] width 82 height 9
click at [151, 82] on div "Save / Update in Address Book Yes No" at bounding box center [145, 77] width 89 height 24
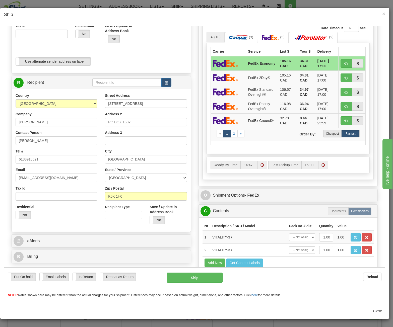
scroll to position [163, 0]
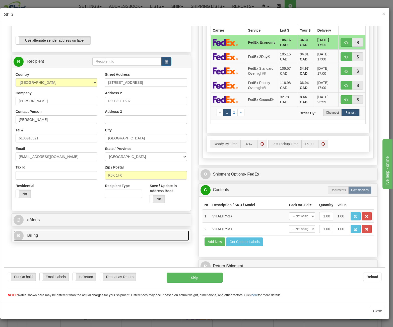
click at [82, 234] on link "B Billing" at bounding box center [101, 235] width 175 height 10
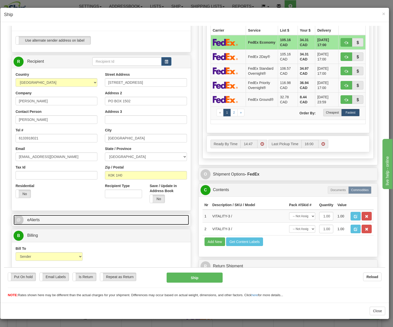
click at [81, 219] on link "@ eAlerts" at bounding box center [101, 220] width 175 height 10
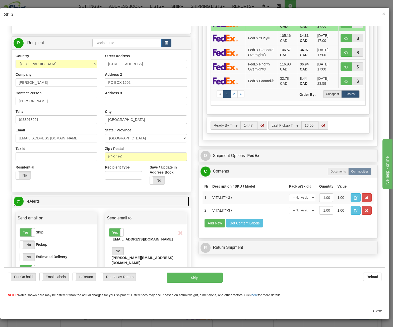
scroll to position [238, 0]
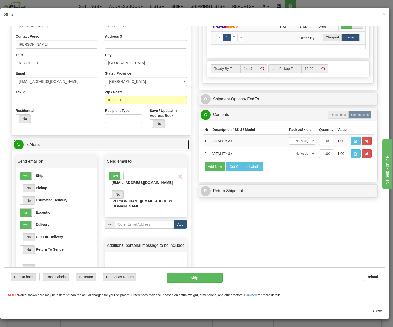
click at [92, 144] on link "@ eAlerts" at bounding box center [101, 144] width 175 height 10
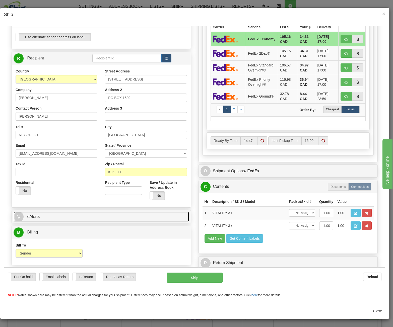
scroll to position [163, 0]
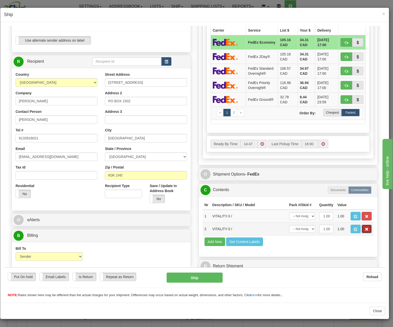
click at [365, 227] on span "button" at bounding box center [367, 228] width 4 height 3
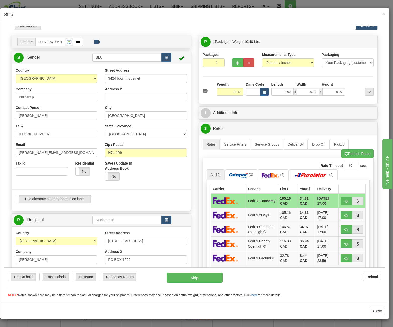
scroll to position [0, 0]
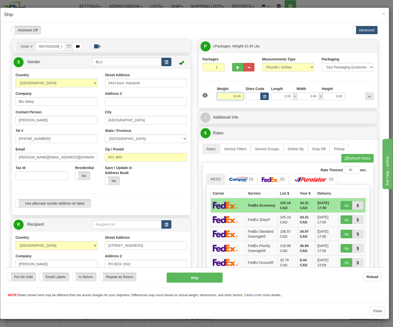
click at [229, 97] on input "10.40" at bounding box center [230, 96] width 26 height 8
drag, startPoint x: 229, startPoint y: 97, endPoint x: 245, endPoint y: 96, distance: 15.1
click at [244, 96] on div "1 Weight 10.40 Dims Code x x" at bounding box center [288, 95] width 174 height 18
click at [275, 96] on input "0.00" at bounding box center [282, 96] width 22 height 8
type input "6.00"
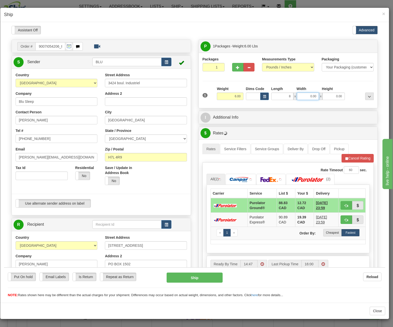
type input "8.00"
drag, startPoint x: 303, startPoint y: 95, endPoint x: 331, endPoint y: 95, distance: 28.1
click at [303, 95] on input "0.00" at bounding box center [308, 96] width 22 height 8
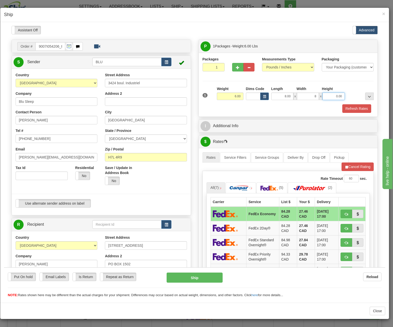
type input "8.00"
click at [332, 96] on input "0.00" at bounding box center [333, 96] width 22 height 8
type input "16.00"
click at [346, 91] on div at bounding box center [360, 93] width 29 height 14
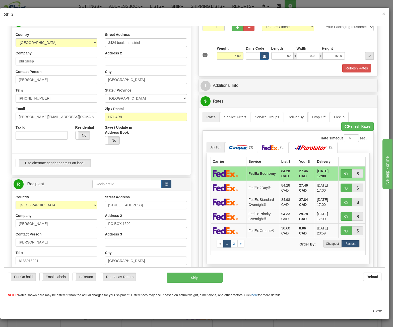
scroll to position [75, 0]
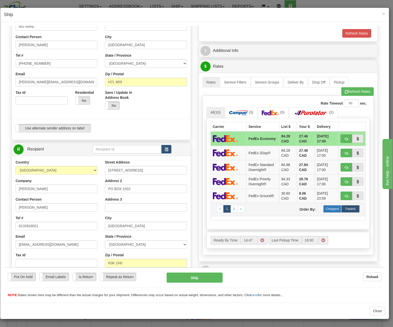
click at [332, 205] on label "Cheapest" at bounding box center [332, 209] width 18 height 8
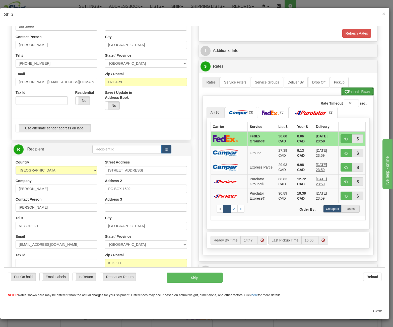
click at [357, 90] on button "Refresh Rates" at bounding box center [357, 91] width 32 height 9
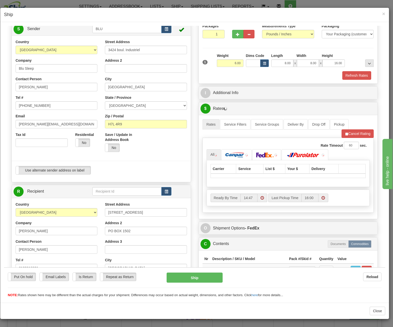
scroll to position [25, 0]
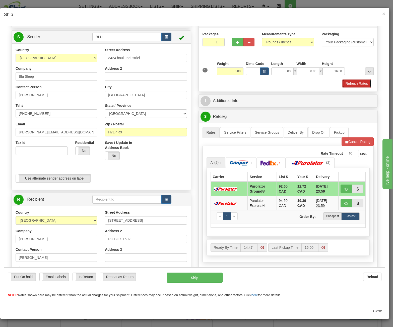
click at [352, 83] on button "Refresh Rates" at bounding box center [356, 83] width 29 height 9
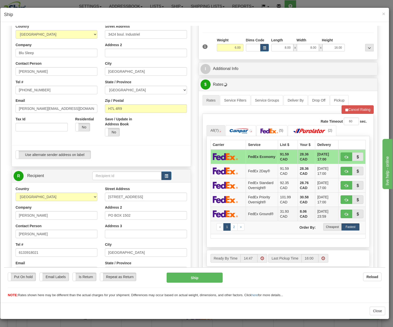
scroll to position [50, 0]
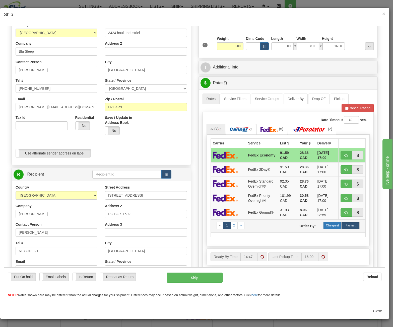
click at [329, 222] on label "Cheapest" at bounding box center [332, 225] width 18 height 8
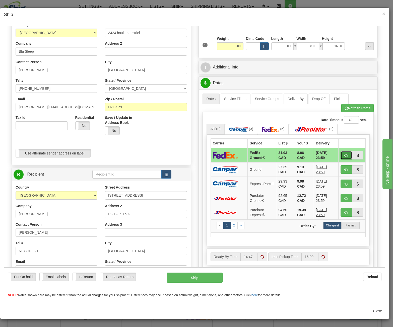
click at [344, 154] on span "button" at bounding box center [346, 155] width 4 height 3
type input "92"
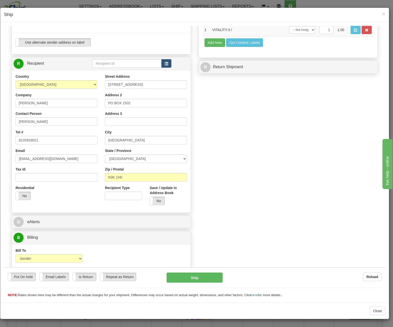
scroll to position [161, 0]
click at [192, 276] on button "Ship" at bounding box center [195, 277] width 56 height 10
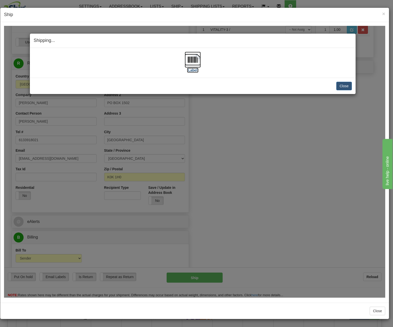
click at [191, 57] on img at bounding box center [193, 59] width 16 height 16
click at [349, 83] on button "Close" at bounding box center [344, 86] width 16 height 9
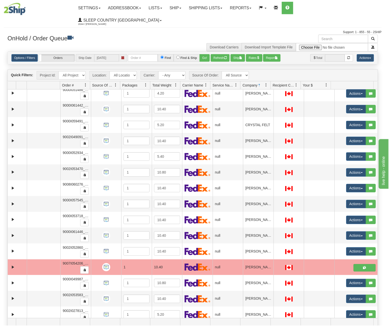
scroll to position [0, 0]
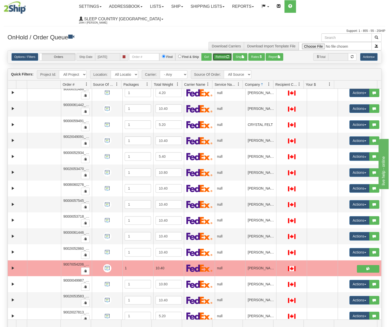
click at [216, 53] on button "Refresh" at bounding box center [222, 57] width 19 height 8
